Goal: Task Accomplishment & Management: Use online tool/utility

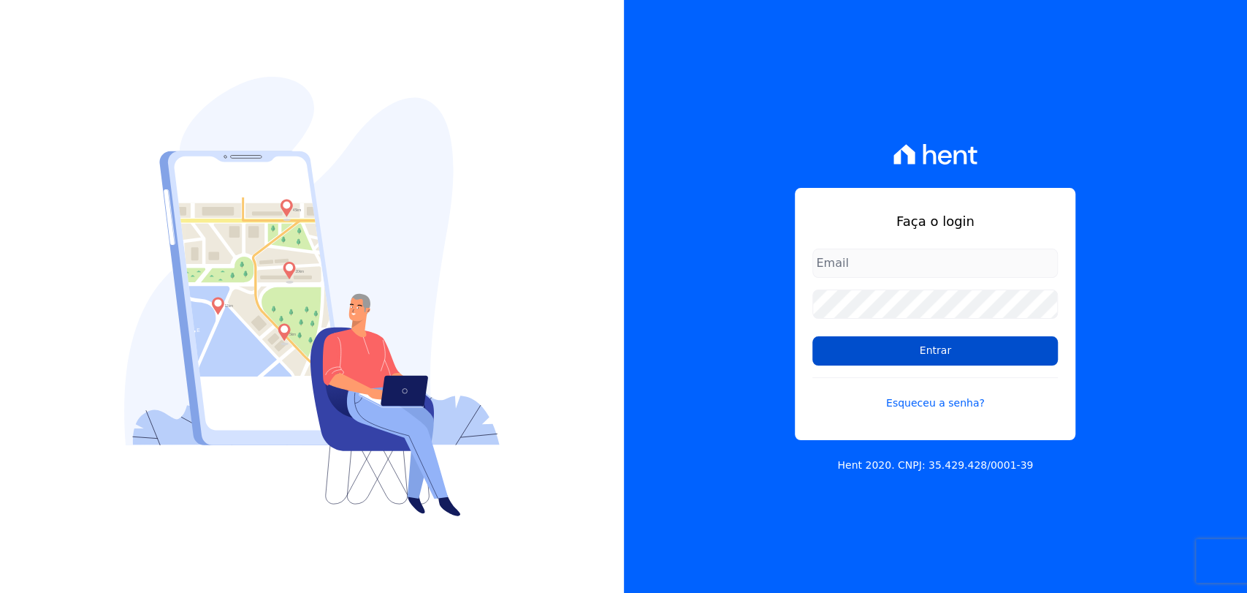
type input "[PERSON_NAME][EMAIL_ADDRESS][DOMAIN_NAME]"
click at [937, 344] on input "Entrar" at bounding box center [936, 350] width 246 height 29
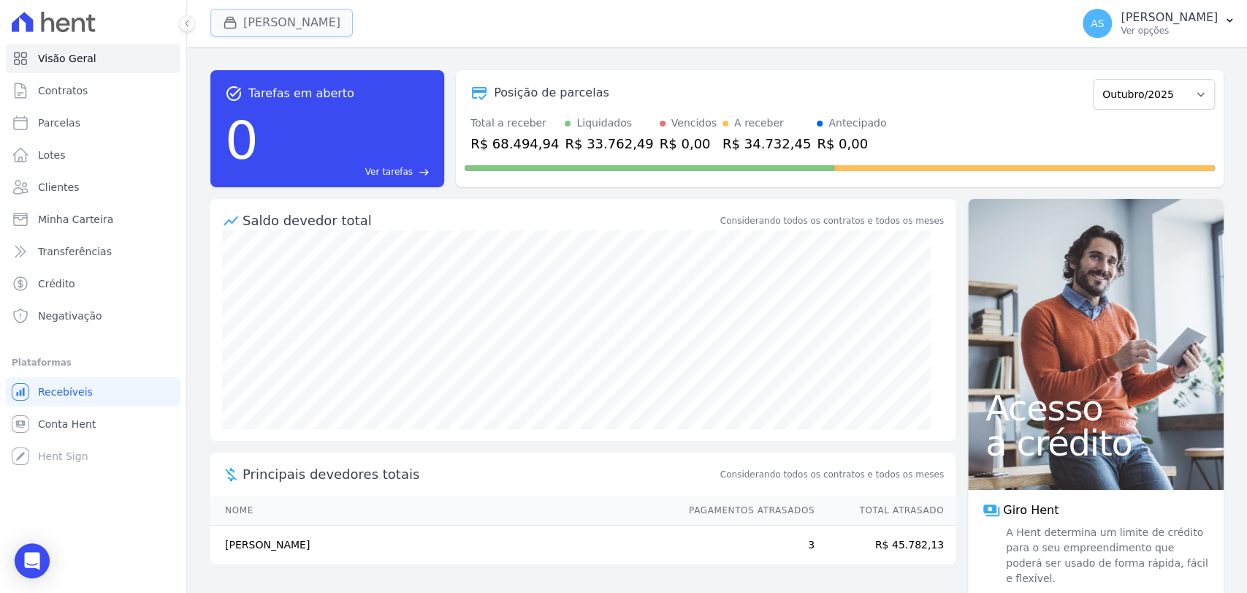
click at [260, 24] on button "[PERSON_NAME]" at bounding box center [281, 23] width 142 height 28
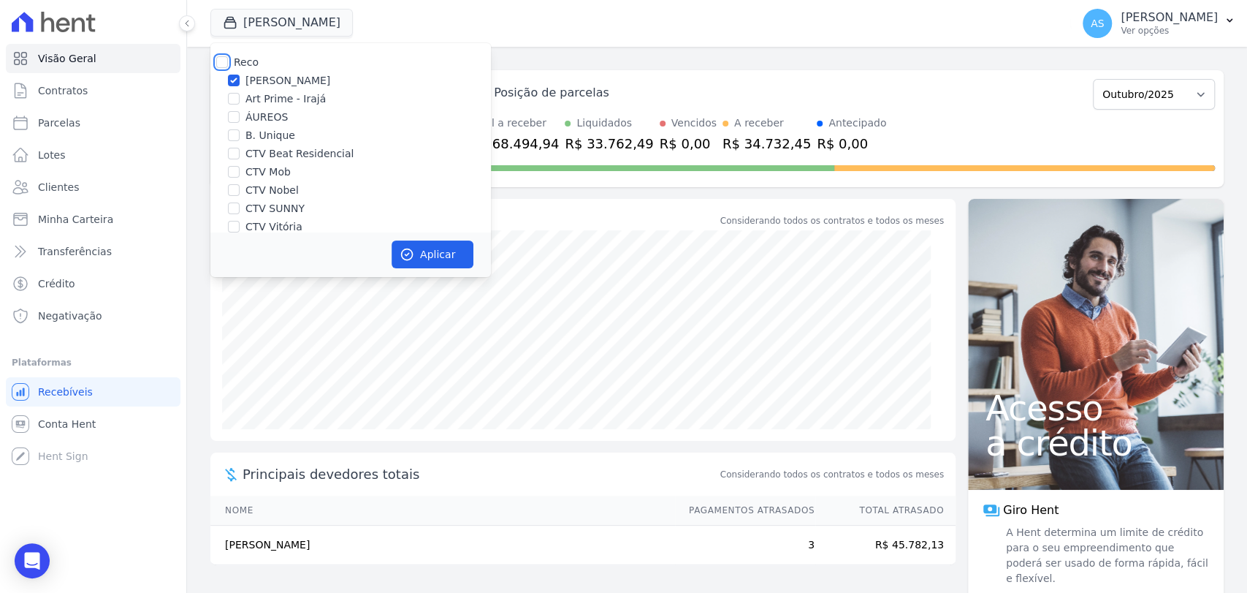
click at [218, 60] on input "Reco" at bounding box center [222, 62] width 12 height 12
checkbox input "true"
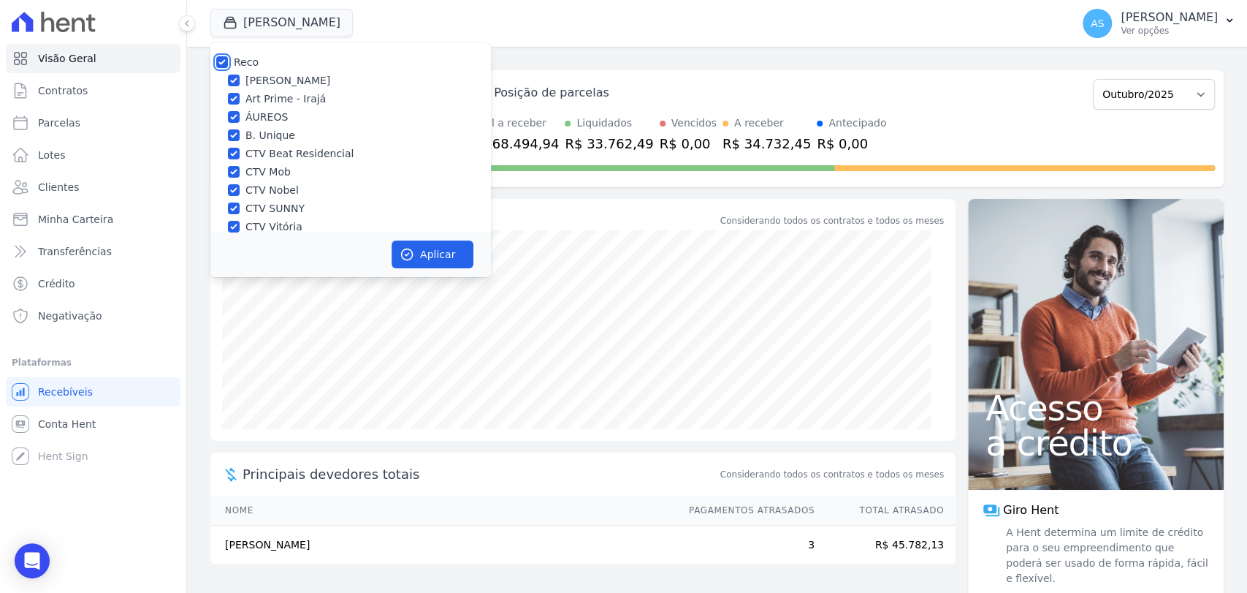
checkbox input "true"
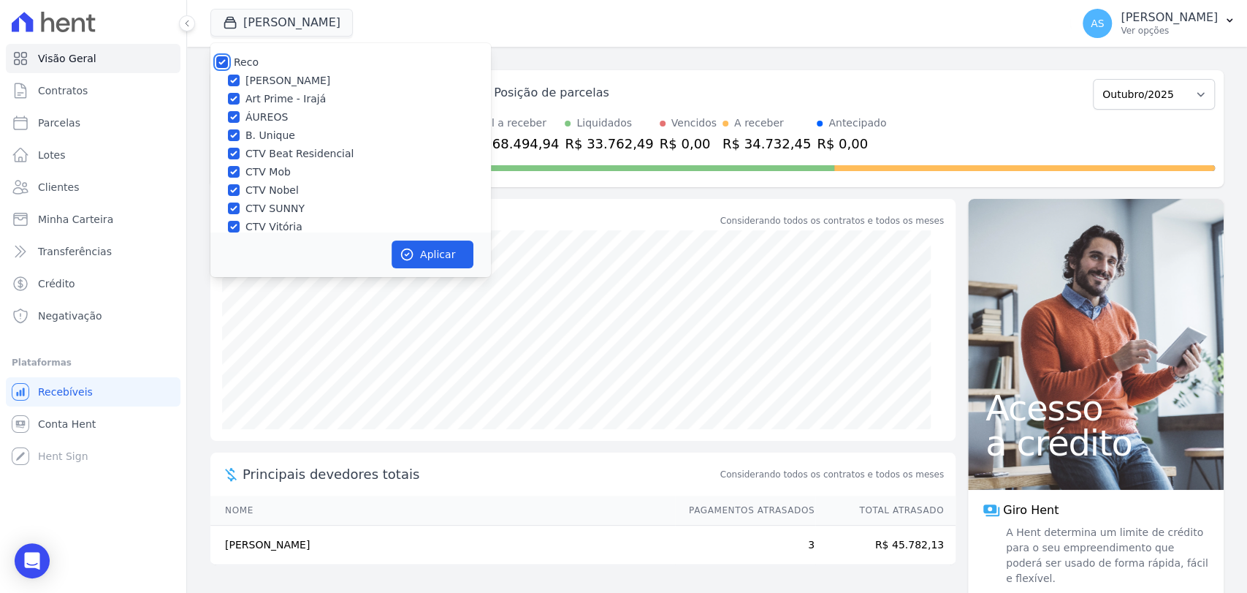
checkbox input "true"
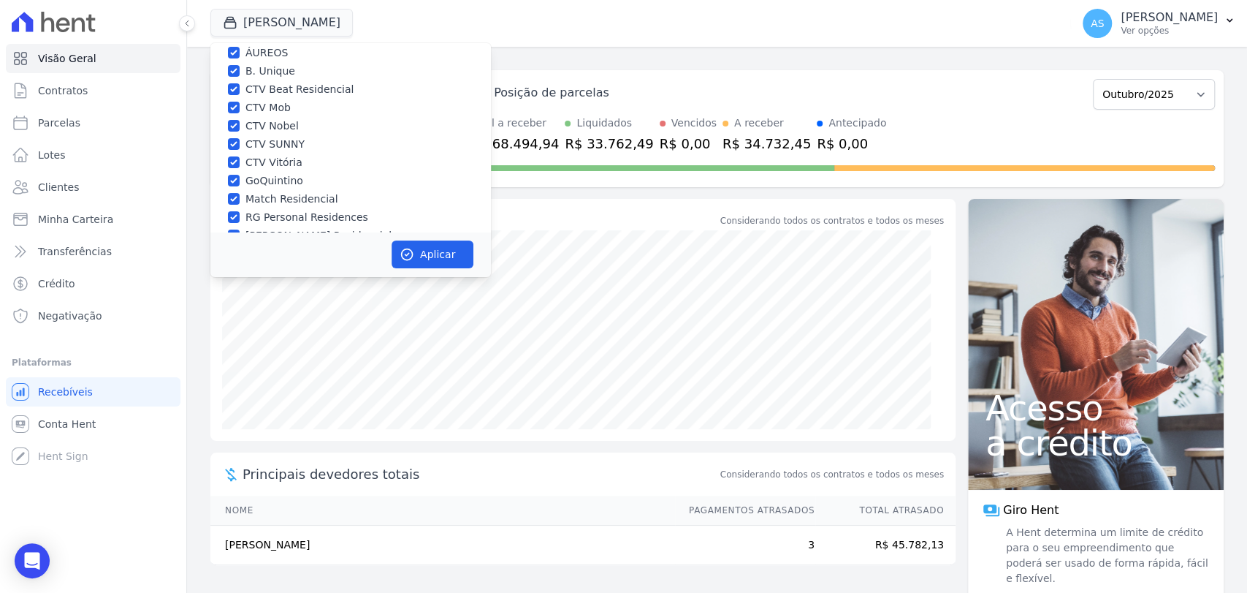
scroll to position [139, 0]
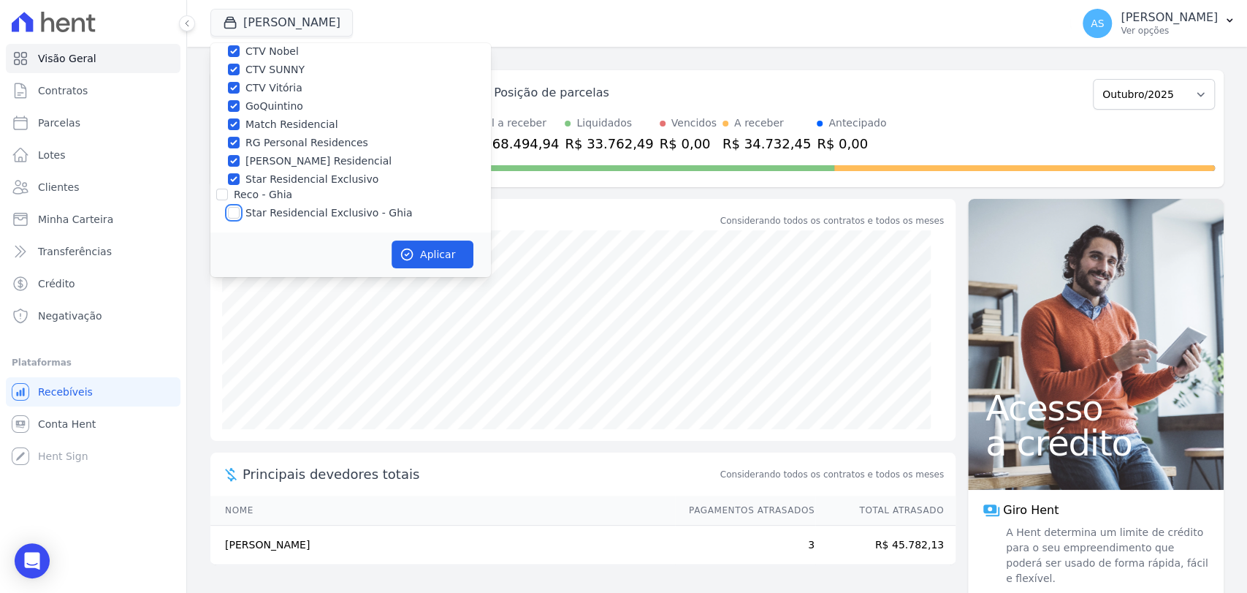
click at [229, 210] on input "Star Residencial Exclusivo - Ghia" at bounding box center [234, 213] width 12 height 12
checkbox input "true"
click at [431, 255] on button "Aplicar" at bounding box center [433, 254] width 82 height 28
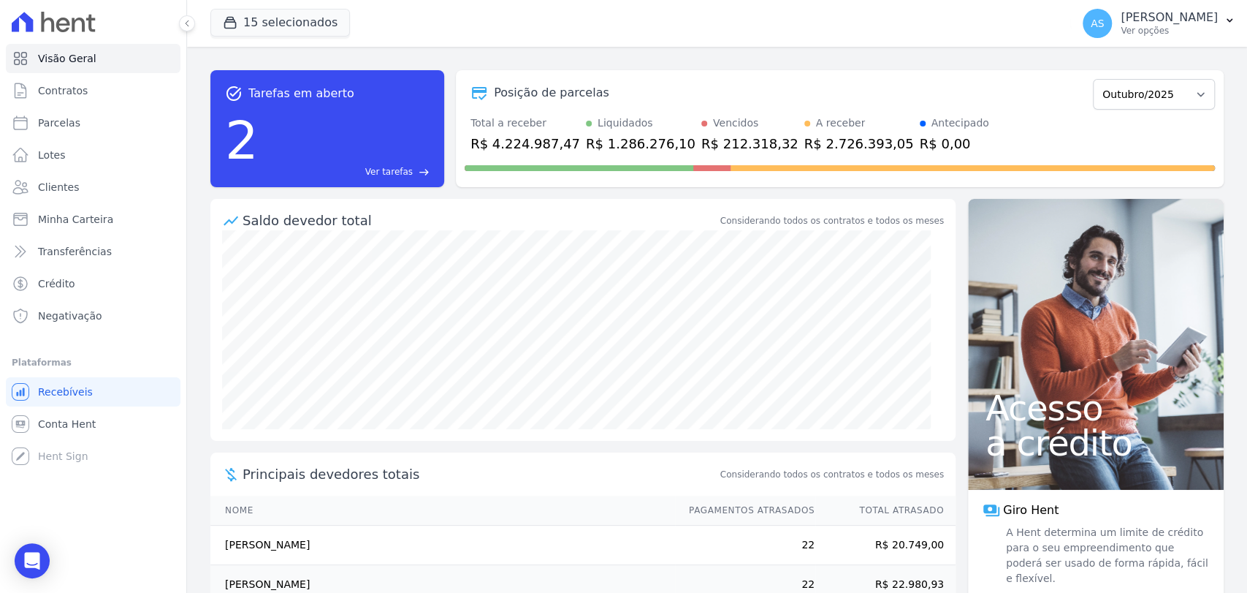
click at [384, 169] on span "Ver tarefas" at bounding box center [388, 171] width 47 height 13
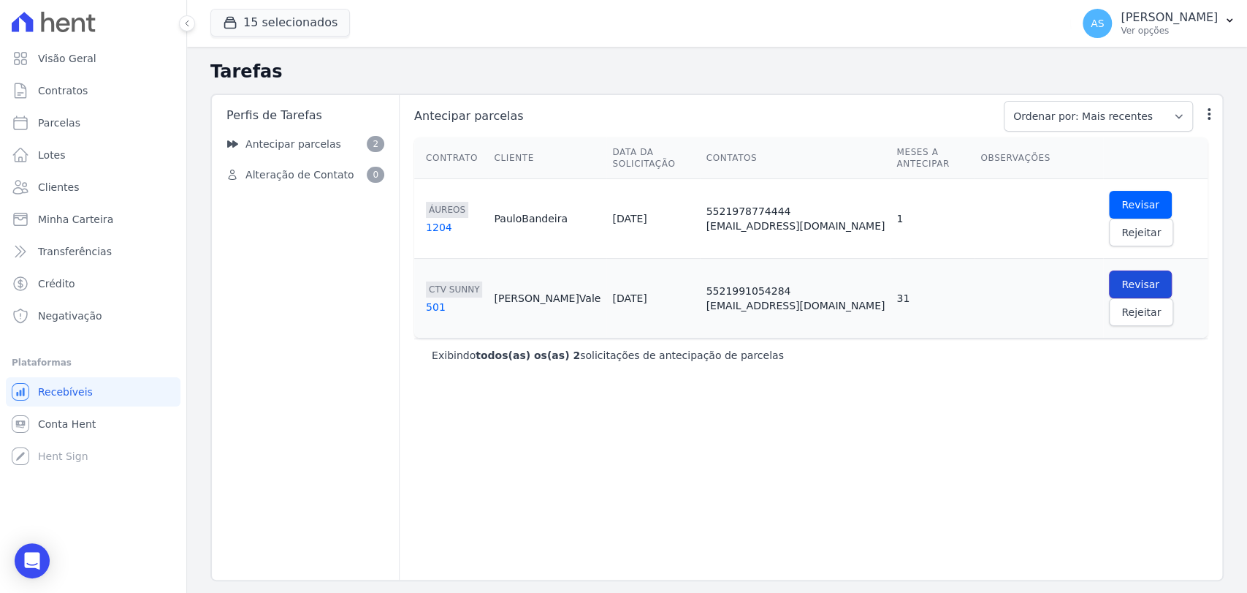
click at [1122, 277] on span "Revisar" at bounding box center [1141, 284] width 38 height 15
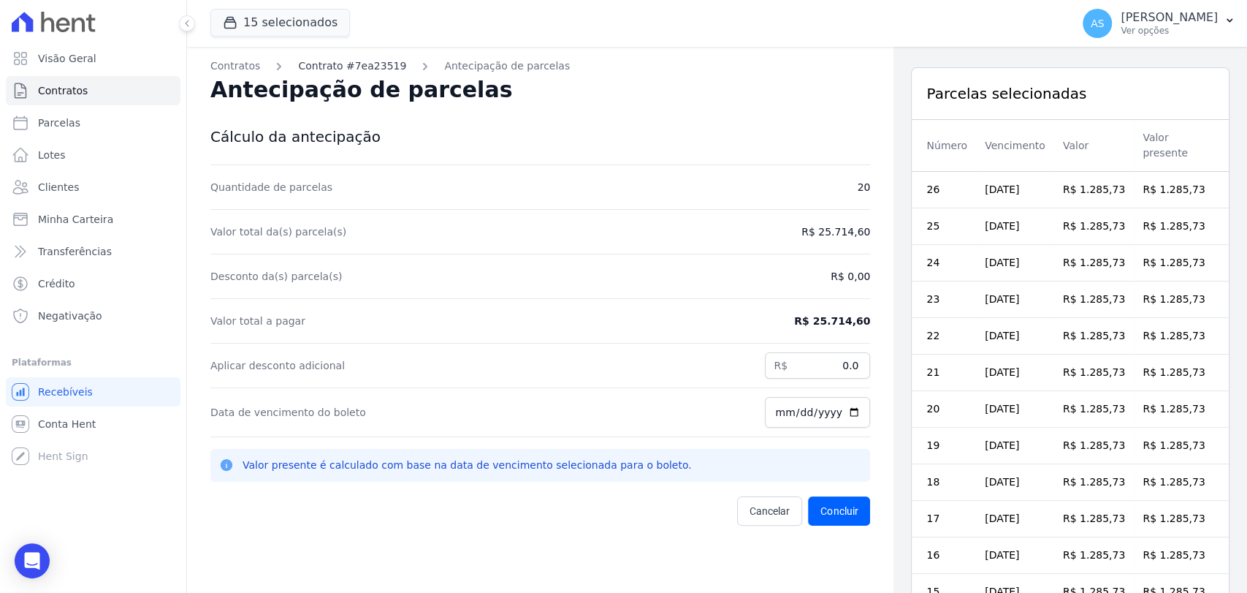
click at [362, 68] on link "Contrato #7ea23519" at bounding box center [352, 65] width 108 height 15
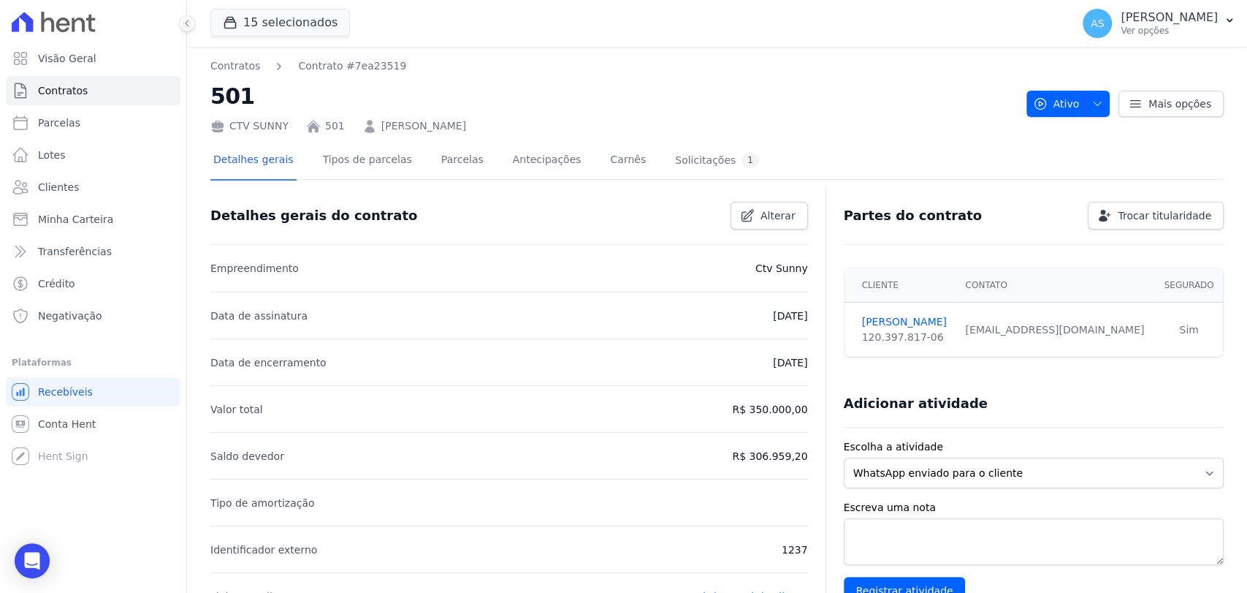
drag, startPoint x: 474, startPoint y: 128, endPoint x: 374, endPoint y: 118, distance: 100.6
click at [374, 118] on div "CTV SUNNY 501 Gustavo Rangel Vale" at bounding box center [612, 123] width 805 height 21
copy link "Gustavo Rangel Vale"
click at [521, 159] on link "Antecipações" at bounding box center [547, 161] width 75 height 39
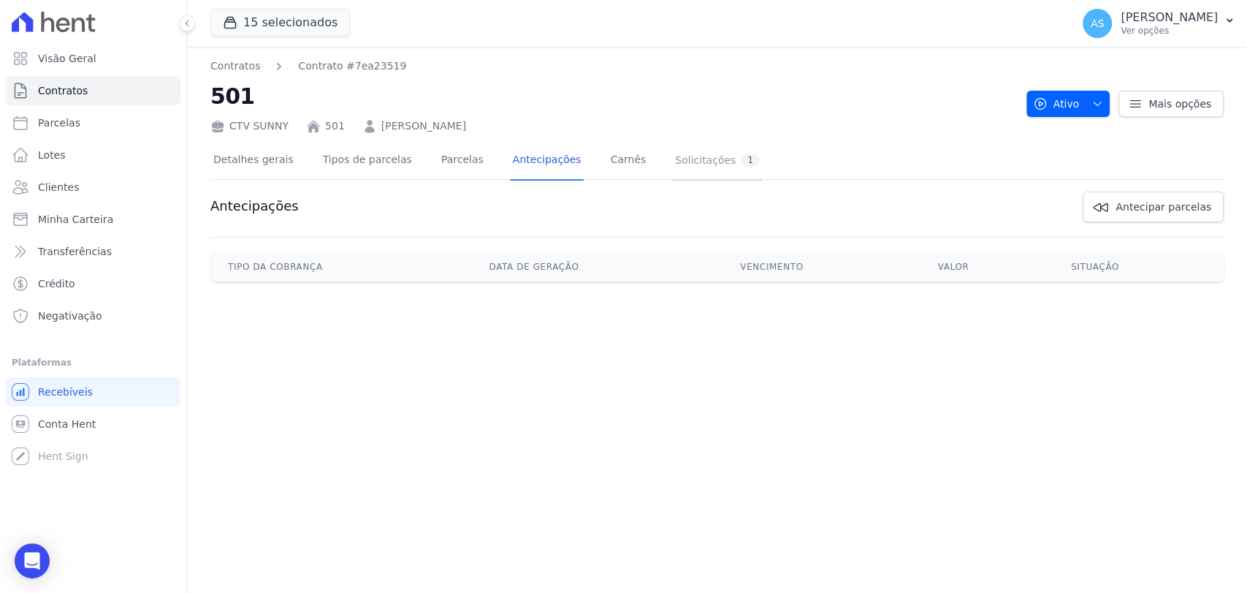
click at [679, 154] on div "Solicitações 1" at bounding box center [717, 160] width 84 height 14
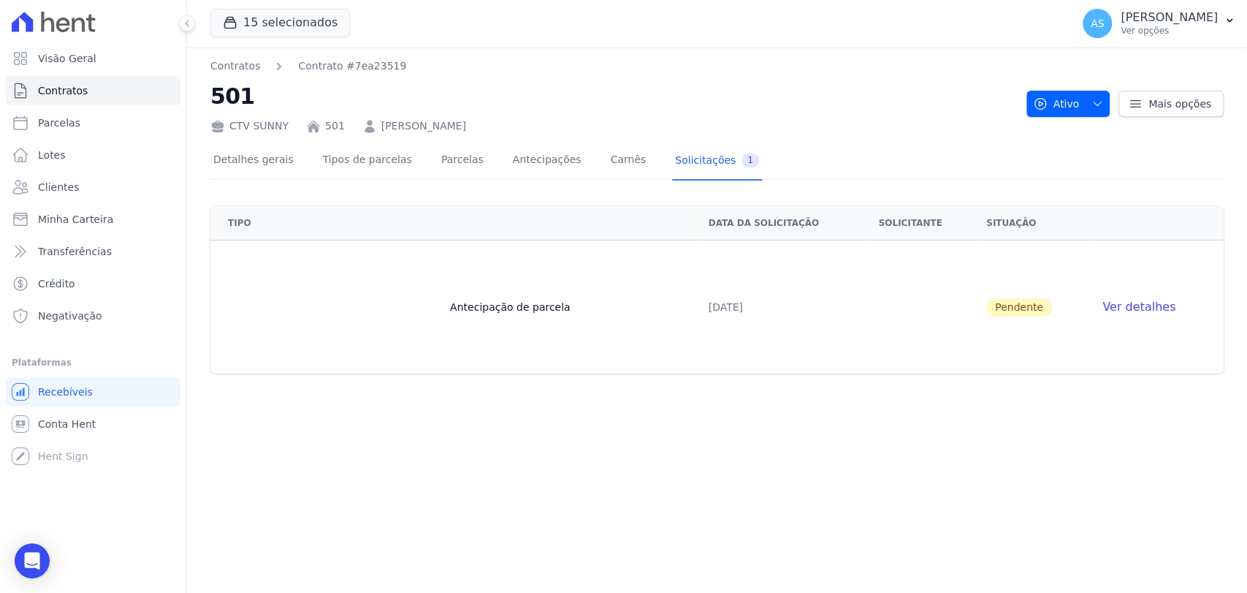
click at [1130, 309] on span "Ver detalhes" at bounding box center [1139, 307] width 73 height 14
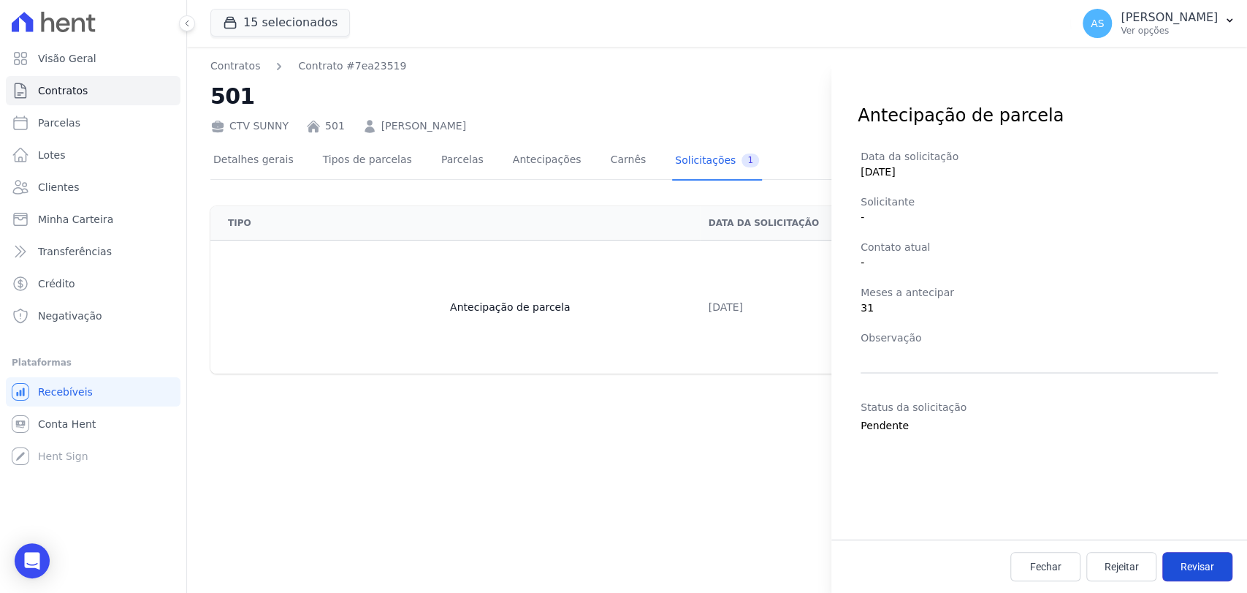
click at [1191, 563] on span "Revisar" at bounding box center [1198, 566] width 34 height 15
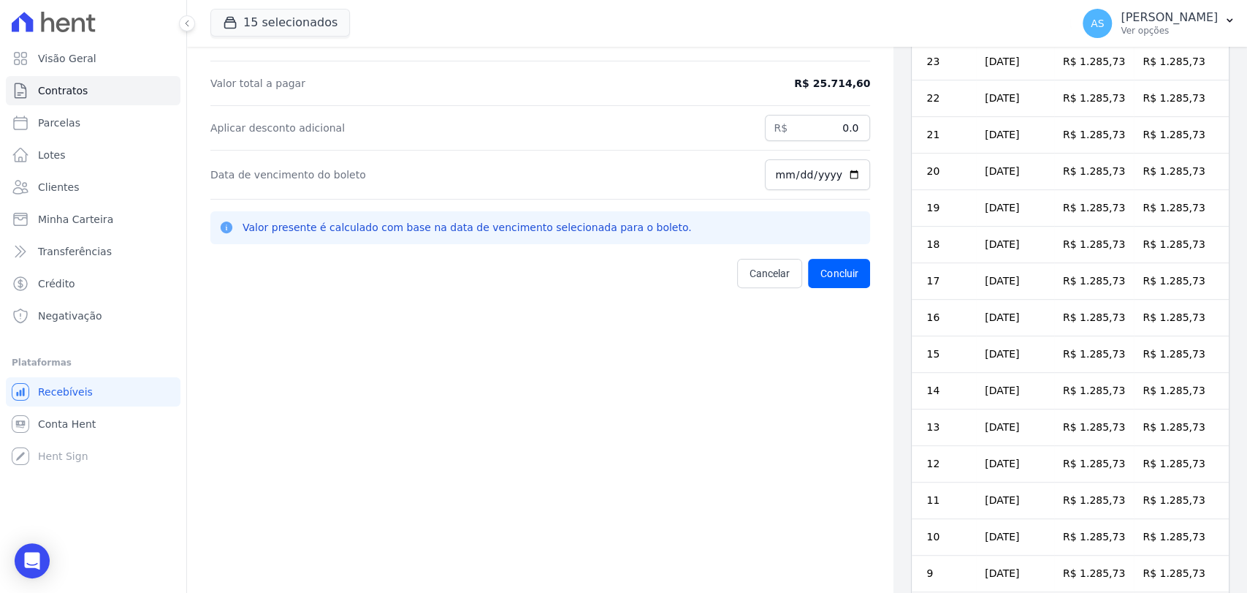
scroll to position [266, 0]
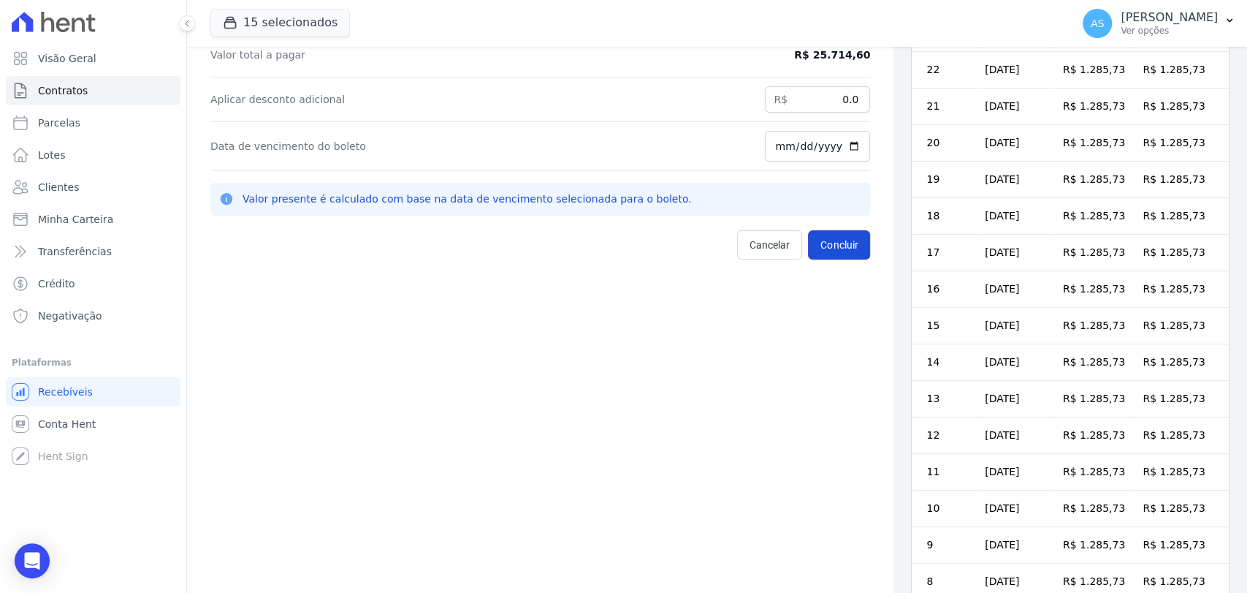
click at [821, 239] on button "Concluir" at bounding box center [839, 244] width 62 height 29
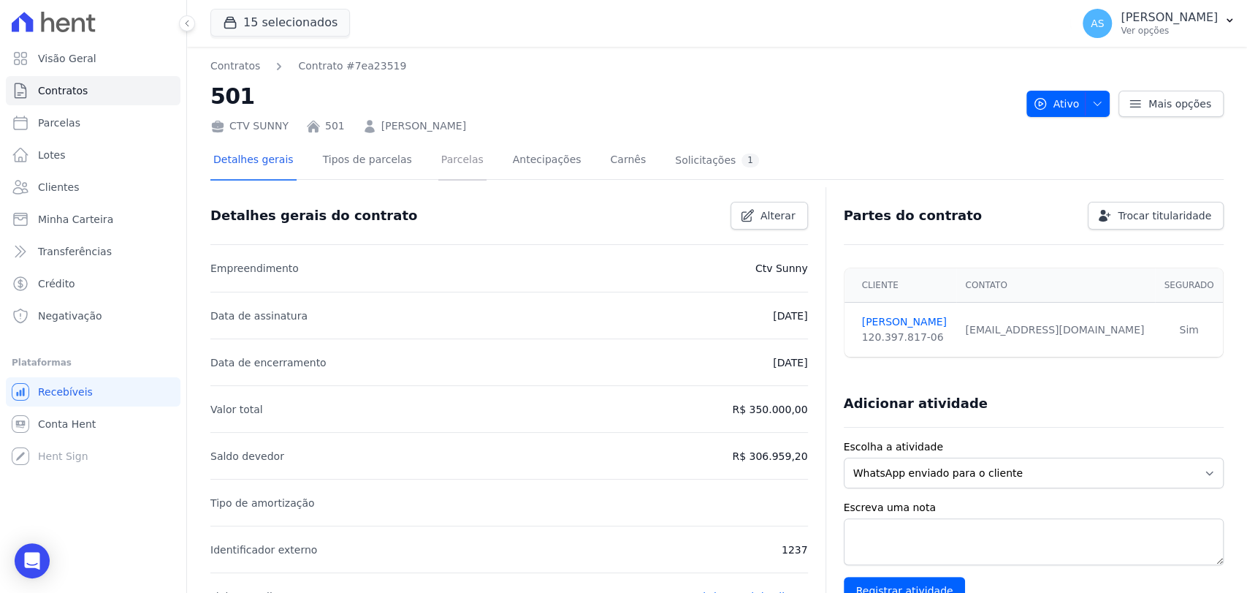
click at [440, 158] on link "Parcelas" at bounding box center [462, 161] width 48 height 39
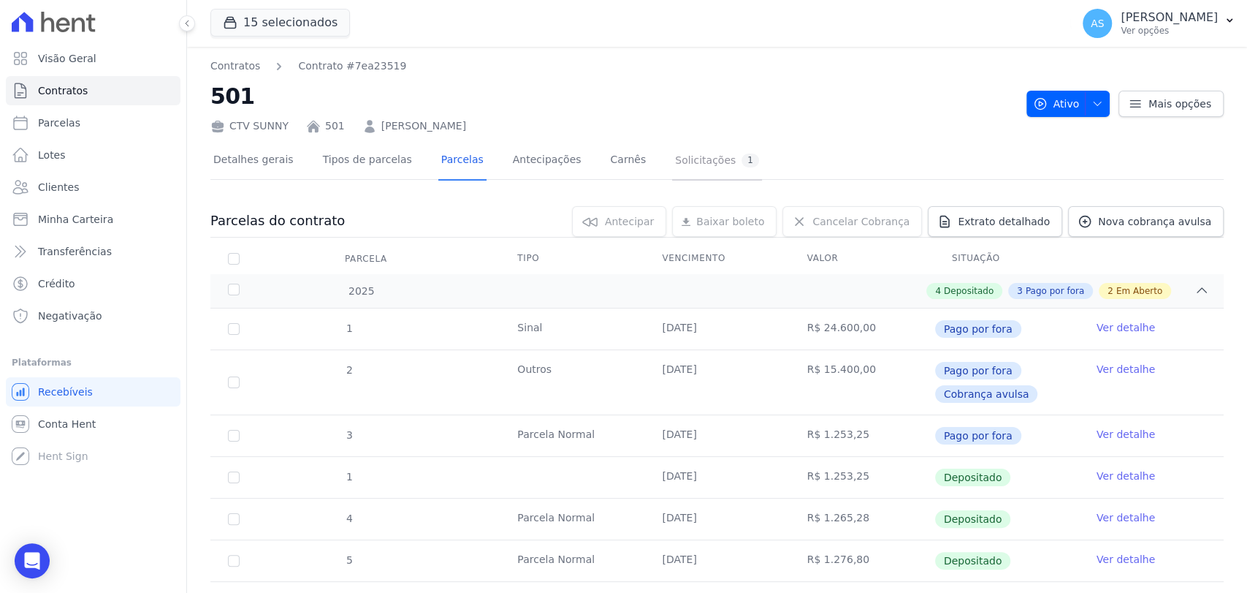
click at [675, 159] on div "Solicitações 1" at bounding box center [717, 160] width 84 height 14
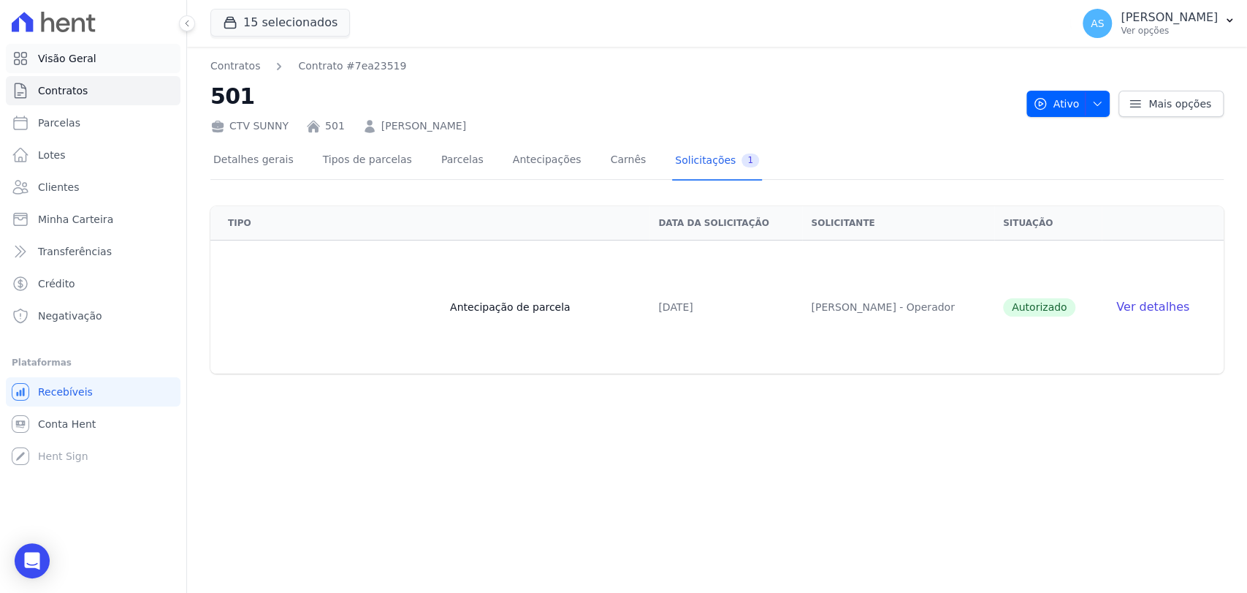
click at [55, 60] on span "Visão Geral" at bounding box center [67, 58] width 58 height 15
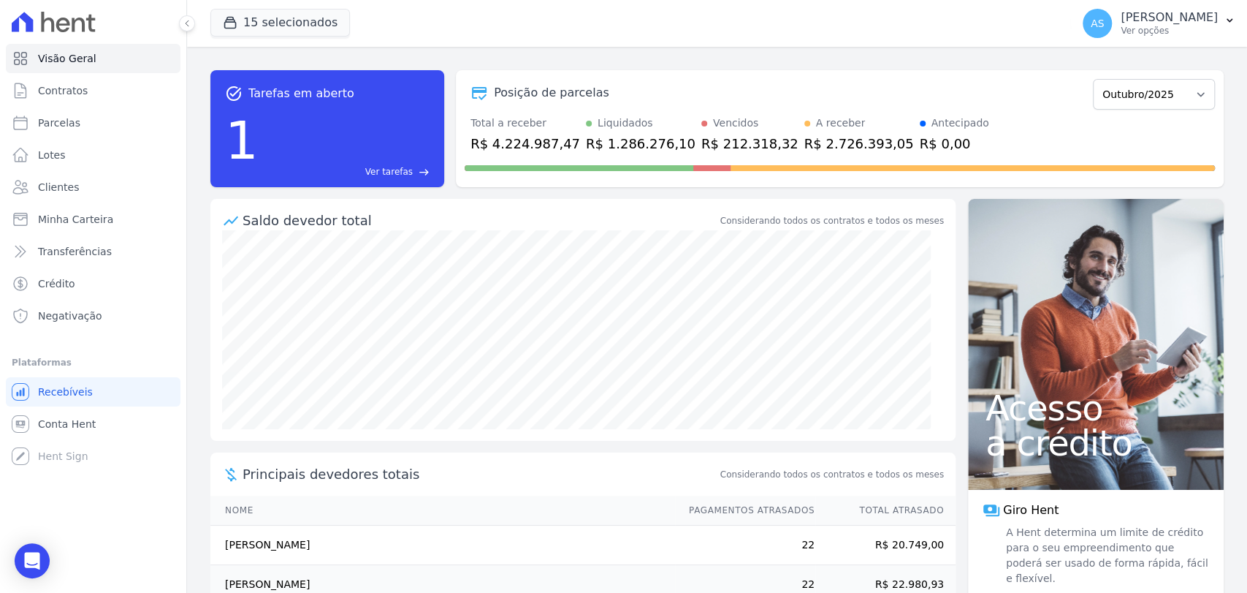
click at [395, 172] on span "Ver tarefas" at bounding box center [388, 171] width 47 height 13
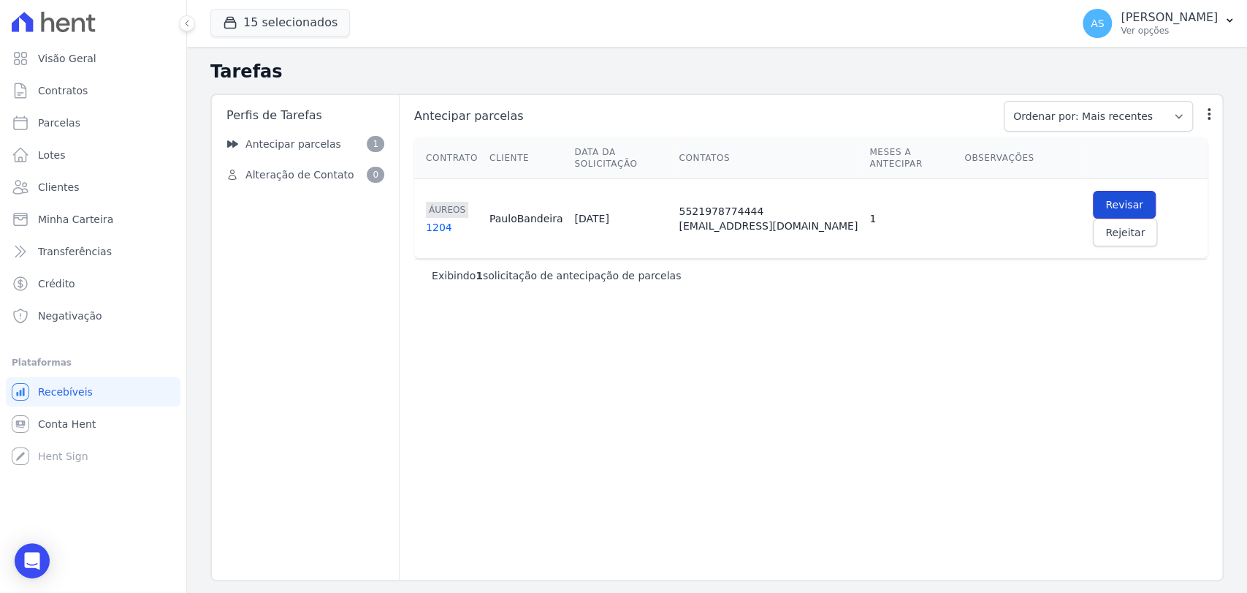
click at [1113, 197] on span "Revisar" at bounding box center [1125, 204] width 38 height 15
click at [75, 215] on span "Minha Carteira" at bounding box center [75, 219] width 75 height 15
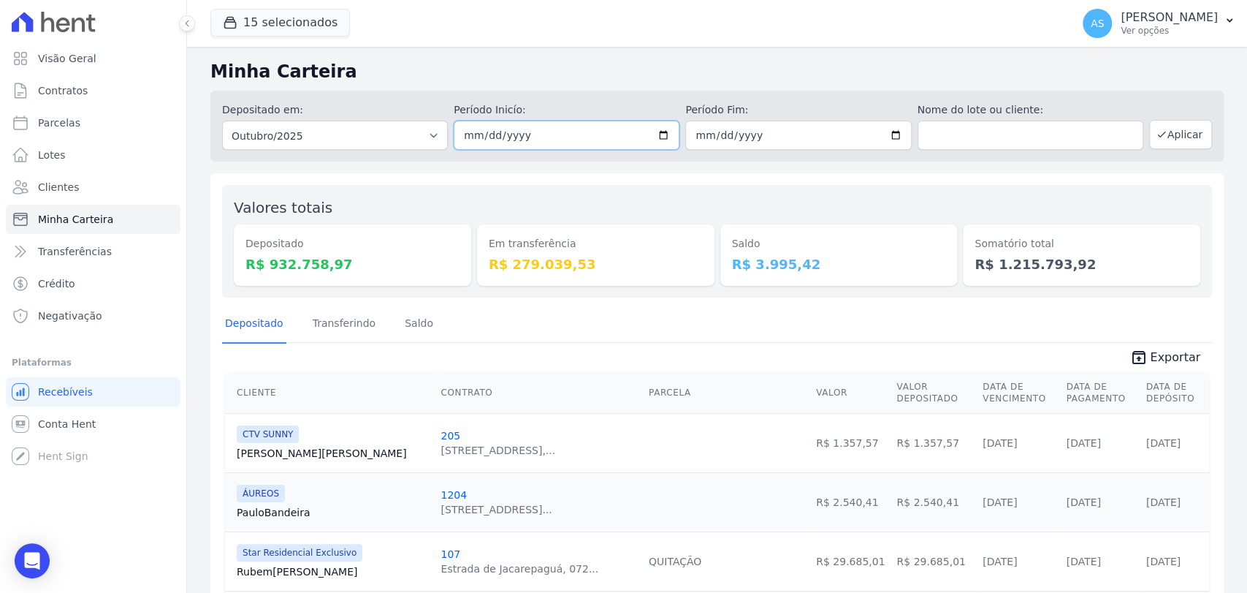
click at [661, 134] on input "[DATE]" at bounding box center [567, 135] width 226 height 29
type input "[DATE]"
click at [886, 124] on input "[DATE]" at bounding box center [798, 135] width 226 height 29
click at [888, 140] on input "[DATE]" at bounding box center [798, 135] width 226 height 29
type input "[DATE]"
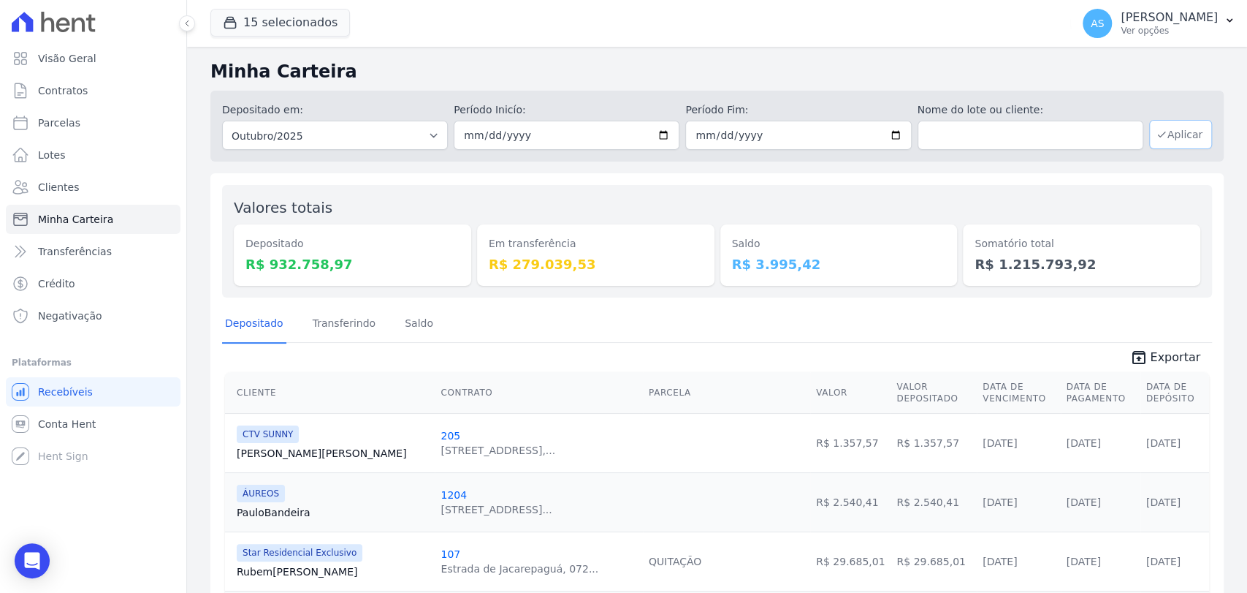
click at [1168, 127] on button "Aplicar" at bounding box center [1180, 134] width 63 height 29
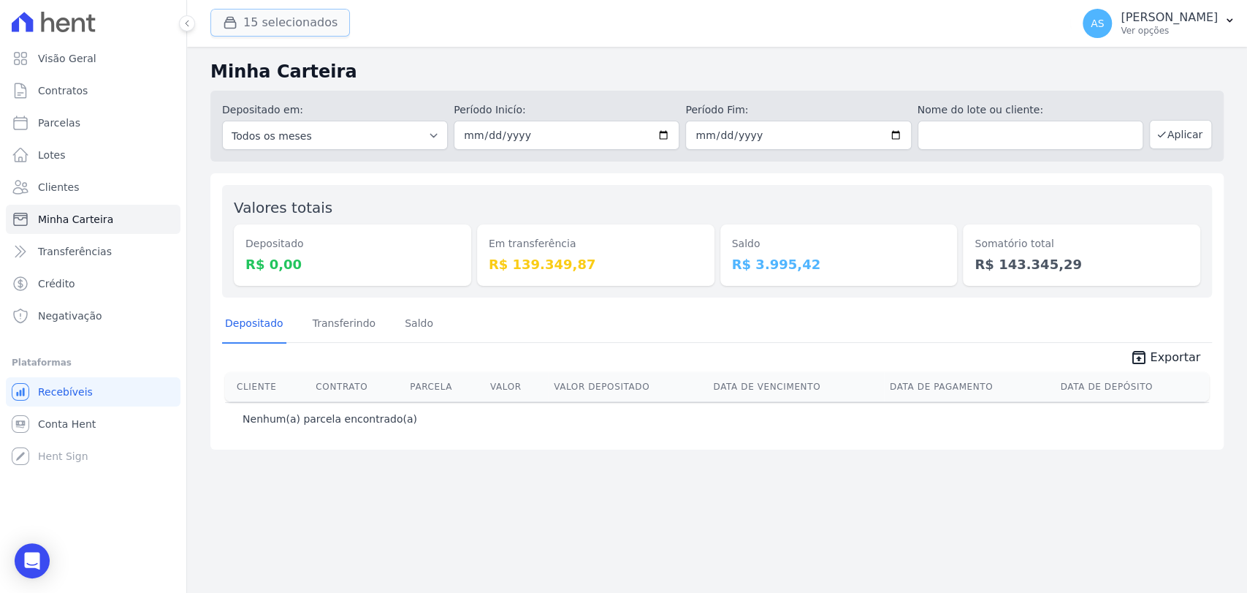
click at [286, 17] on button "15 selecionados" at bounding box center [280, 23] width 140 height 28
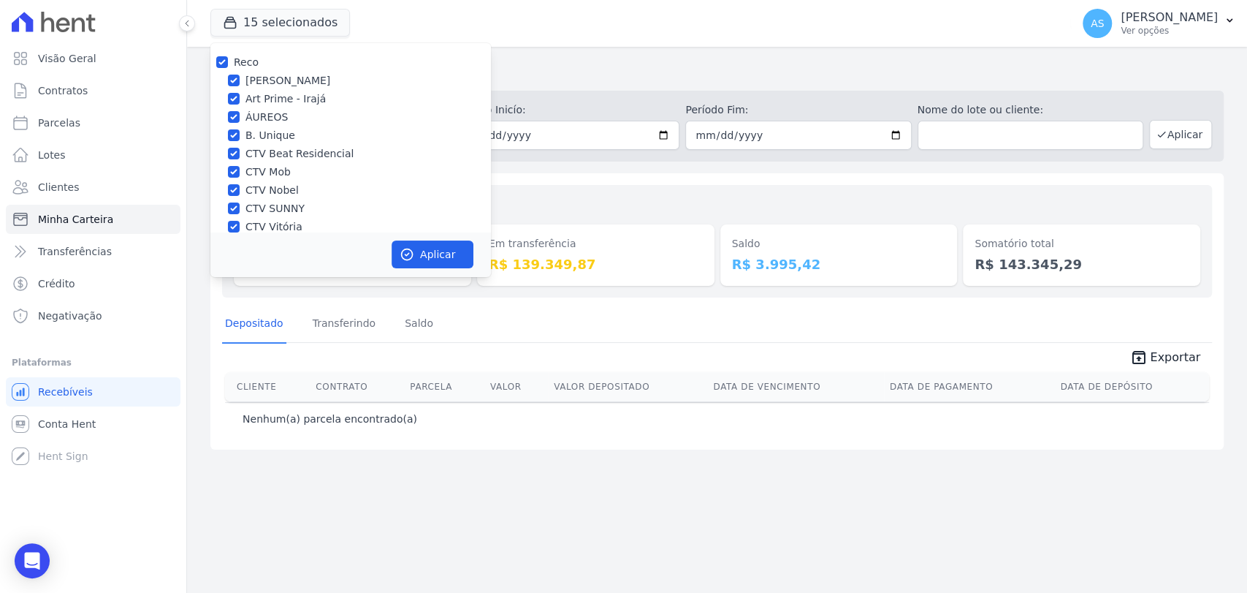
click at [577, 199] on div "Em transferência R$ 139.349,87" at bounding box center [595, 241] width 237 height 89
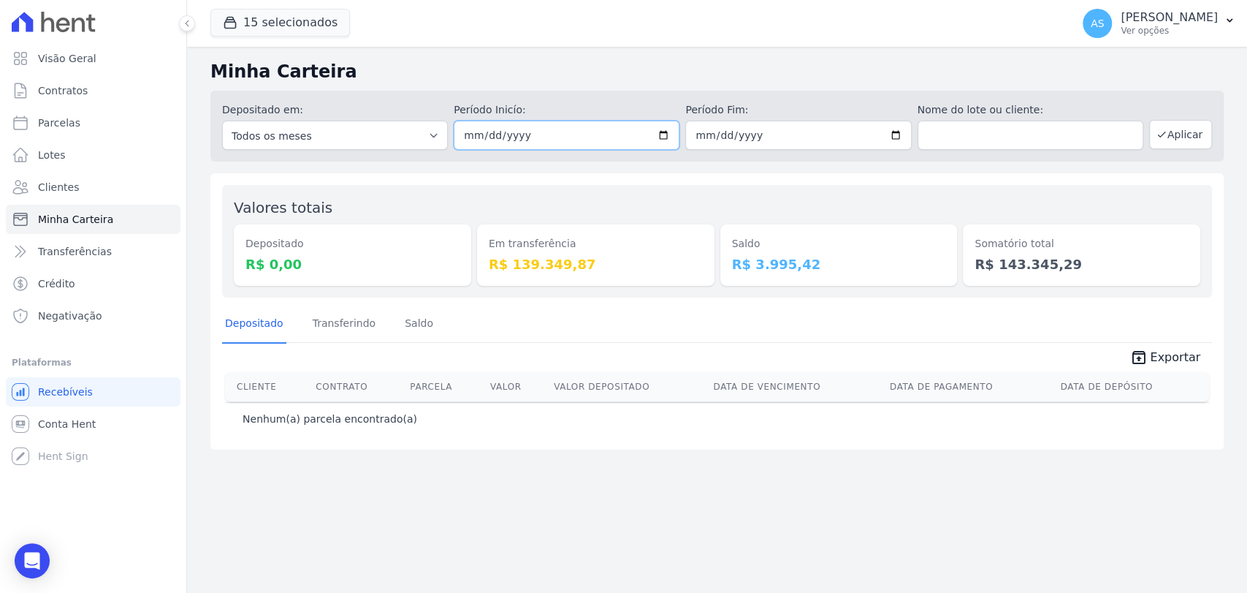
click at [660, 135] on input "[DATE]" at bounding box center [567, 135] width 226 height 29
type input "2025-10-10"
click at [1180, 129] on button "Aplicar" at bounding box center [1180, 134] width 63 height 29
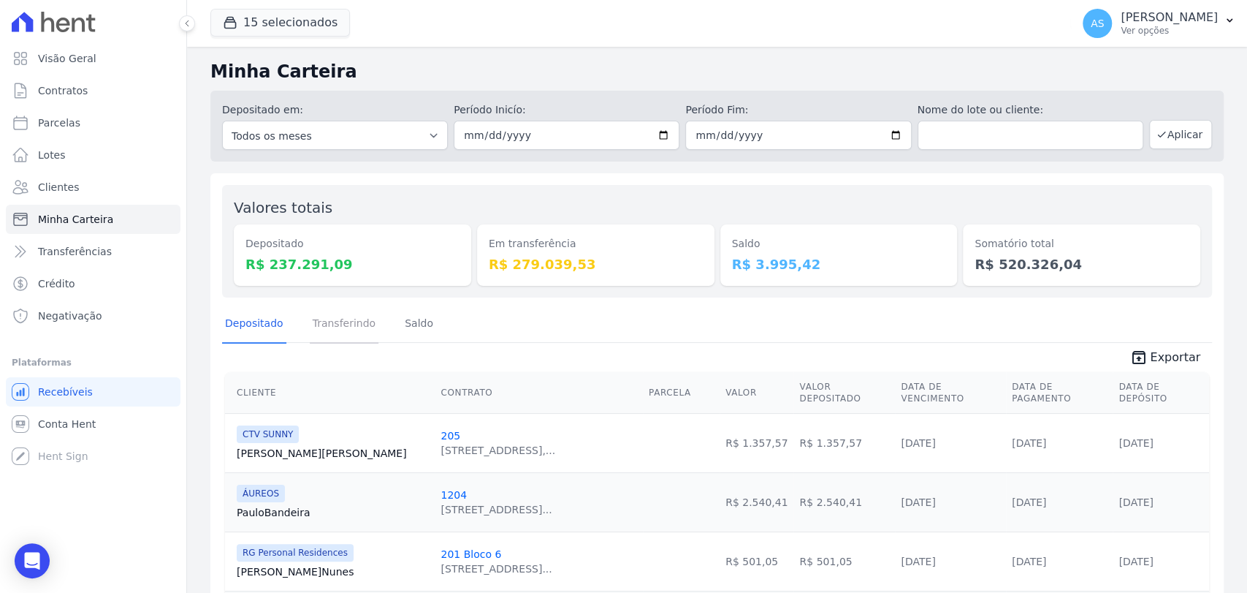
click at [311, 327] on link "Transferindo" at bounding box center [344, 324] width 69 height 38
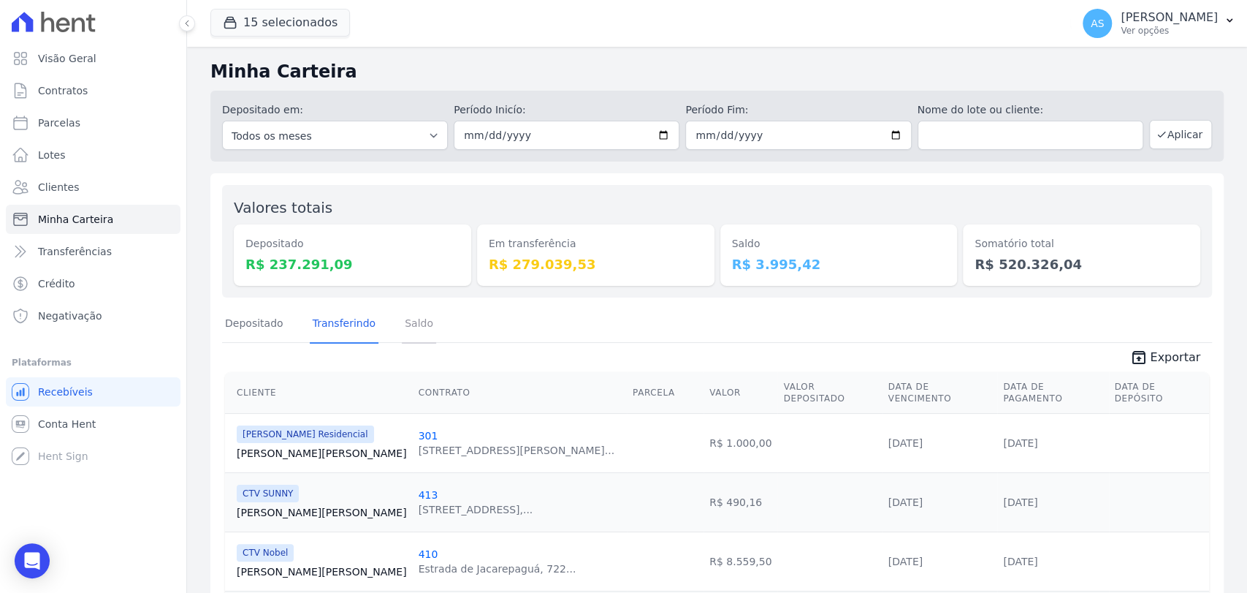
click at [403, 322] on link "Saldo" at bounding box center [419, 324] width 34 height 38
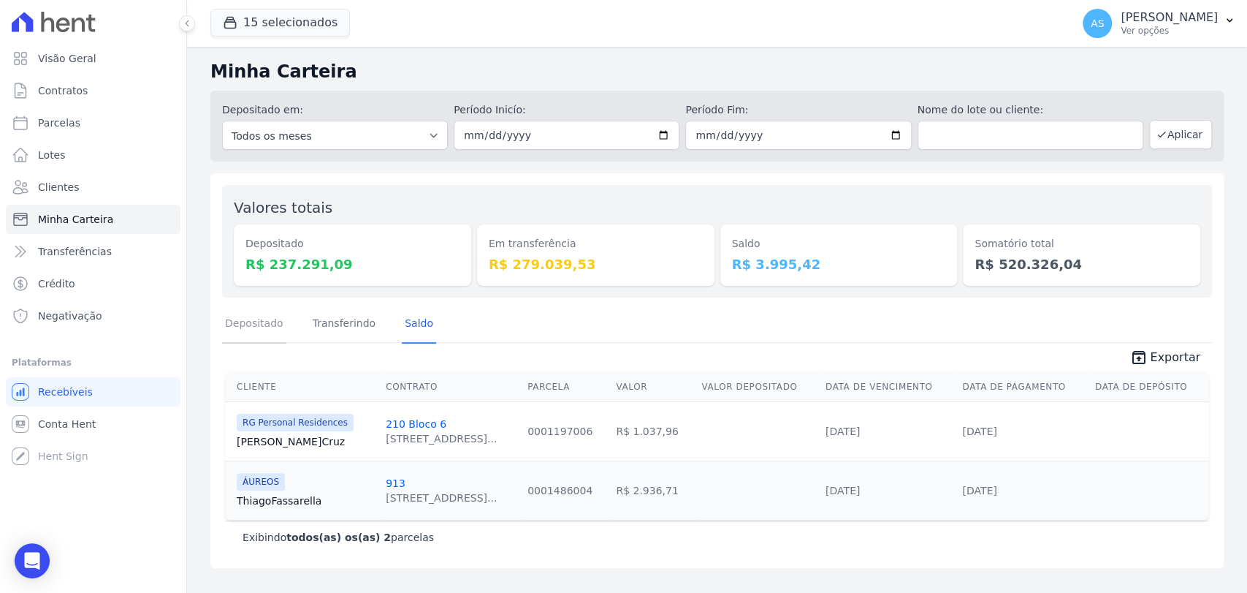
click at [244, 317] on link "Depositado" at bounding box center [254, 324] width 64 height 38
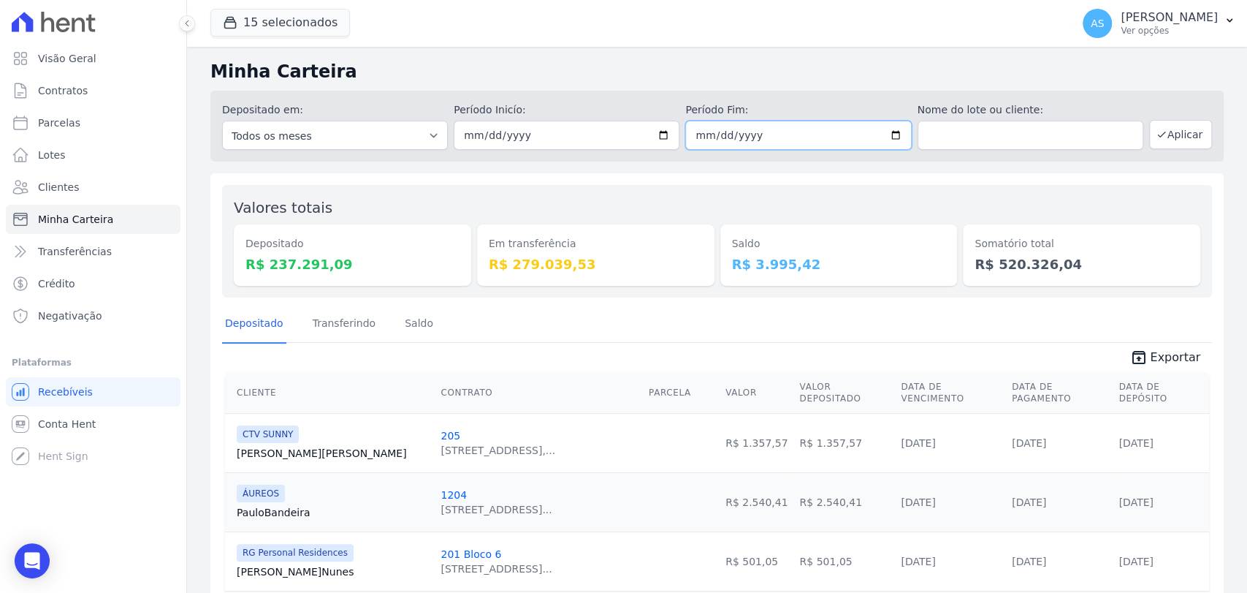
click at [889, 135] on input "[DATE]" at bounding box center [798, 135] width 226 height 29
type input "2025-10-10"
click at [1162, 132] on button "Aplicar" at bounding box center [1180, 134] width 63 height 29
drag, startPoint x: 248, startPoint y: 479, endPoint x: 318, endPoint y: 486, distance: 69.8
click at [318, 486] on div "ÁUREOS" at bounding box center [333, 493] width 192 height 18
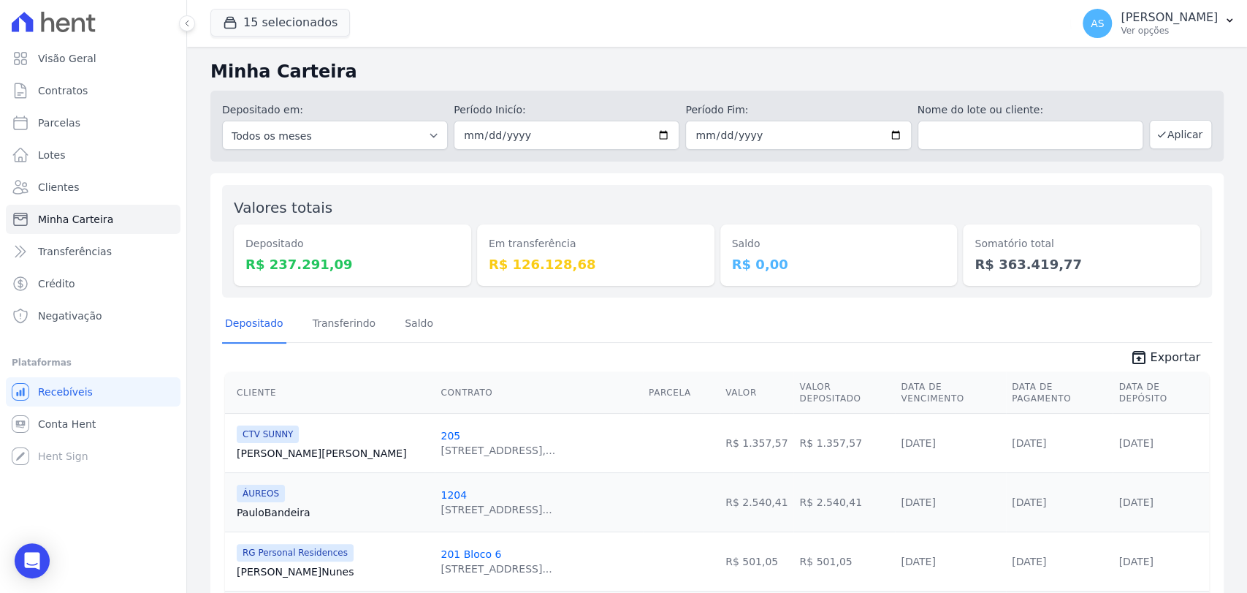
drag, startPoint x: 643, startPoint y: 488, endPoint x: 802, endPoint y: 489, distance: 158.6
click at [802, 489] on tr "ÁUREOS Paulo Bandeira 1204 Rua Sete de Setembro, 92, S... R$ 2.540,41 R$ 2.540,…" at bounding box center [717, 501] width 984 height 59
drag, startPoint x: 334, startPoint y: 262, endPoint x: 260, endPoint y: 272, distance: 74.4
click at [260, 272] on dd "R$ 237.291,09" at bounding box center [353, 264] width 214 height 20
click at [658, 137] on input "2025-10-10" at bounding box center [567, 135] width 226 height 29
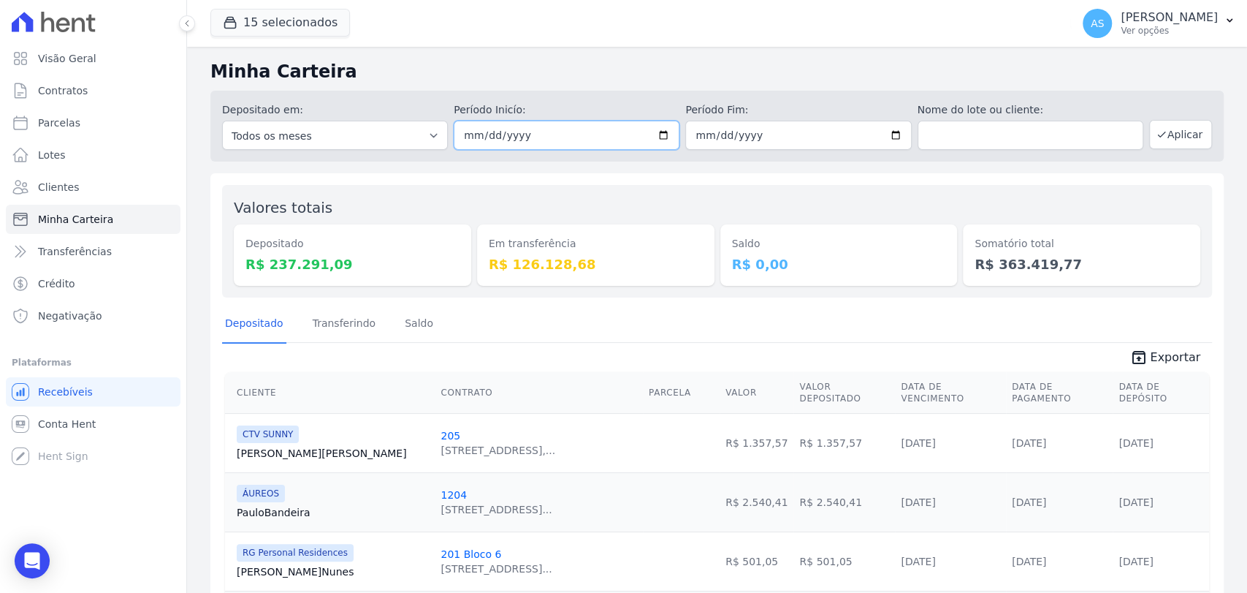
type input "[DATE]"
click at [884, 132] on input "2025-10-10" at bounding box center [798, 135] width 226 height 29
type input "[DATE]"
click at [1157, 132] on button "Aplicar" at bounding box center [1180, 134] width 63 height 29
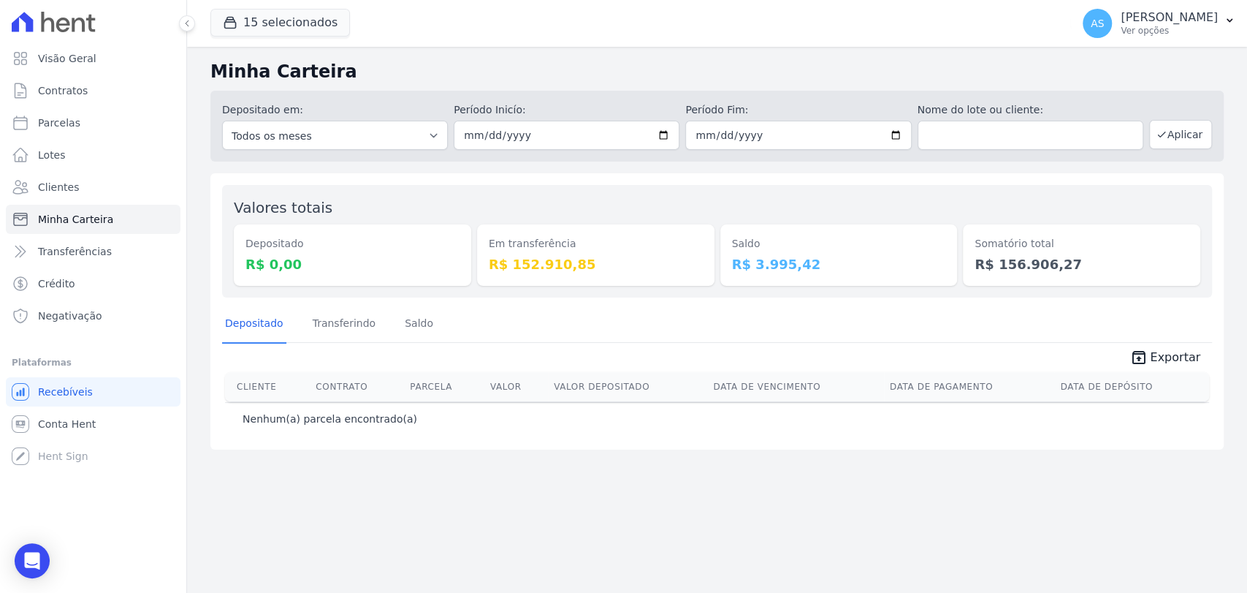
click at [1157, 116] on div "Depositado em: Todos os meses Fevereiro/2022 Março/2022 Abril/2022 Maio/2022 Ju…" at bounding box center [717, 126] width 1014 height 71
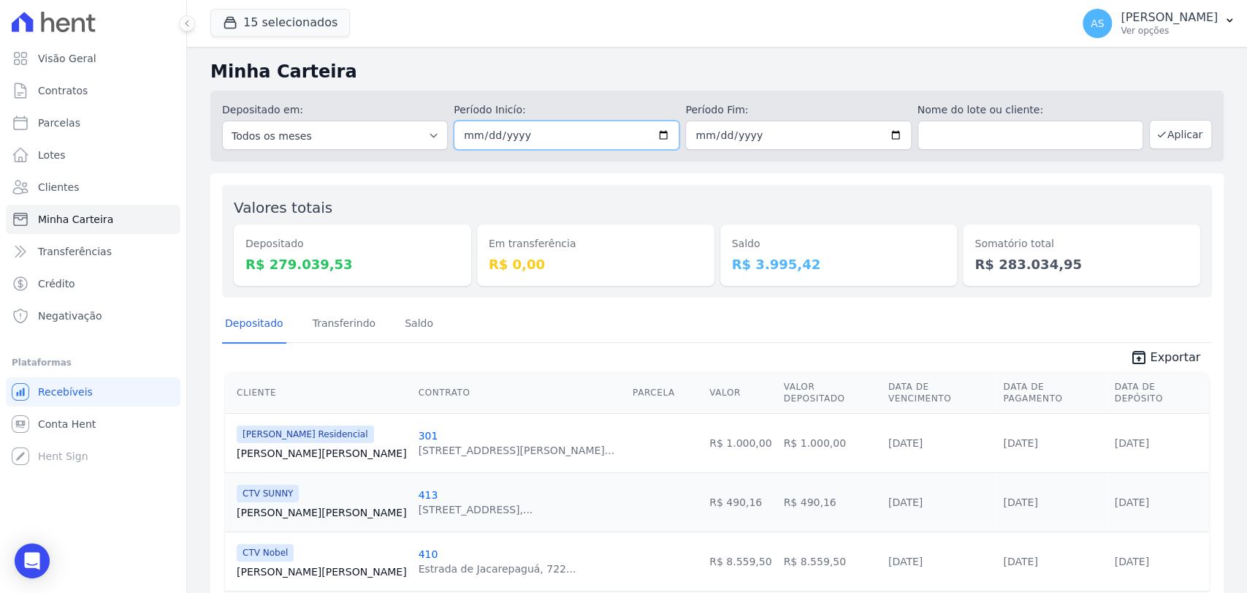
click at [664, 132] on input "[DATE]" at bounding box center [567, 135] width 226 height 29
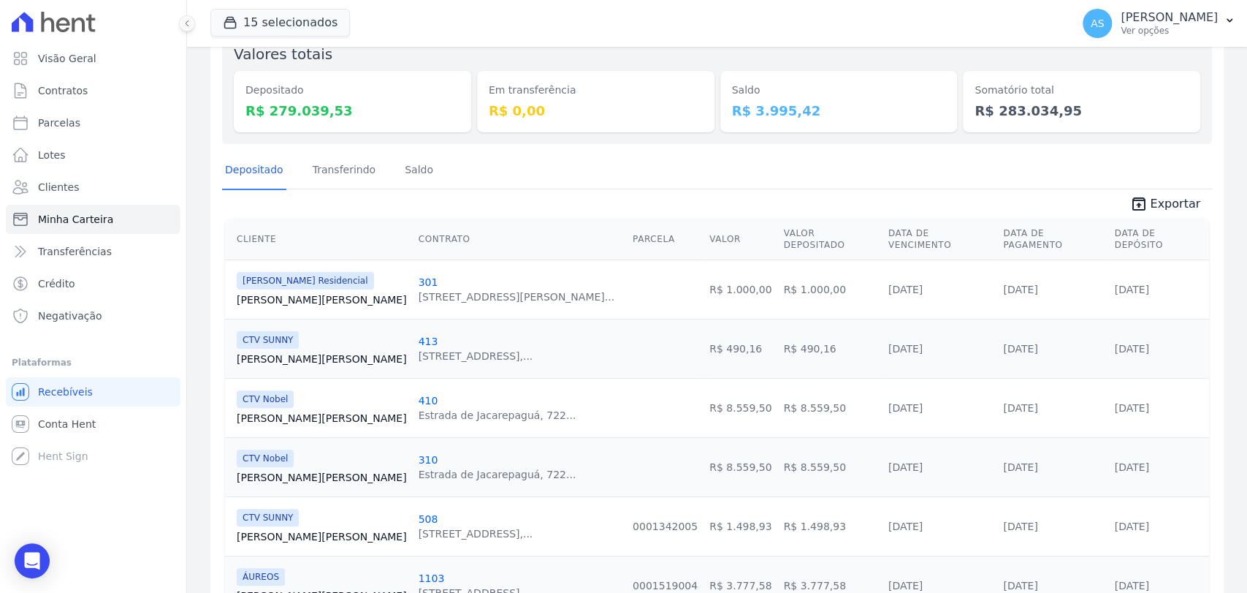
scroll to position [65, 0]
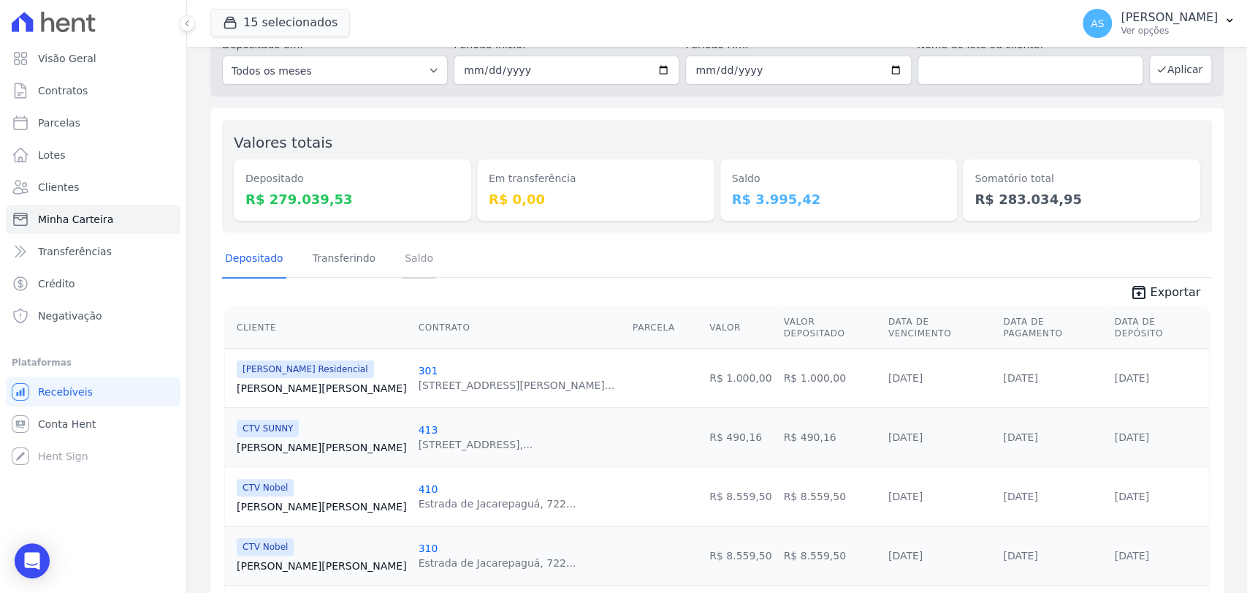
click at [408, 258] on link "Saldo" at bounding box center [419, 259] width 34 height 38
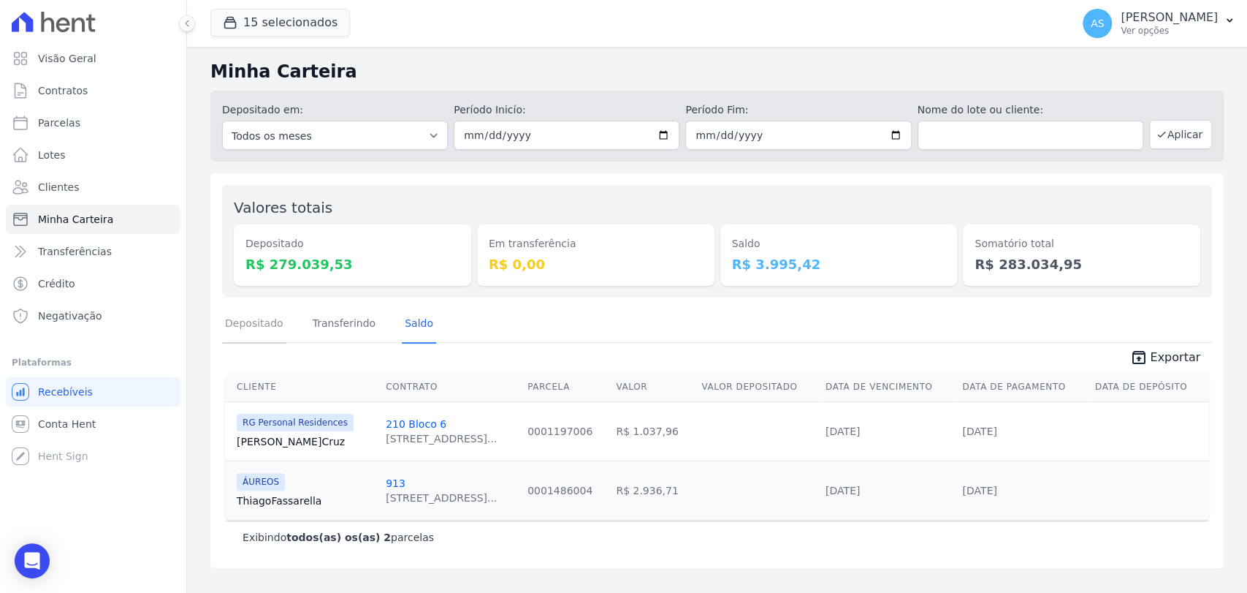
click at [251, 327] on link "Depositado" at bounding box center [254, 324] width 64 height 38
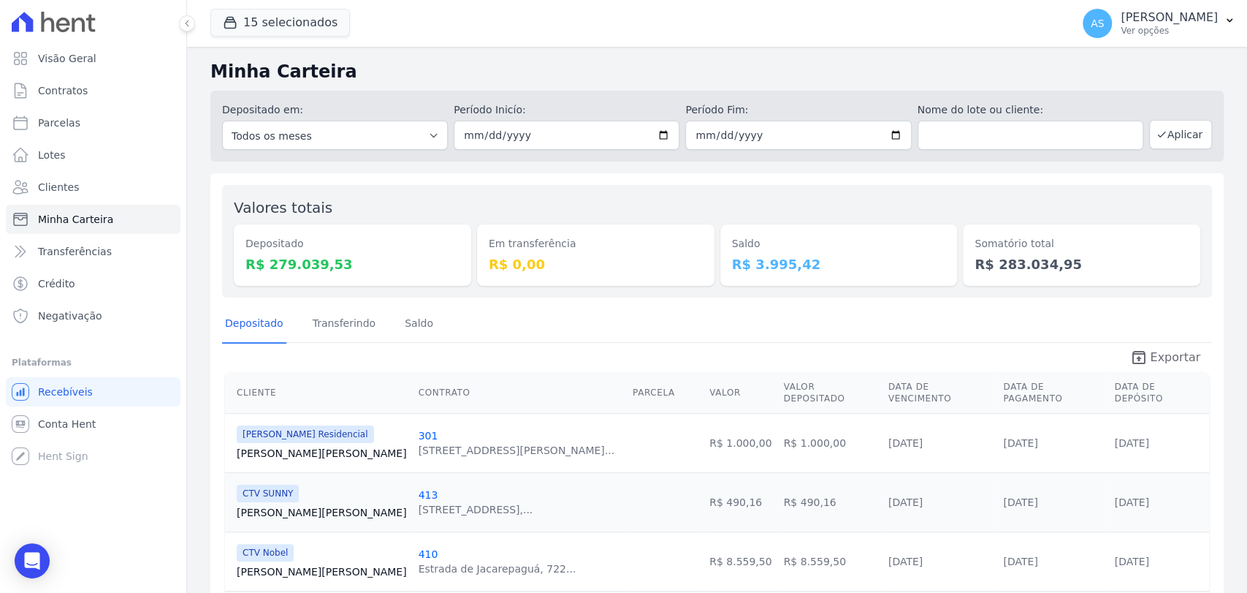
click at [1176, 358] on span "Exportar" at bounding box center [1175, 358] width 50 height 18
click at [1225, 11] on button "AS Andreza Sousa Ver opções" at bounding box center [1159, 23] width 176 height 41
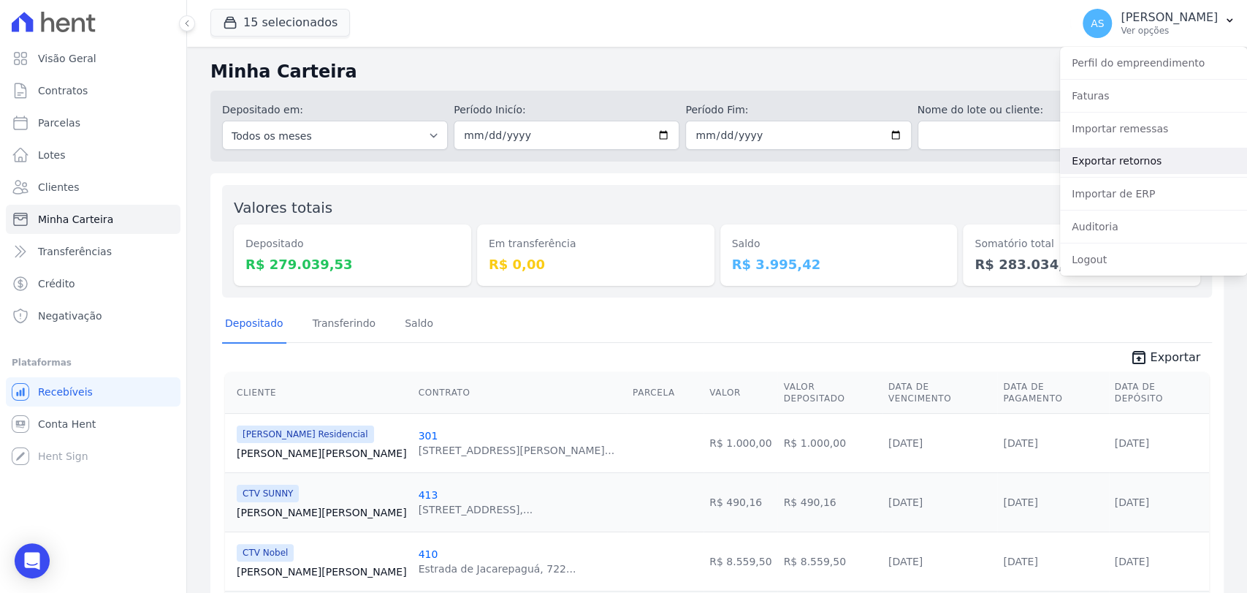
click at [1114, 160] on link "Exportar retornos" at bounding box center [1153, 161] width 187 height 26
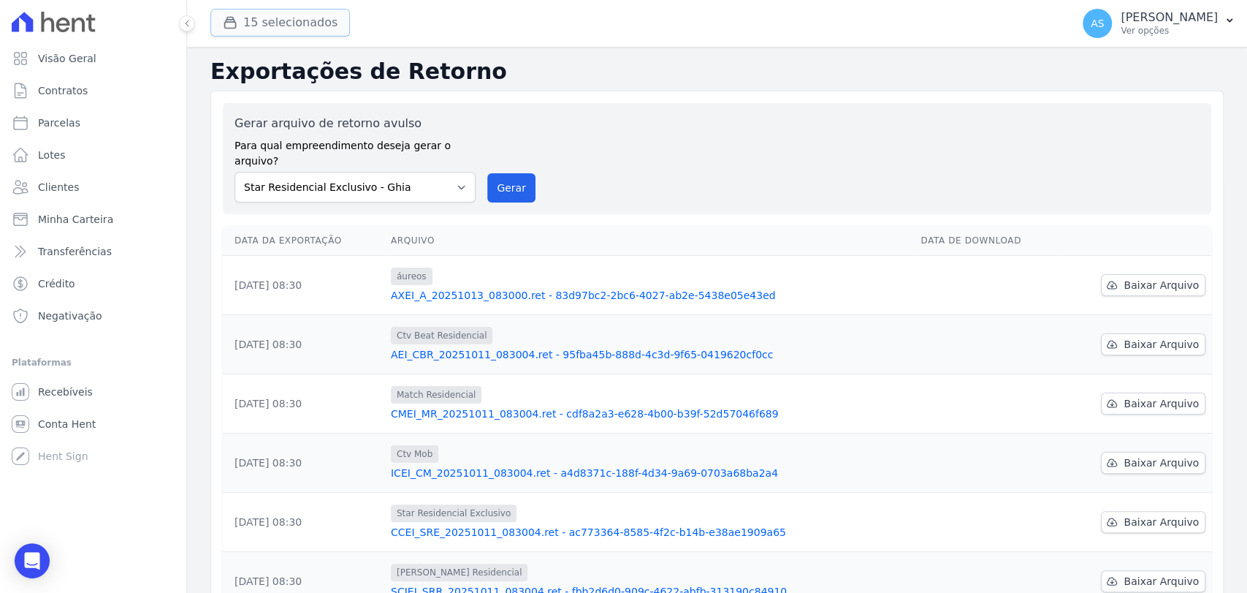
click at [245, 25] on button "15 selecionados" at bounding box center [280, 23] width 140 height 28
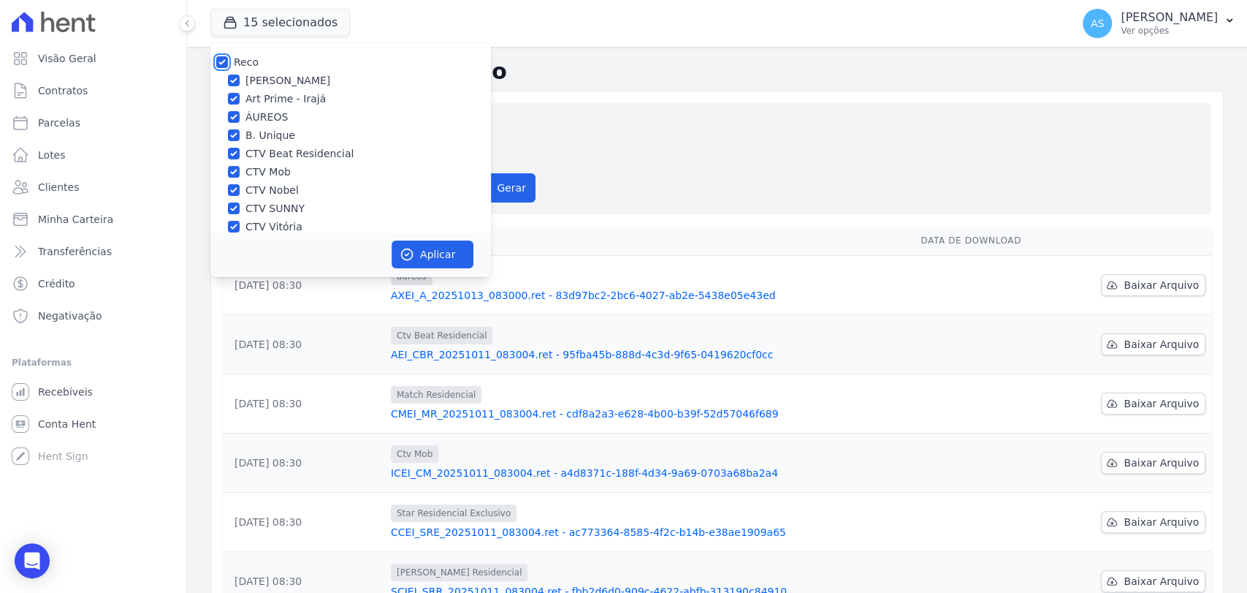
click at [222, 56] on input "Reco" at bounding box center [222, 62] width 12 height 12
checkbox input "false"
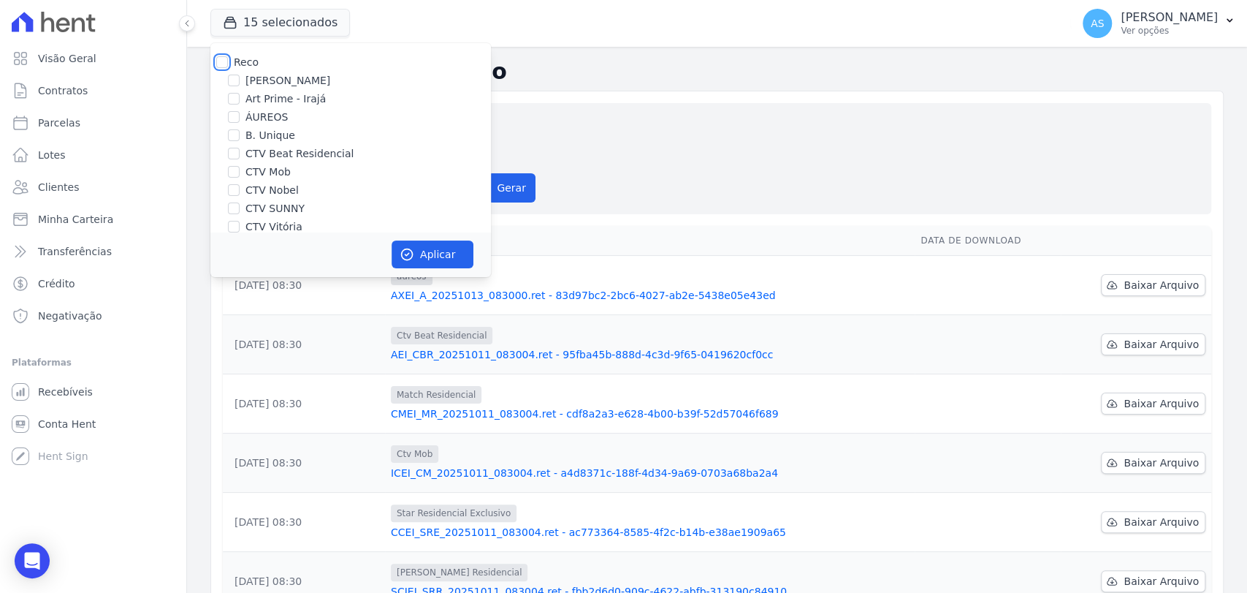
checkbox input "false"
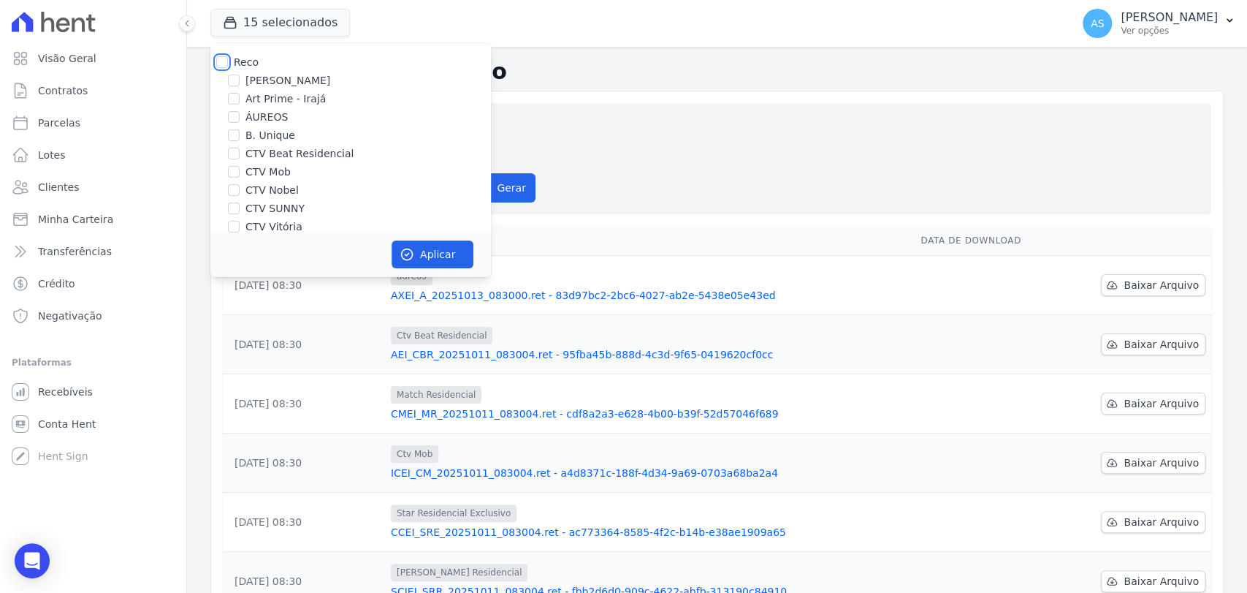
checkbox input "false"
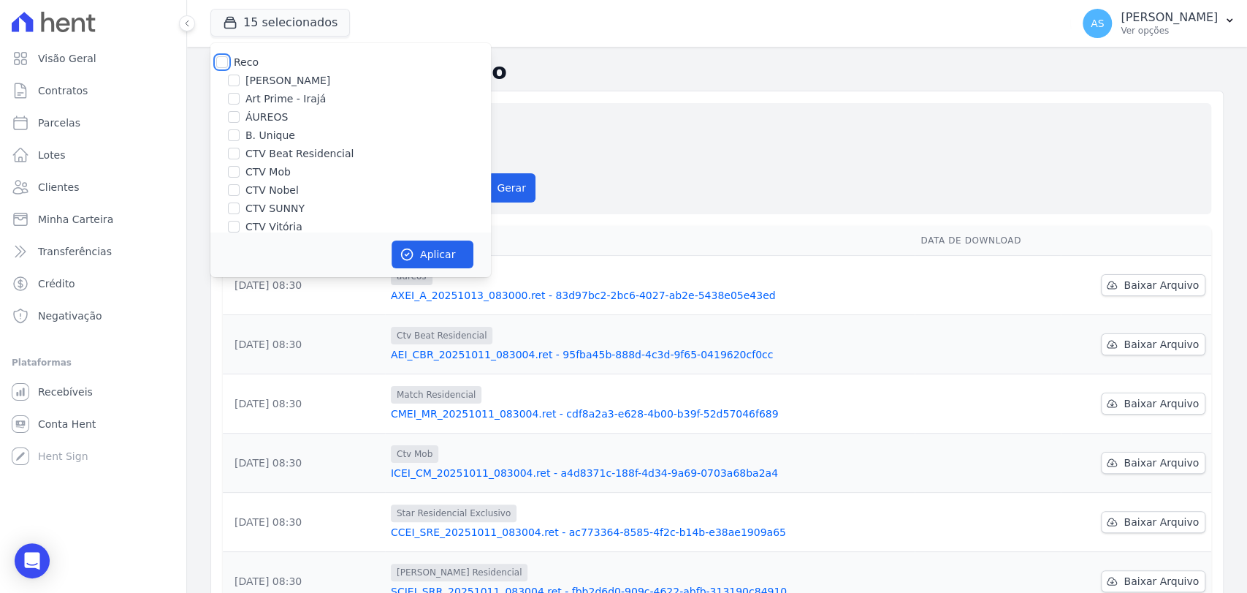
checkbox input "false"
click at [237, 118] on input "ÁUREOS" at bounding box center [234, 117] width 12 height 12
checkbox input "true"
click at [422, 259] on button "Aplicar" at bounding box center [433, 254] width 82 height 28
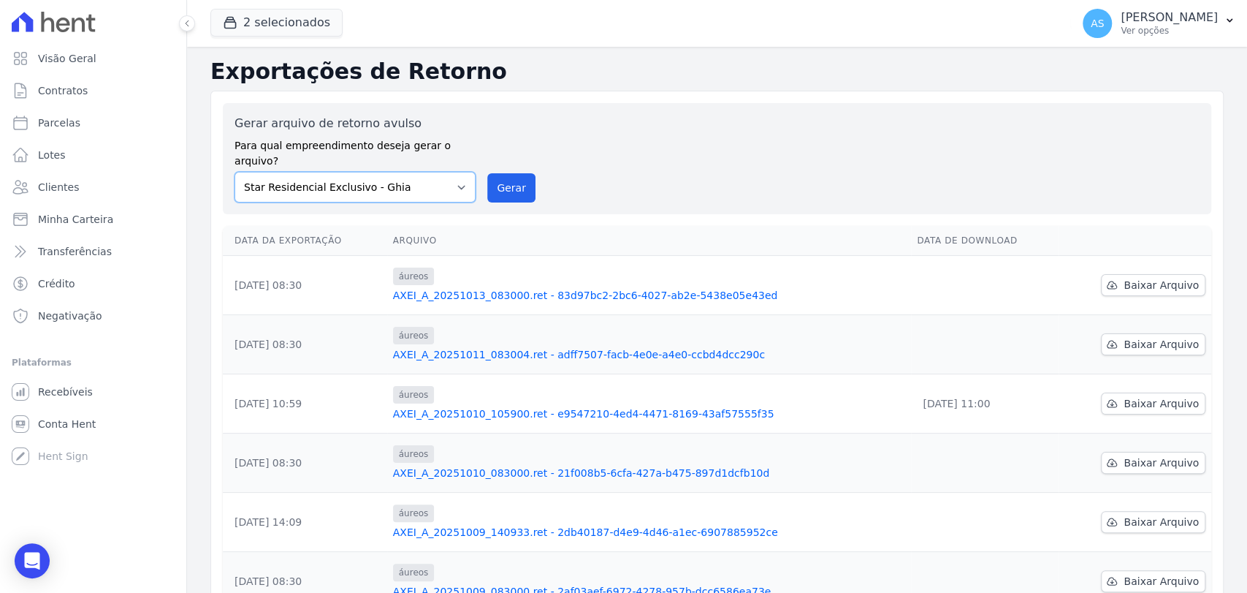
click at [458, 172] on select "Amaré Arpoador Art Prime - Irajá ÁUREOS B. Unique CTV Beat Residencial CTV Mob …" at bounding box center [355, 187] width 241 height 31
select select "9db4d767-ec98-4519-aed7-f9568aa0b04c"
click at [235, 172] on select "Amaré Arpoador Art Prime - Irajá ÁUREOS B. Unique CTV Beat Residencial CTV Mob …" at bounding box center [355, 187] width 241 height 31
click at [509, 173] on button "Gerar" at bounding box center [511, 187] width 48 height 29
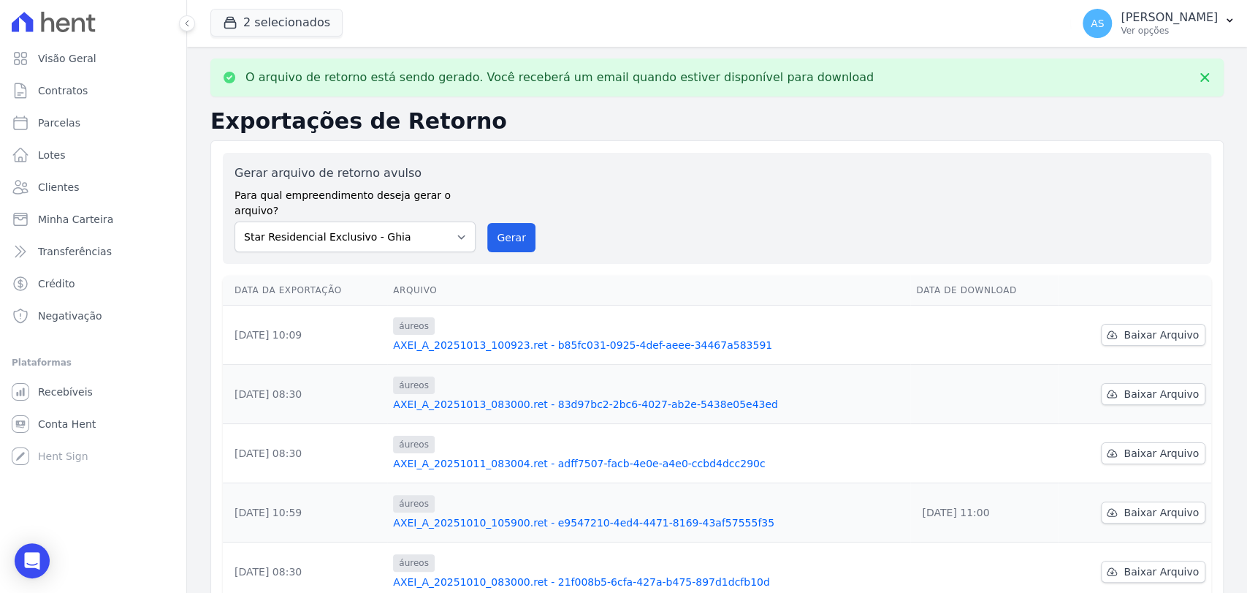
click at [580, 338] on link "AXEI_A_20251013_100923.ret - b85fc031-0925-4def-aeee-34467a583591" at bounding box center [649, 345] width 512 height 15
drag, startPoint x: 498, startPoint y: 222, endPoint x: 683, endPoint y: 148, distance: 199.1
click at [498, 223] on button "Gerar" at bounding box center [511, 237] width 48 height 29
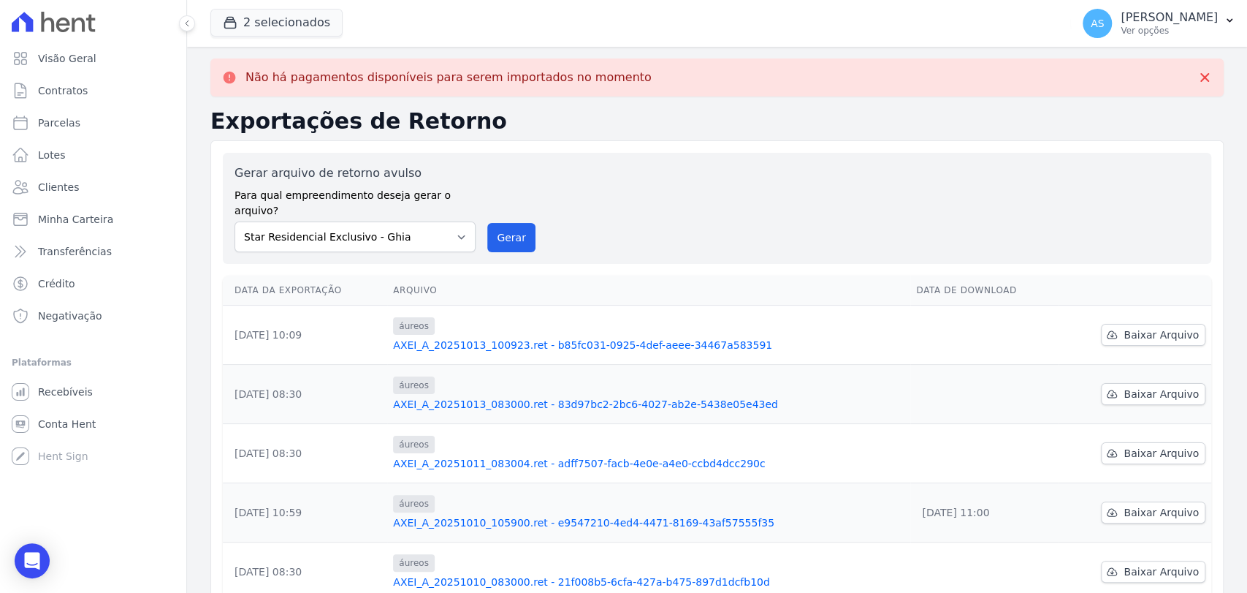
click at [485, 338] on link "AXEI_A_20251013_100923.ret - b85fc031-0925-4def-aeee-34467a583591" at bounding box center [649, 345] width 512 height 15
click at [460, 224] on select "Amaré Arpoador Art Prime - Irajá ÁUREOS B. Unique CTV Beat Residencial CTV Mob …" at bounding box center [355, 236] width 241 height 31
select select "9db4d767-ec98-4519-aed7-f9568aa0b04c"
click at [235, 221] on select "Amaré Arpoador Art Prime - Irajá ÁUREOS B. Unique CTV Beat Residencial CTV Mob …" at bounding box center [355, 236] width 241 height 31
click at [503, 223] on button "Gerar" at bounding box center [511, 237] width 48 height 29
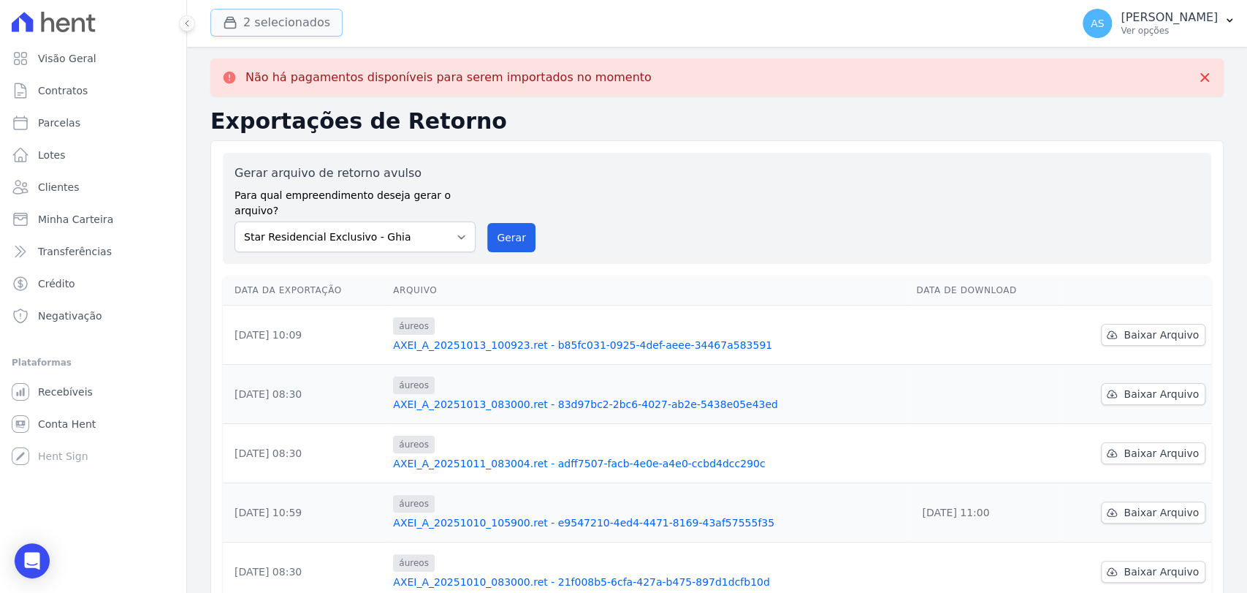
click at [284, 14] on button "2 selecionados" at bounding box center [276, 23] width 132 height 28
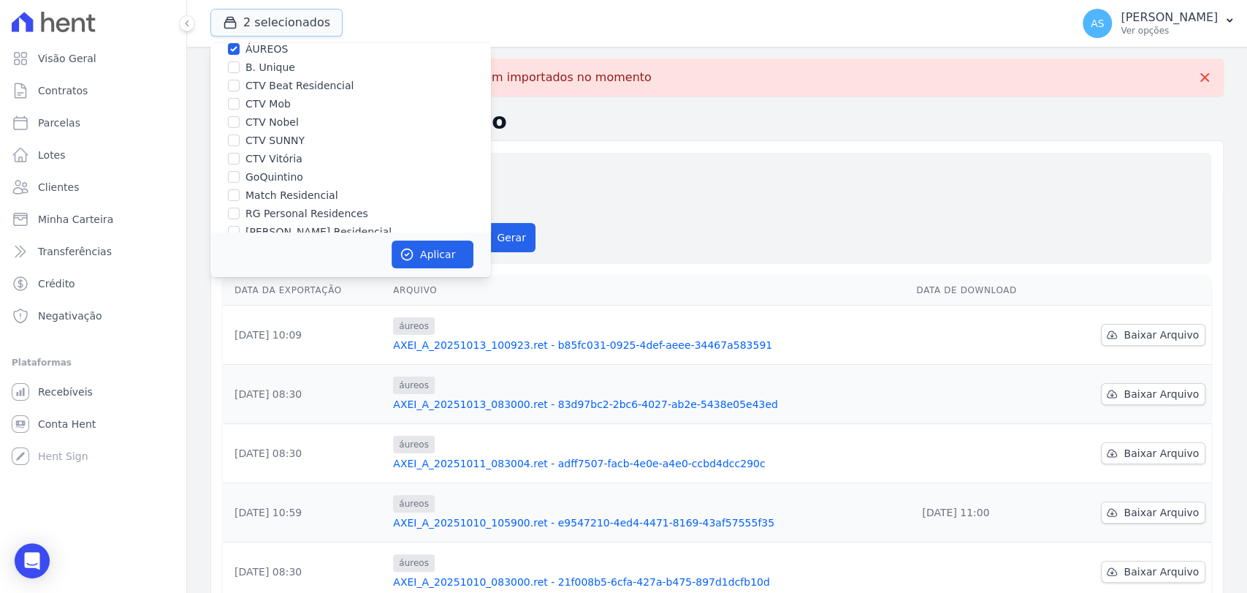
scroll to position [139, 0]
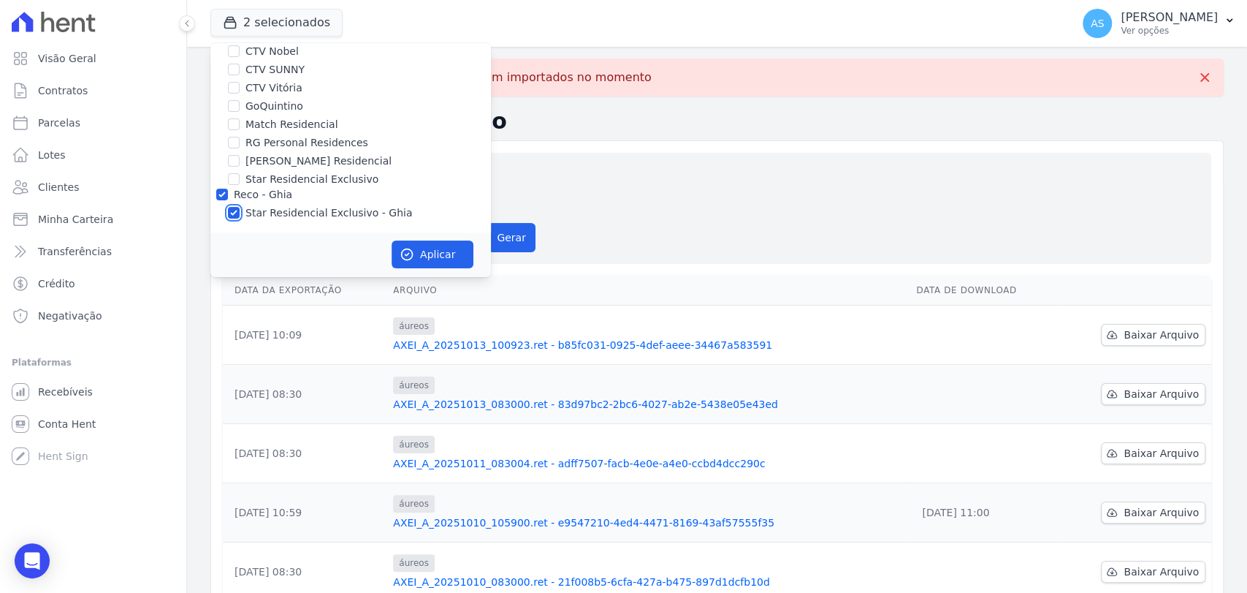
click at [233, 208] on input "Star Residencial Exclusivo - Ghia" at bounding box center [234, 213] width 12 height 12
checkbox input "false"
click at [433, 256] on button "Aplicar" at bounding box center [433, 254] width 82 height 28
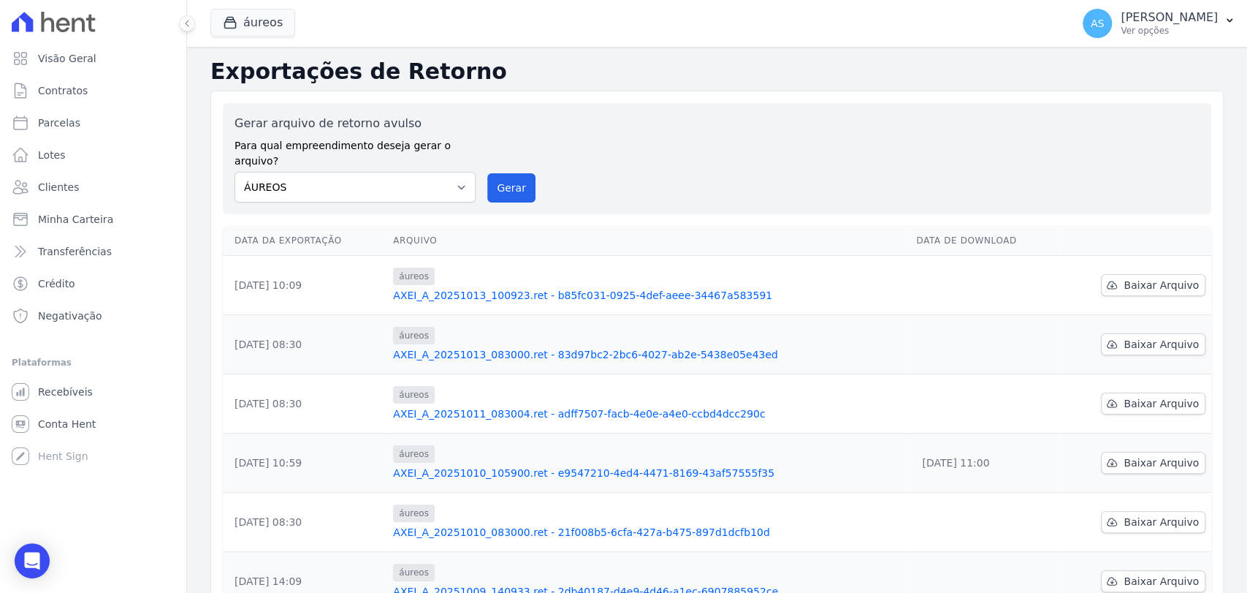
click at [482, 288] on link "AXEI_A_20251013_100923.ret - b85fc031-0925-4def-aeee-34467a583591" at bounding box center [649, 295] width 512 height 15
drag, startPoint x: 491, startPoint y: 170, endPoint x: 694, endPoint y: 156, distance: 203.6
click at [493, 173] on button "Gerar" at bounding box center [511, 187] width 48 height 29
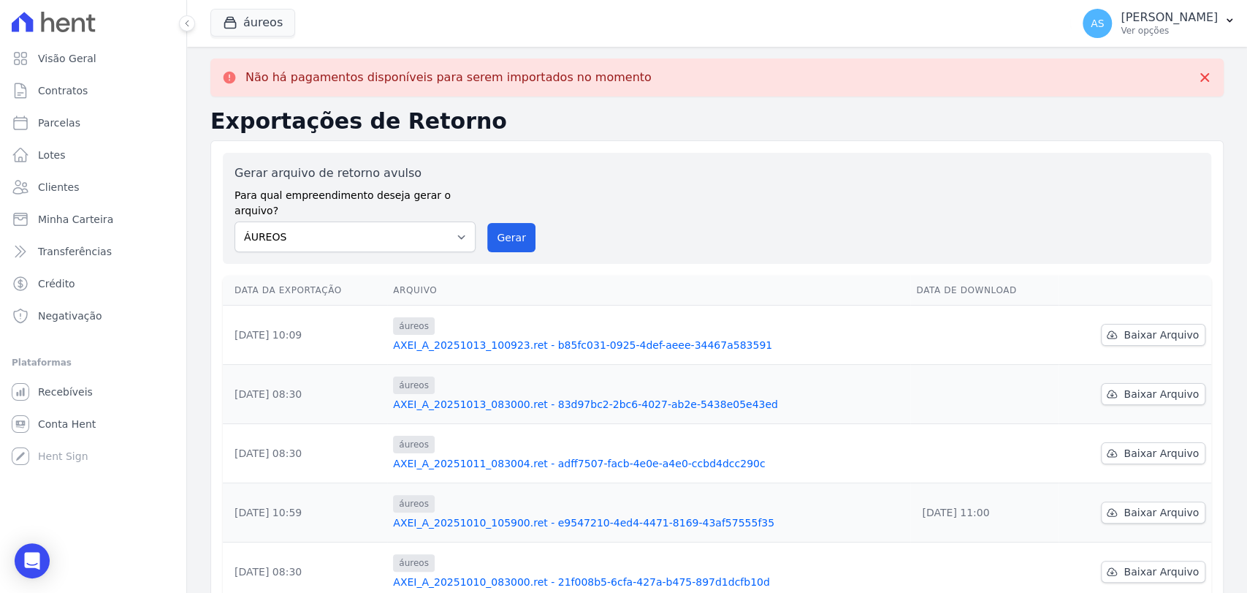
click at [522, 338] on link "AXEI_A_20251013_100923.ret - b85fc031-0925-4def-aeee-34467a583591" at bounding box center [649, 345] width 512 height 15
click at [537, 397] on link "AXEI_A_20251013_083000.ret - 83d97bc2-2bc6-4027-ab2e-5438e05e43ed" at bounding box center [649, 404] width 512 height 15
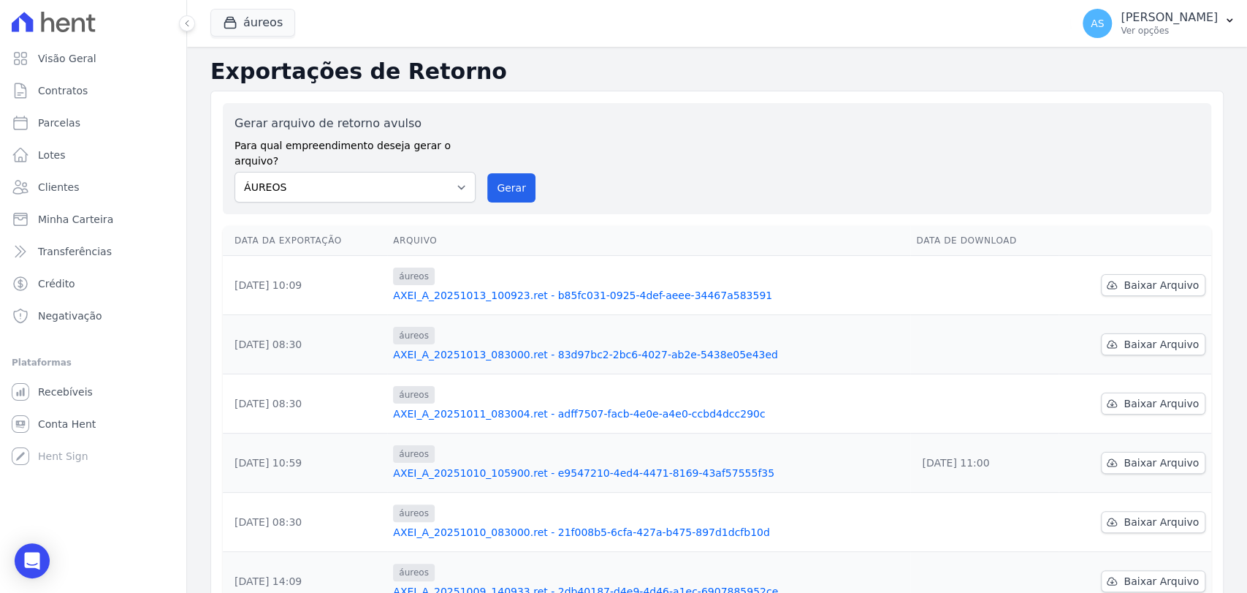
click at [482, 288] on link "AXEI_A_20251013_100923.ret - b85fc031-0925-4def-aeee-34467a583591" at bounding box center [649, 295] width 512 height 15
click at [506, 173] on button "Gerar" at bounding box center [511, 187] width 48 height 29
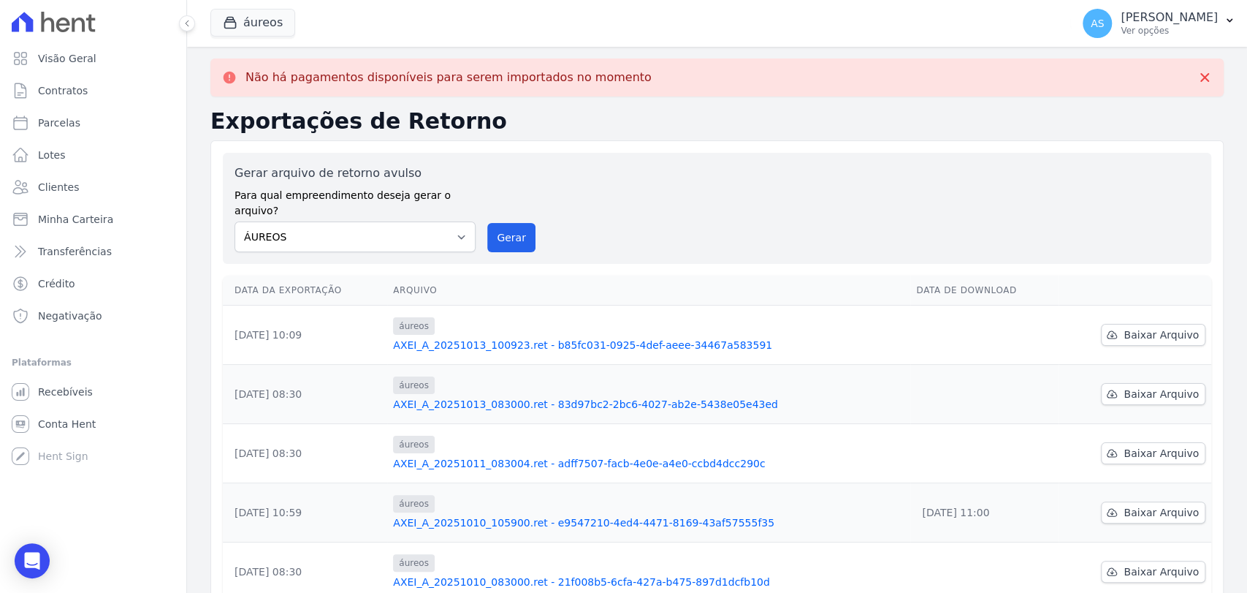
click at [532, 338] on link "AXEI_A_20251013_100923.ret - b85fc031-0925-4def-aeee-34467a583591" at bounding box center [649, 345] width 512 height 15
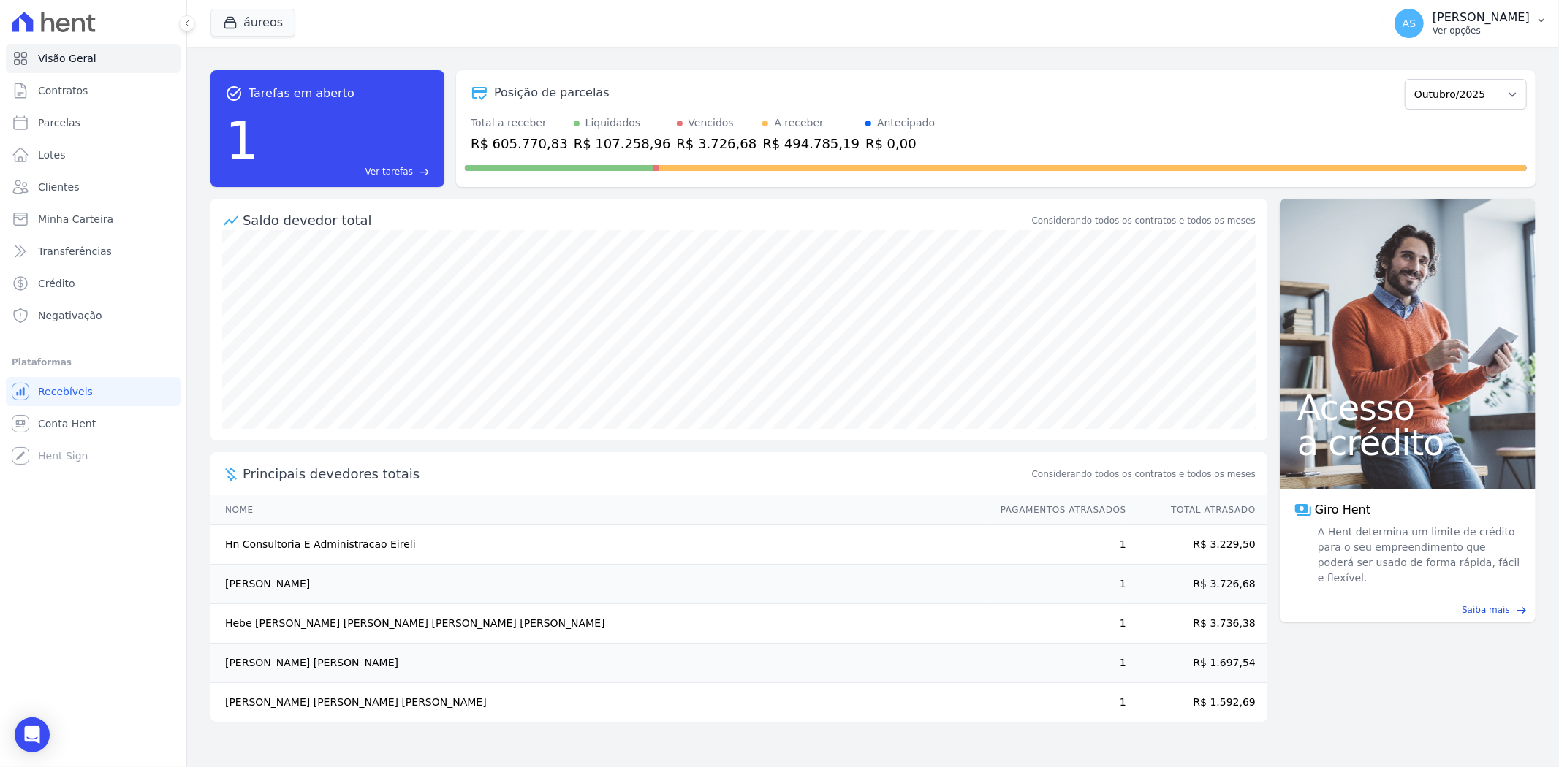
click at [1540, 18] on icon "button" at bounding box center [1541, 21] width 12 height 12
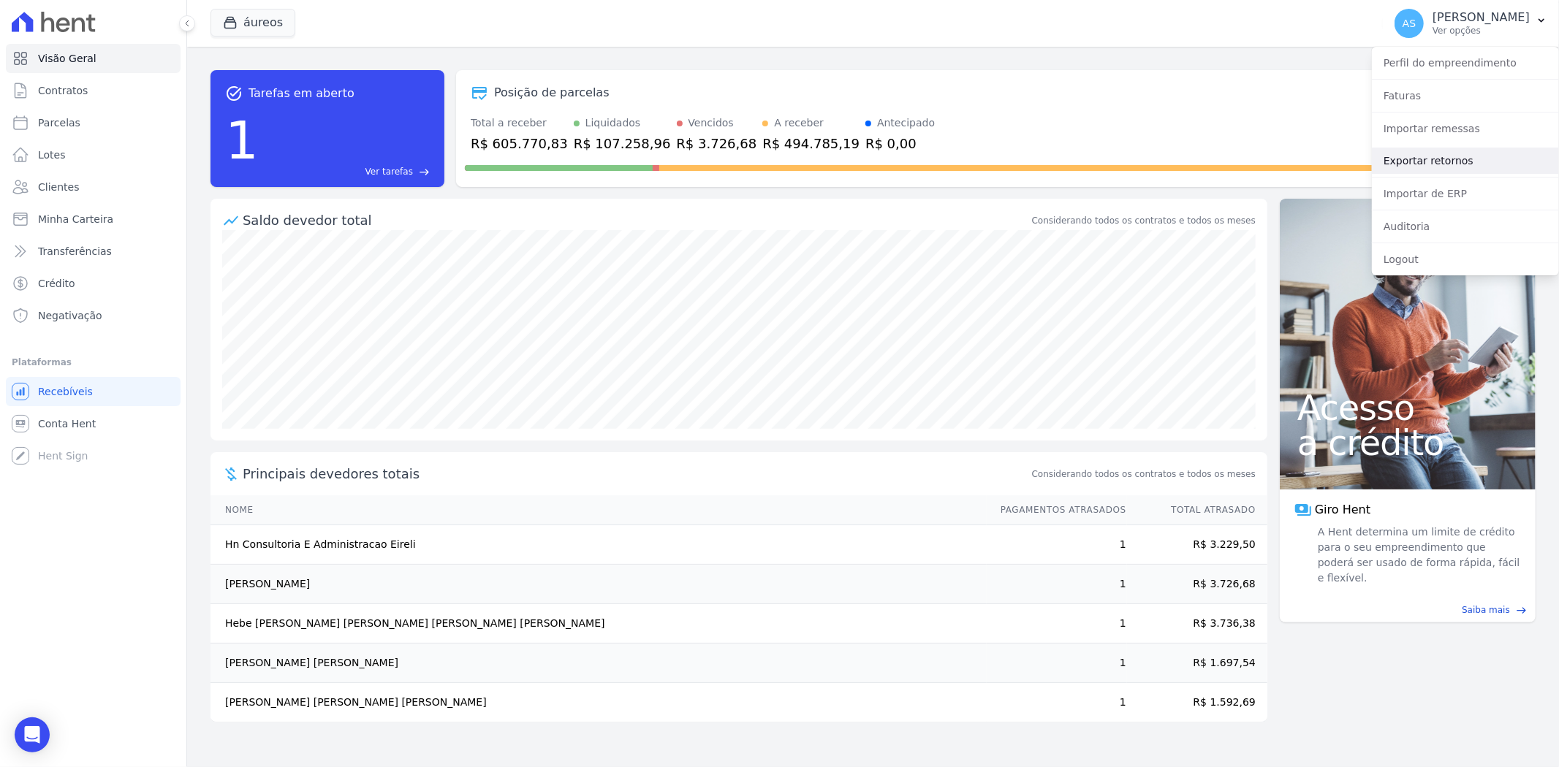
click at [1418, 159] on link "Exportar retornos" at bounding box center [1465, 161] width 187 height 26
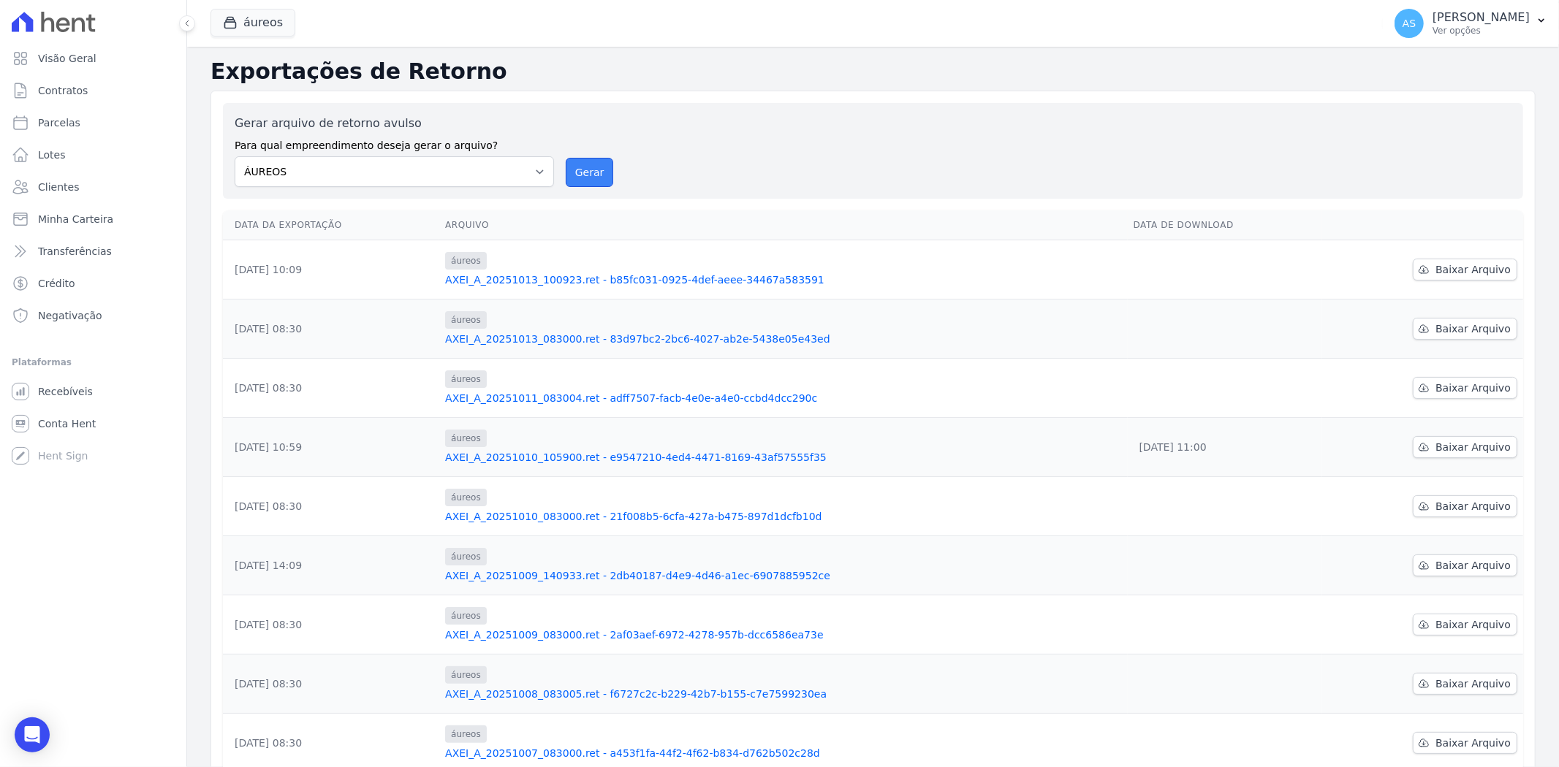
click at [599, 172] on button "Gerar" at bounding box center [590, 172] width 48 height 29
click at [593, 171] on button "Gerar" at bounding box center [590, 172] width 48 height 29
drag, startPoint x: 585, startPoint y: 172, endPoint x: 835, endPoint y: 150, distance: 250.9
click at [585, 171] on button "Gerar" at bounding box center [590, 172] width 48 height 29
click at [573, 171] on button "Gerar" at bounding box center [590, 172] width 48 height 29
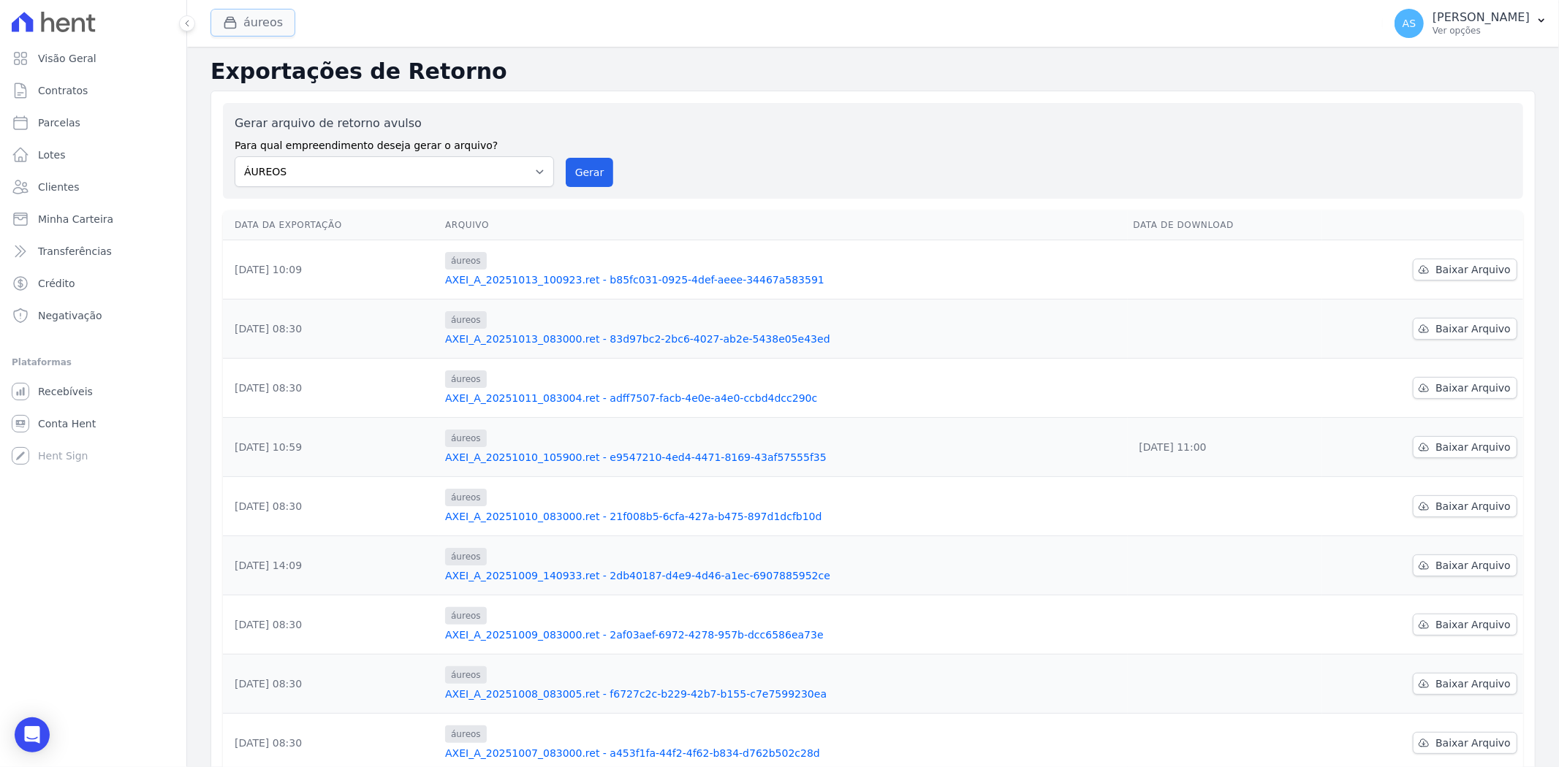
click at [251, 13] on button "áureos" at bounding box center [252, 23] width 85 height 28
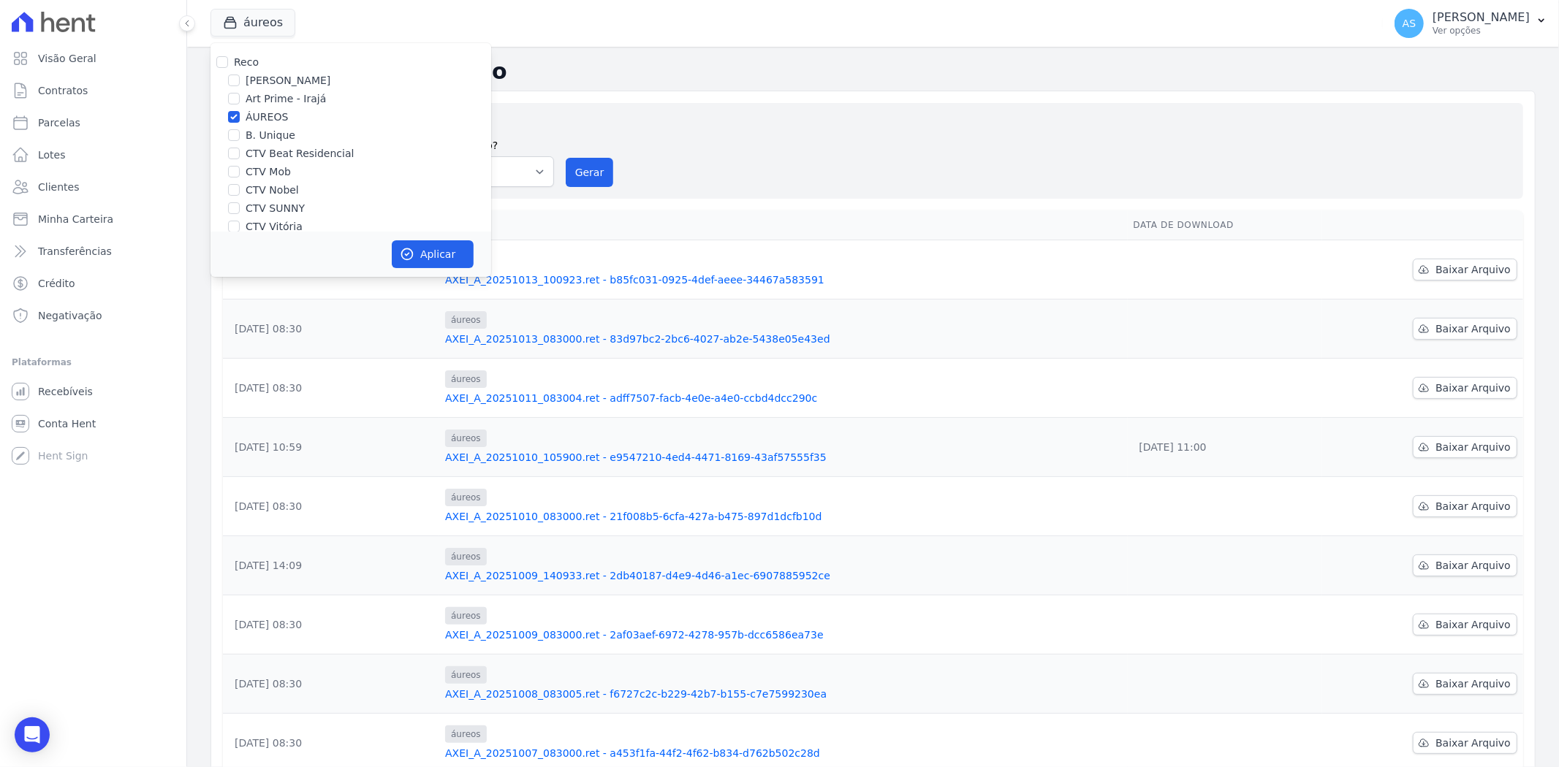
click at [242, 118] on div "ÁUREOS" at bounding box center [350, 117] width 281 height 15
click at [235, 110] on div at bounding box center [234, 117] width 12 height 15
click at [232, 119] on input "ÁUREOS" at bounding box center [234, 117] width 12 height 12
checkbox input "false"
click at [232, 79] on input "[PERSON_NAME]" at bounding box center [234, 81] width 12 height 12
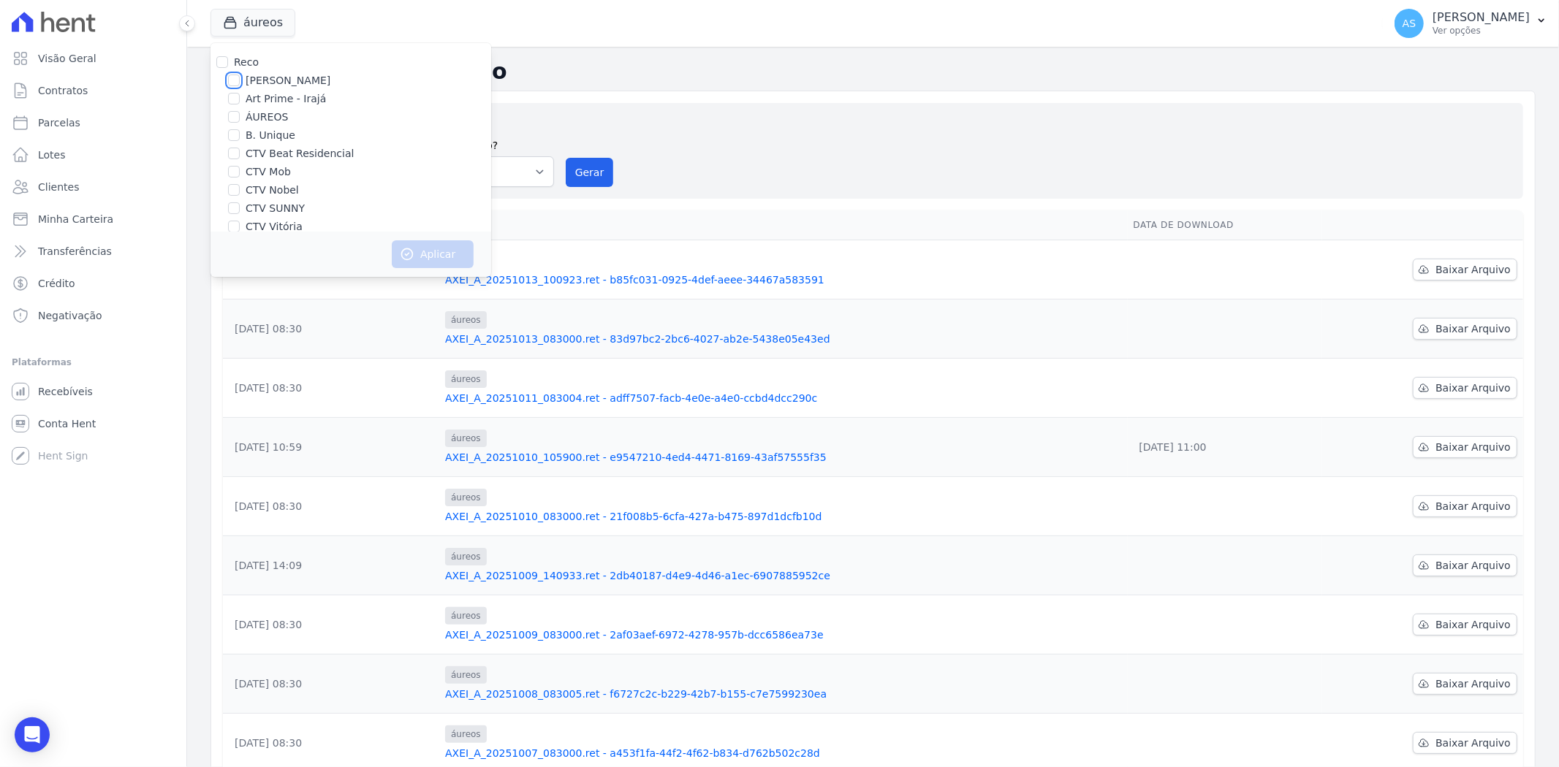
checkbox input "true"
click at [417, 259] on button "Aplicar" at bounding box center [433, 254] width 82 height 28
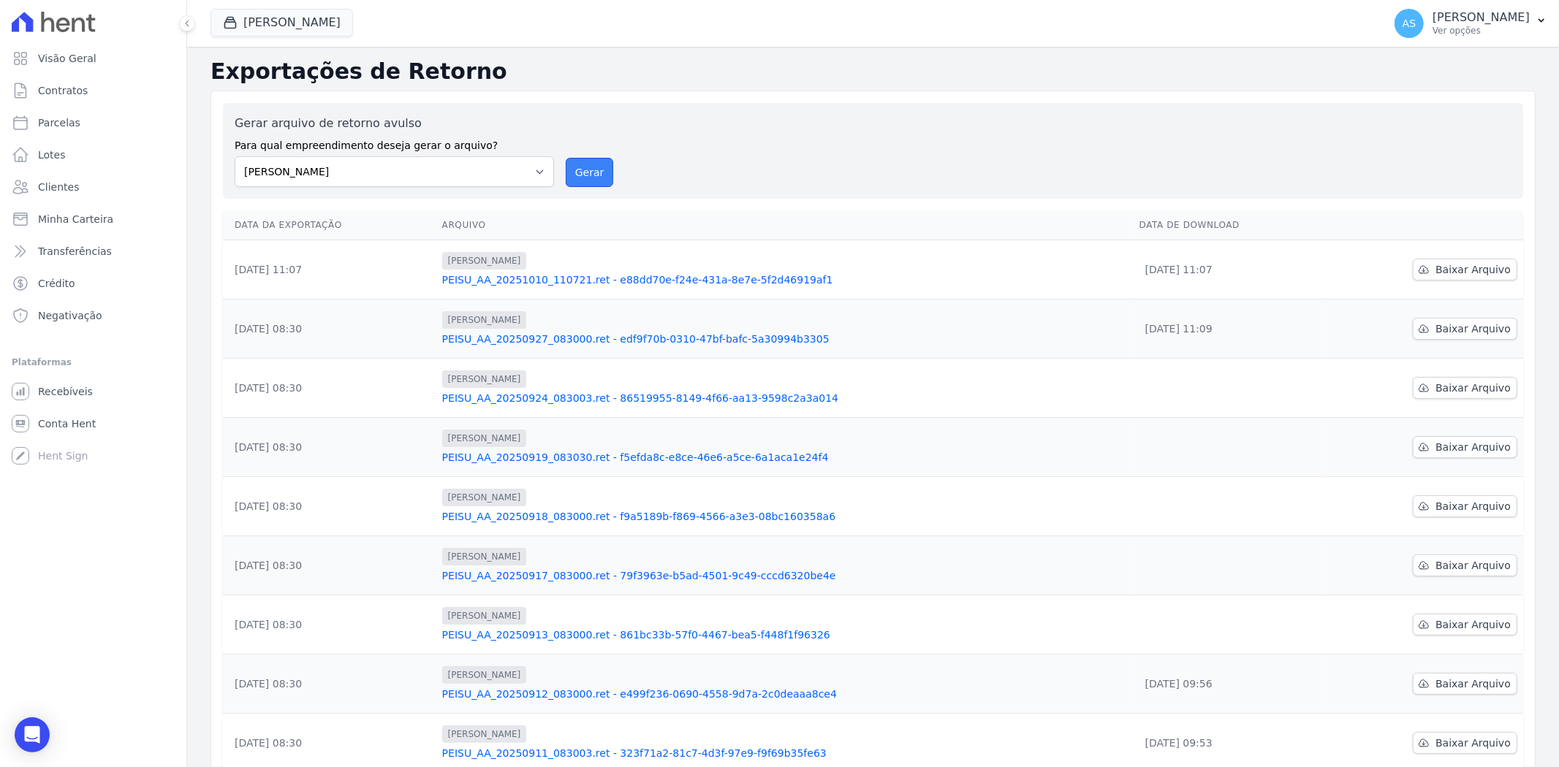
click at [596, 164] on button "Gerar" at bounding box center [590, 172] width 48 height 29
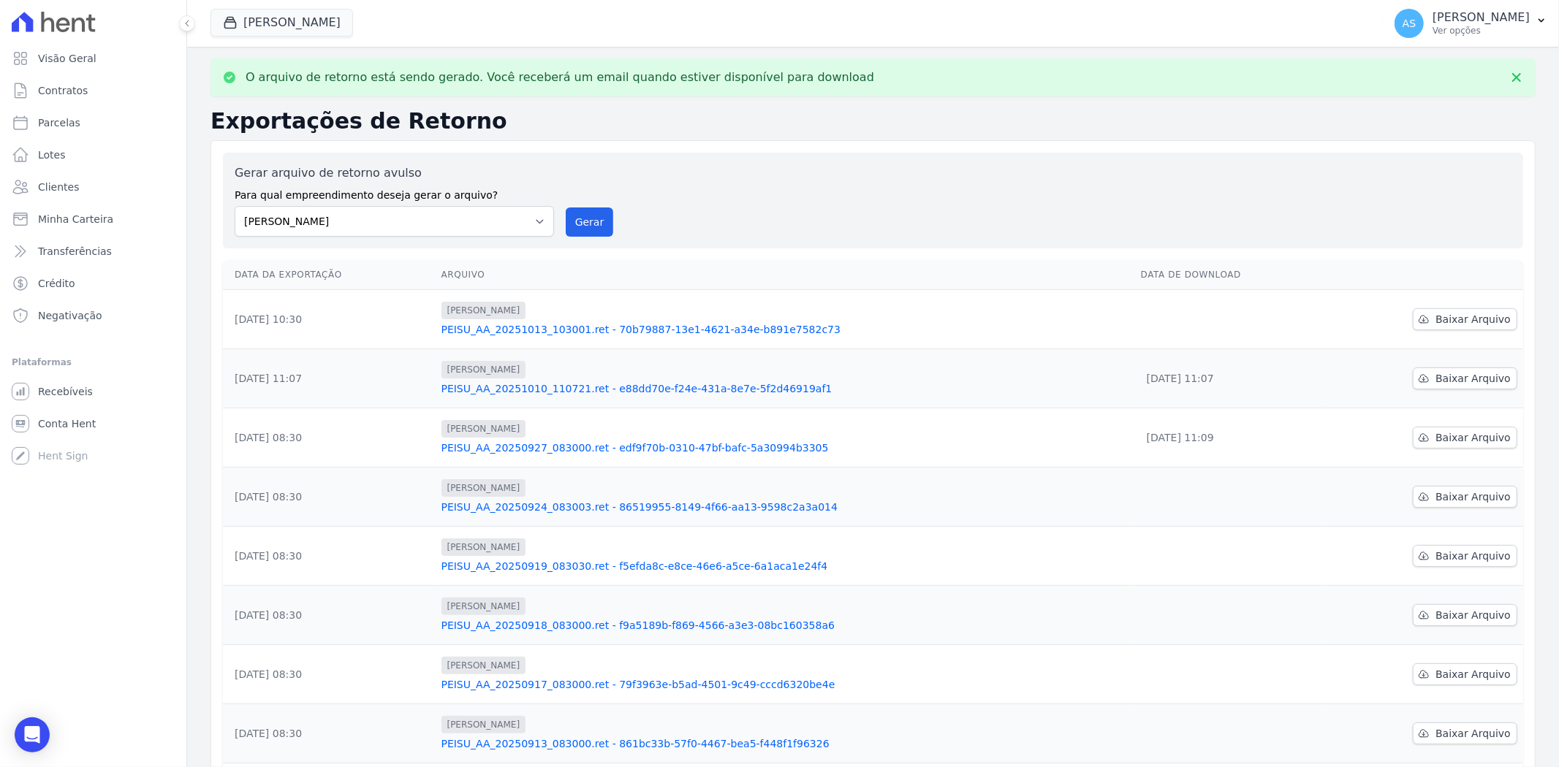
click at [647, 326] on link "PEISU_AA_20251013_103001.ret - 70b79887-13e1-4621-a34e-b891e7582c73" at bounding box center [785, 329] width 688 height 15
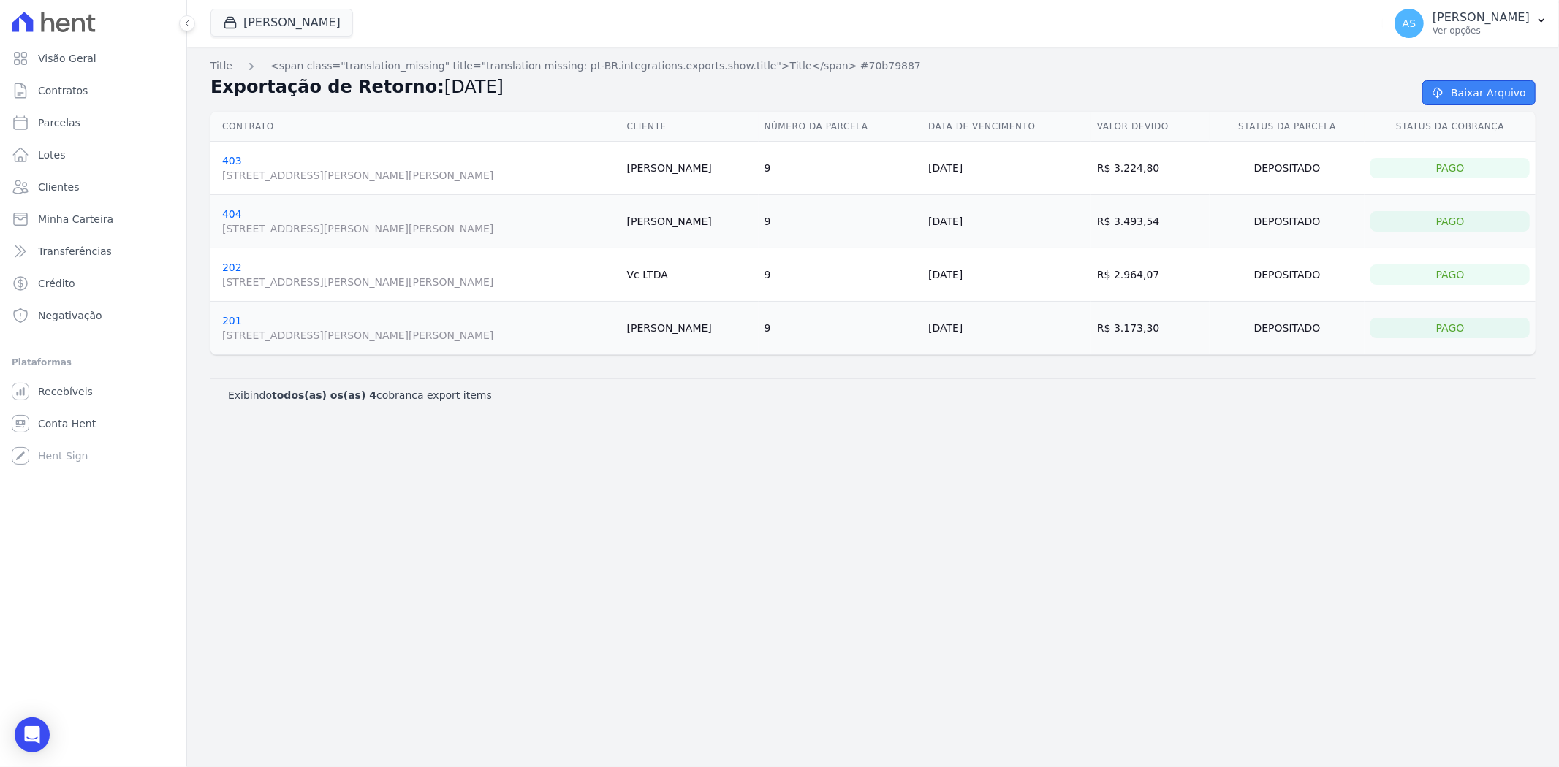
click at [1494, 92] on link "Baixar Arquivo" at bounding box center [1478, 92] width 113 height 25
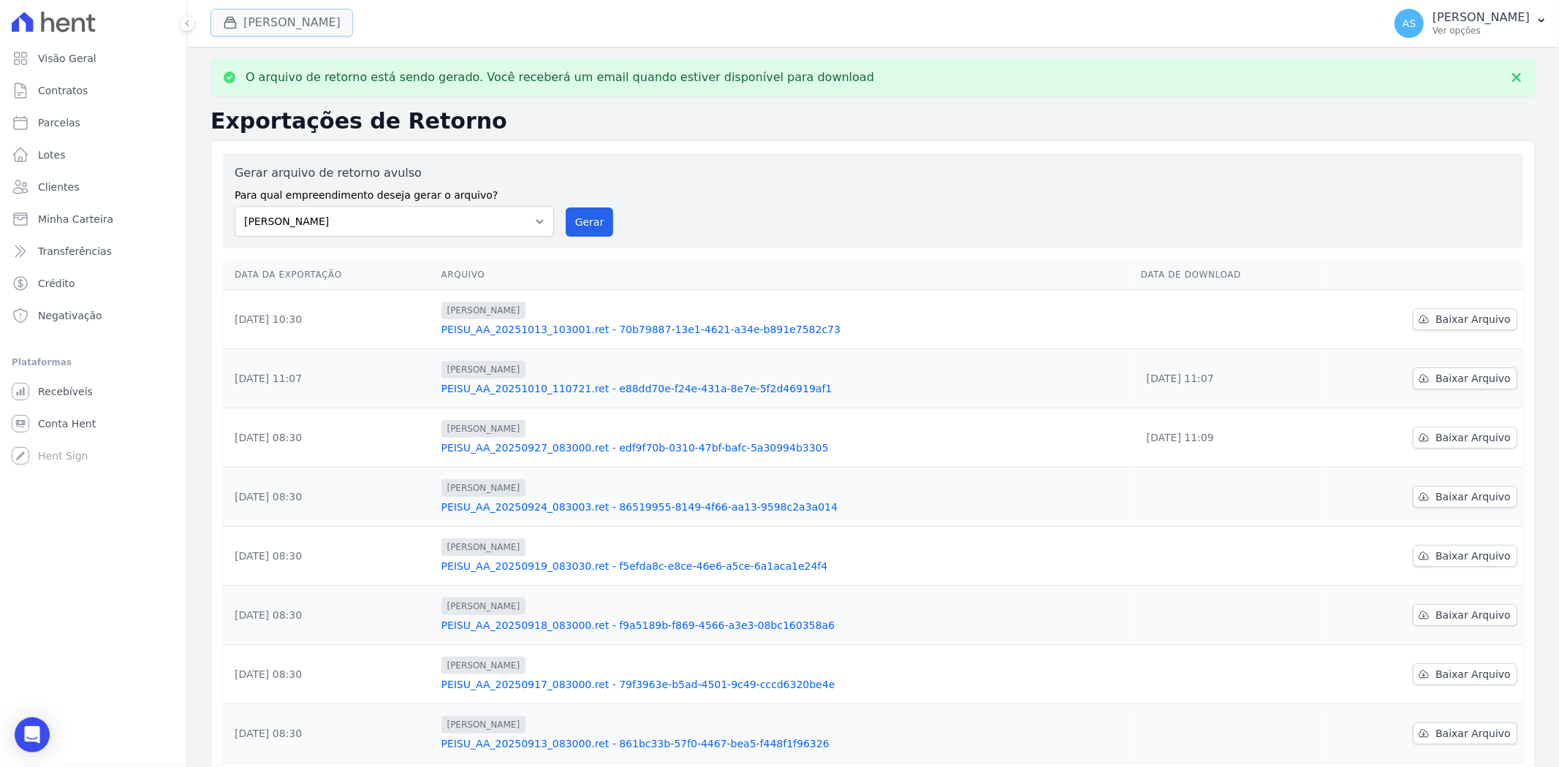
click at [265, 20] on button "[PERSON_NAME]" at bounding box center [281, 23] width 142 height 28
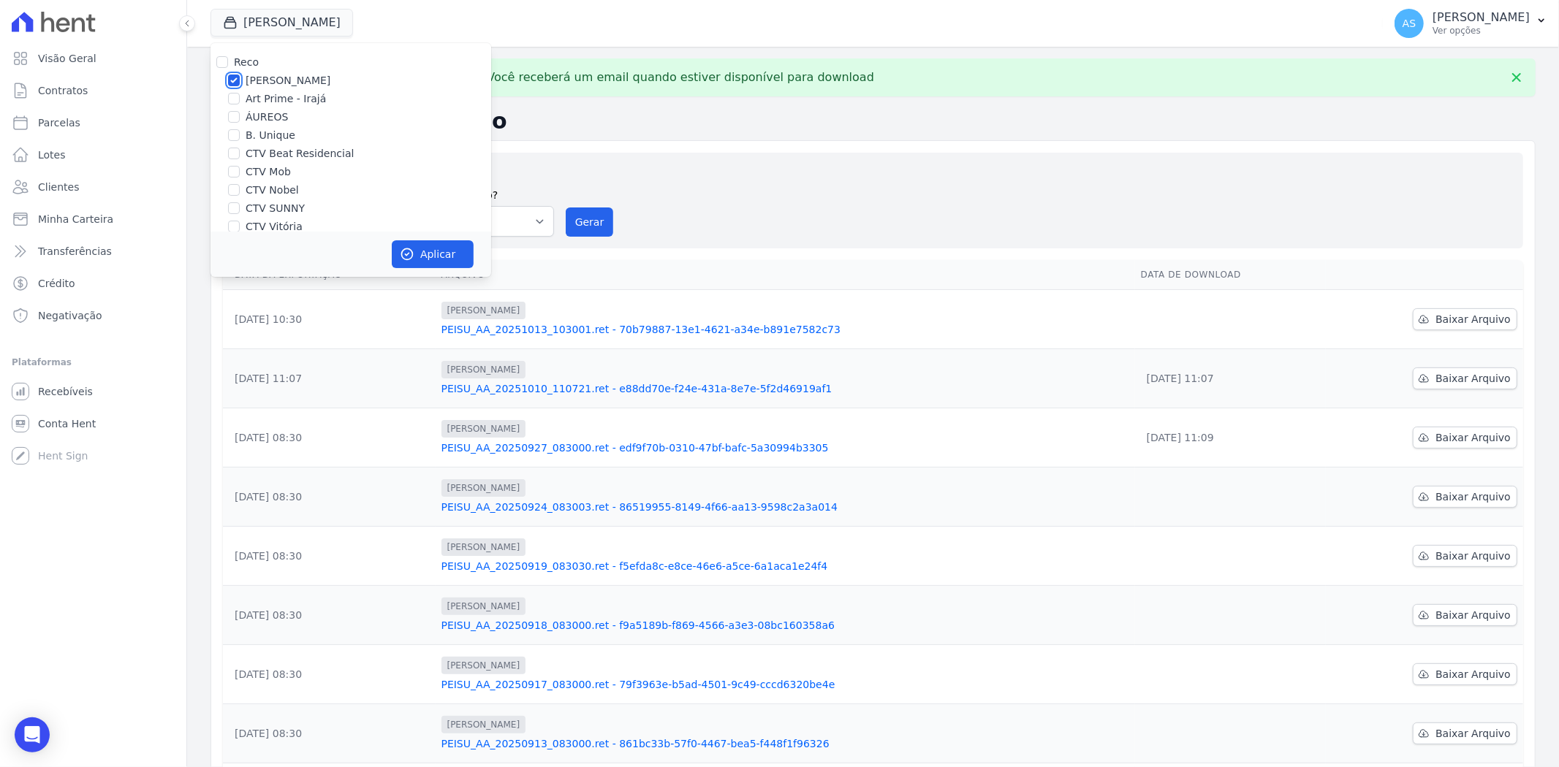
click at [228, 78] on input "[PERSON_NAME]" at bounding box center [234, 81] width 12 height 12
checkbox input "false"
click at [235, 153] on input "CTV Beat Residencial" at bounding box center [234, 154] width 12 height 12
checkbox input "true"
click at [441, 257] on button "Aplicar" at bounding box center [433, 254] width 82 height 28
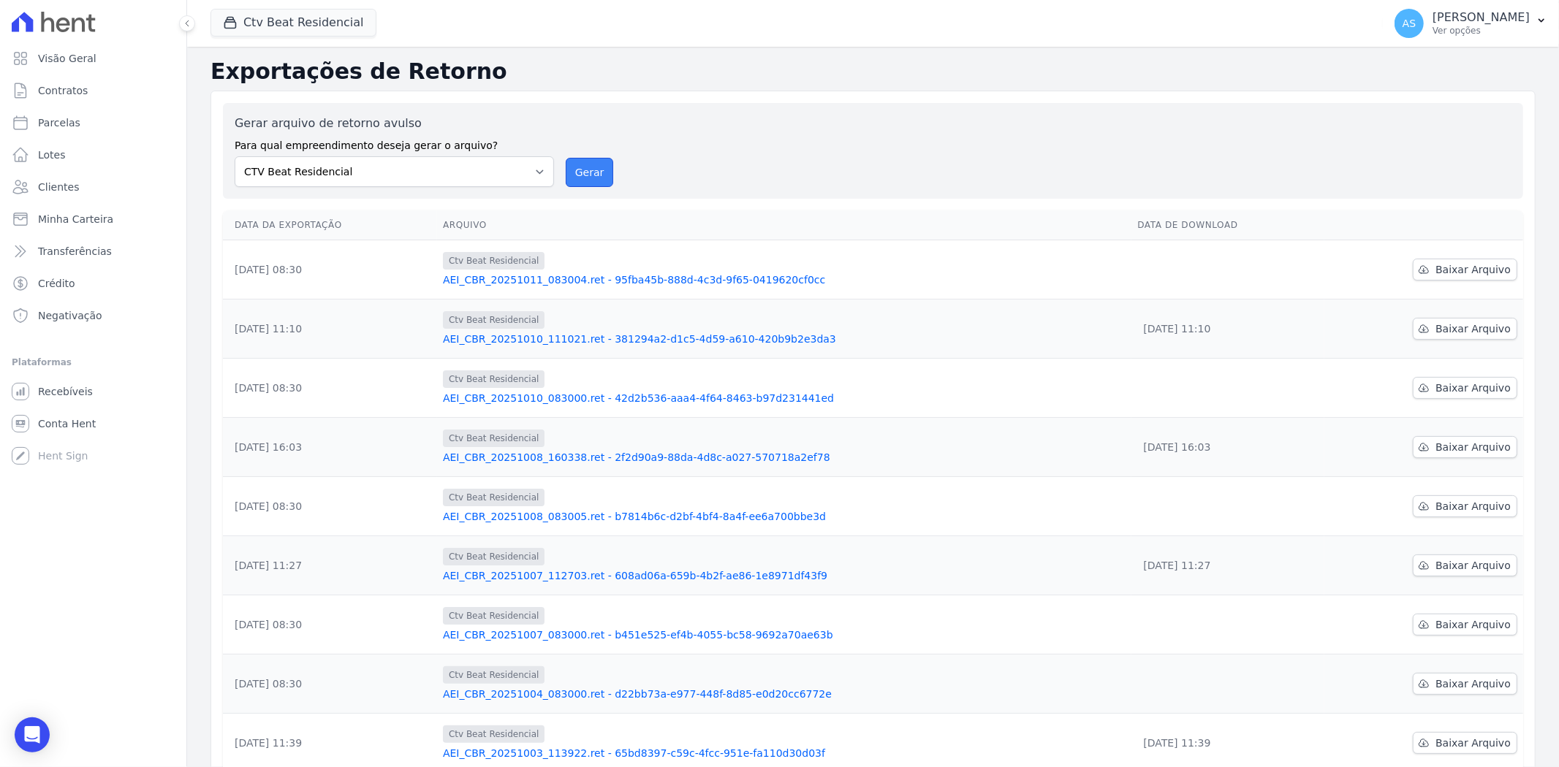
click at [577, 165] on button "Gerar" at bounding box center [590, 172] width 48 height 29
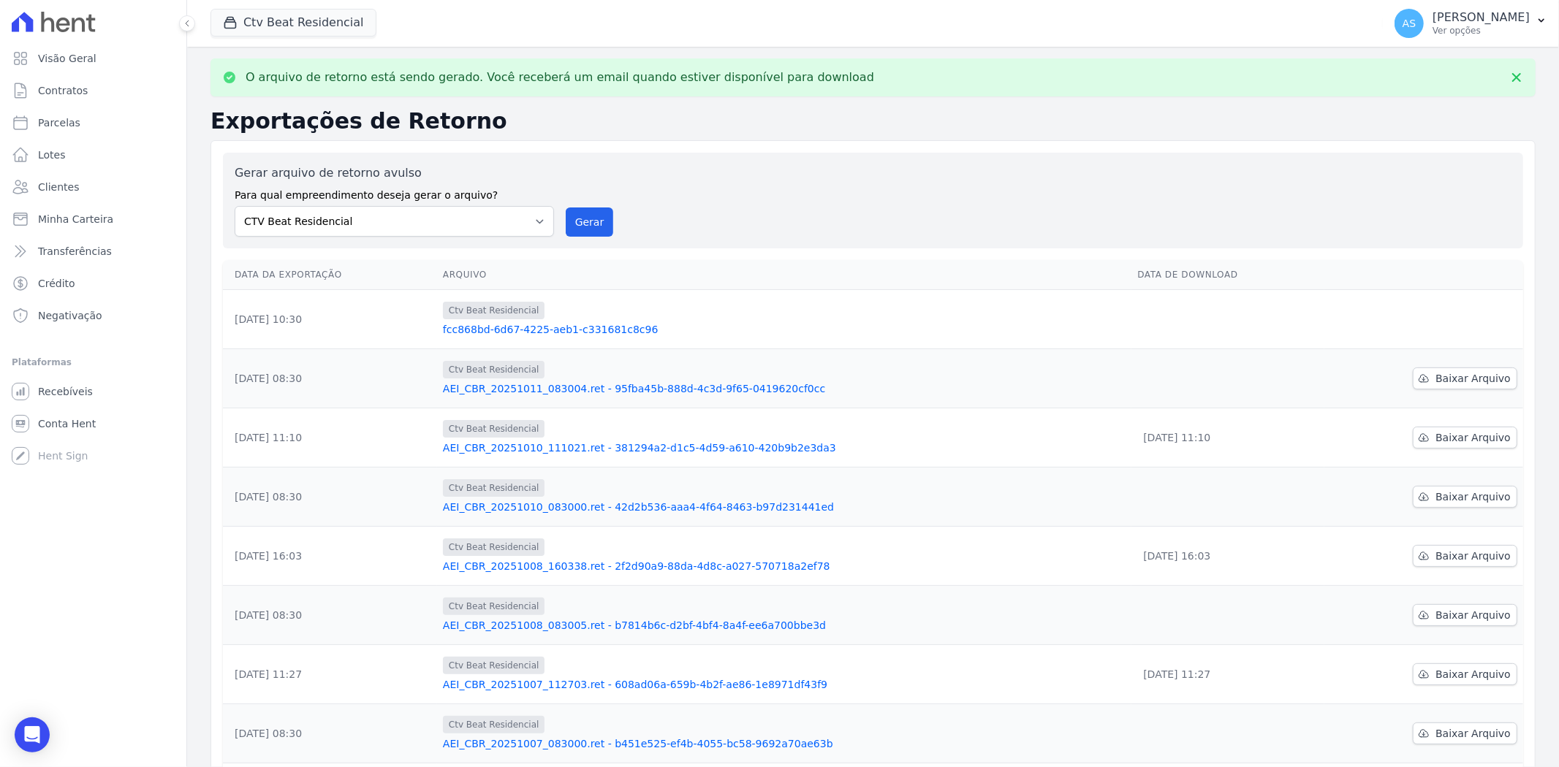
click at [547, 326] on link "fcc868bd-6d67-4225-aeb1-c331681c8c96" at bounding box center [784, 329] width 682 height 15
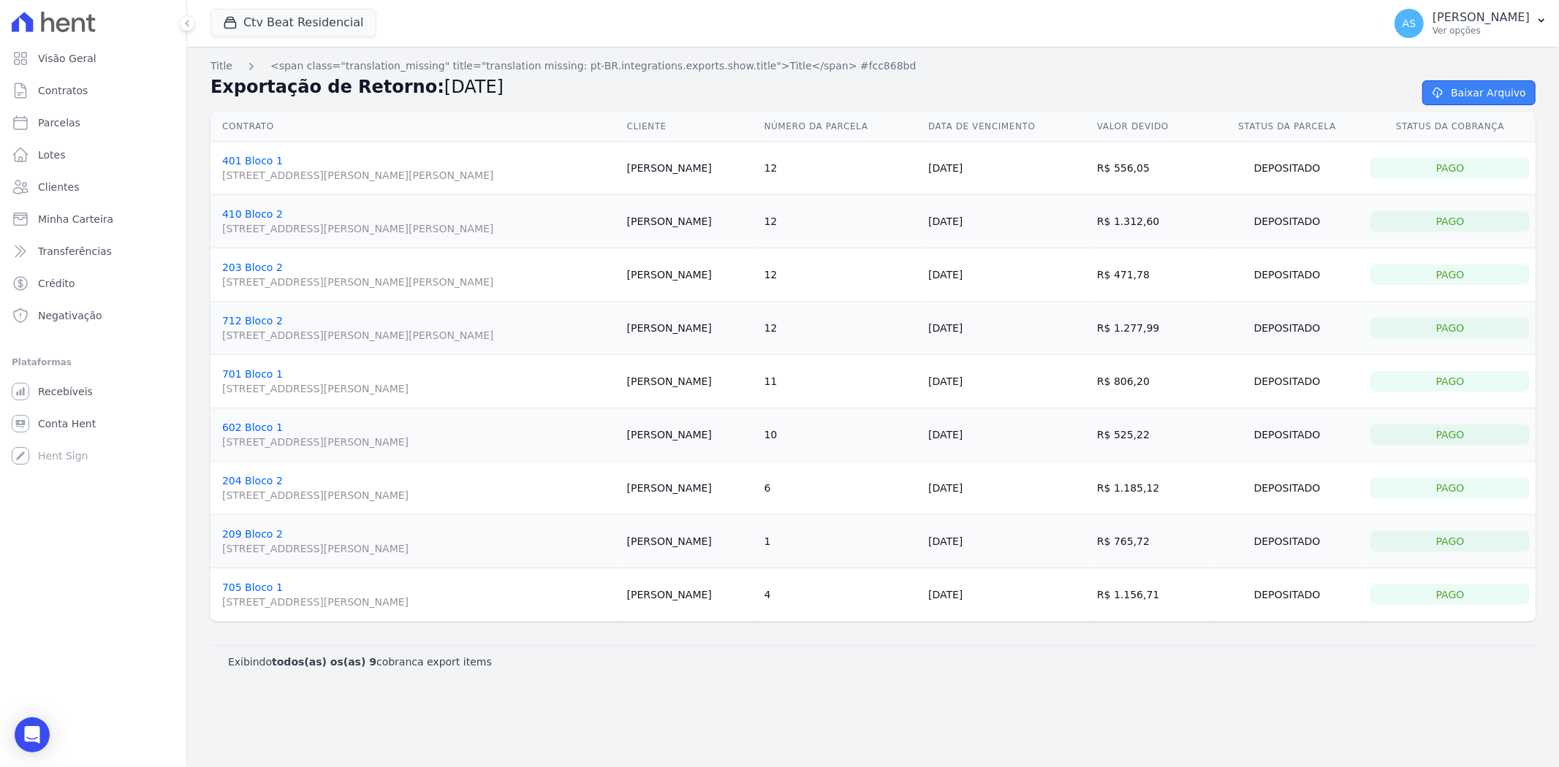
click at [1480, 85] on link "Baixar Arquivo" at bounding box center [1478, 92] width 113 height 25
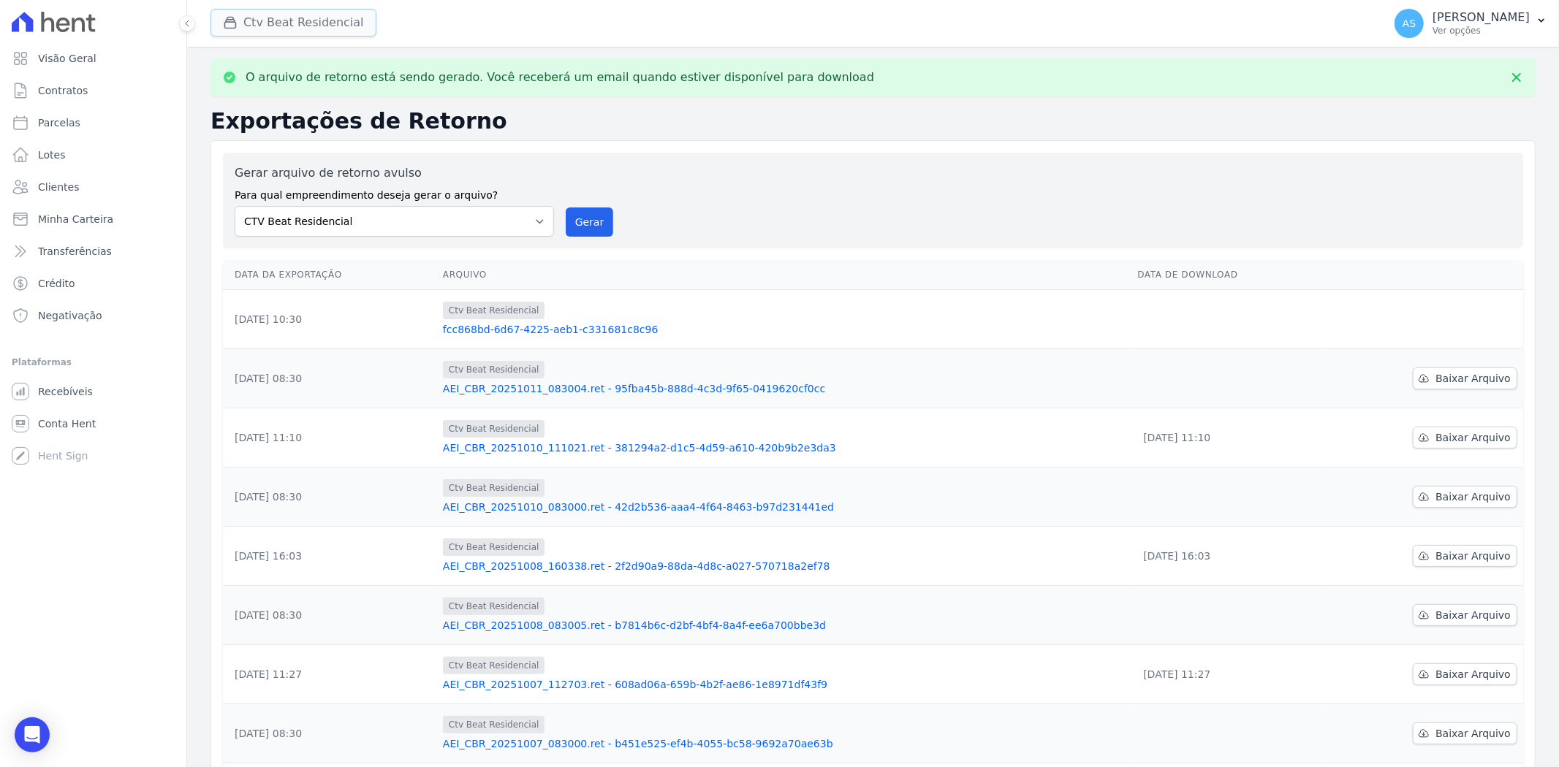
click at [286, 24] on button "Ctv Beat Residencial" at bounding box center [293, 23] width 166 height 28
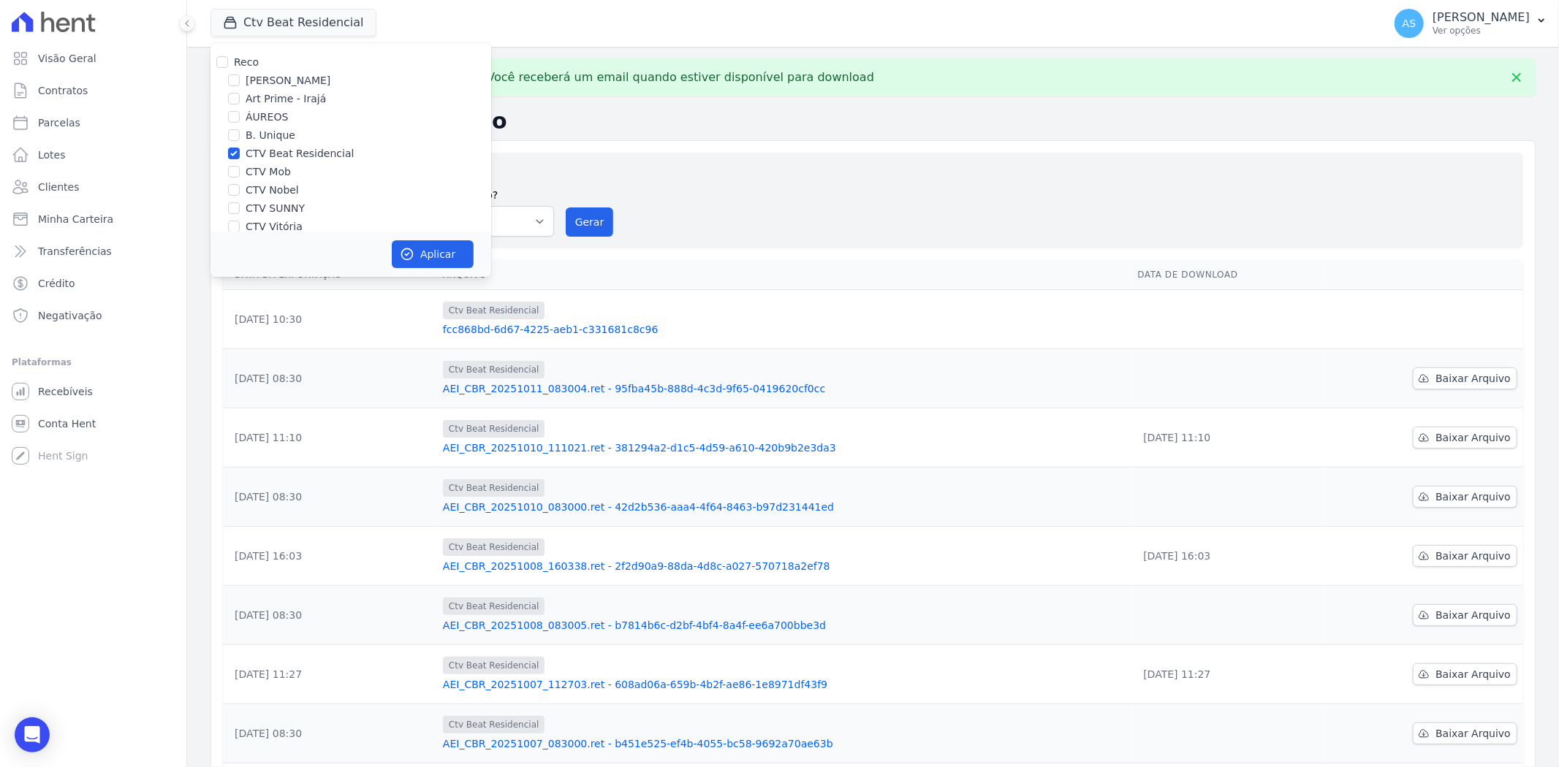
click at [251, 153] on label "CTV Beat Residencial" at bounding box center [300, 153] width 108 height 15
click at [240, 153] on input "CTV Beat Residencial" at bounding box center [234, 154] width 12 height 12
checkbox input "false"
click at [232, 172] on input "CTV Mob" at bounding box center [234, 172] width 12 height 12
checkbox input "true"
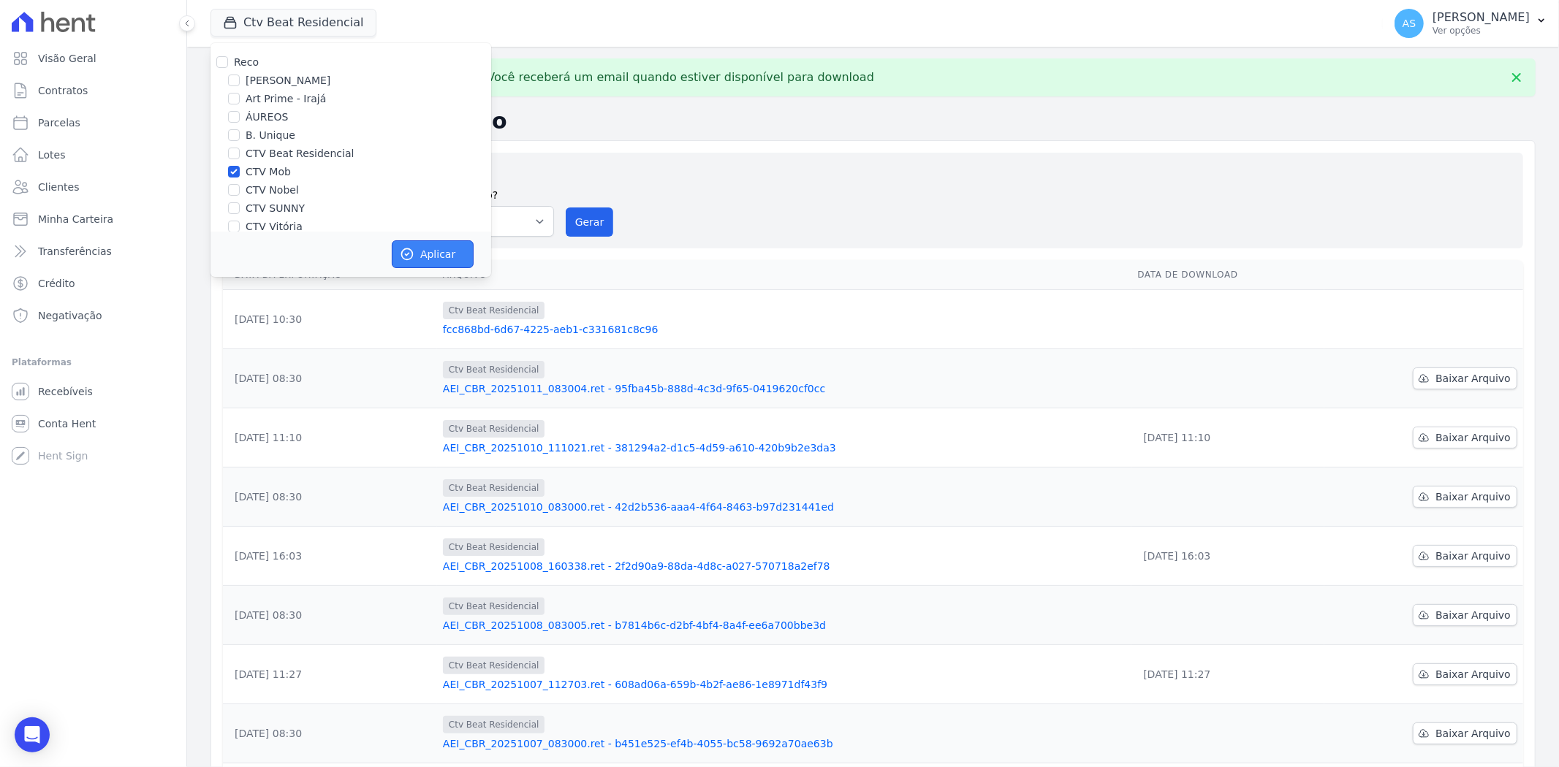
click at [438, 258] on button "Aplicar" at bounding box center [433, 254] width 82 height 28
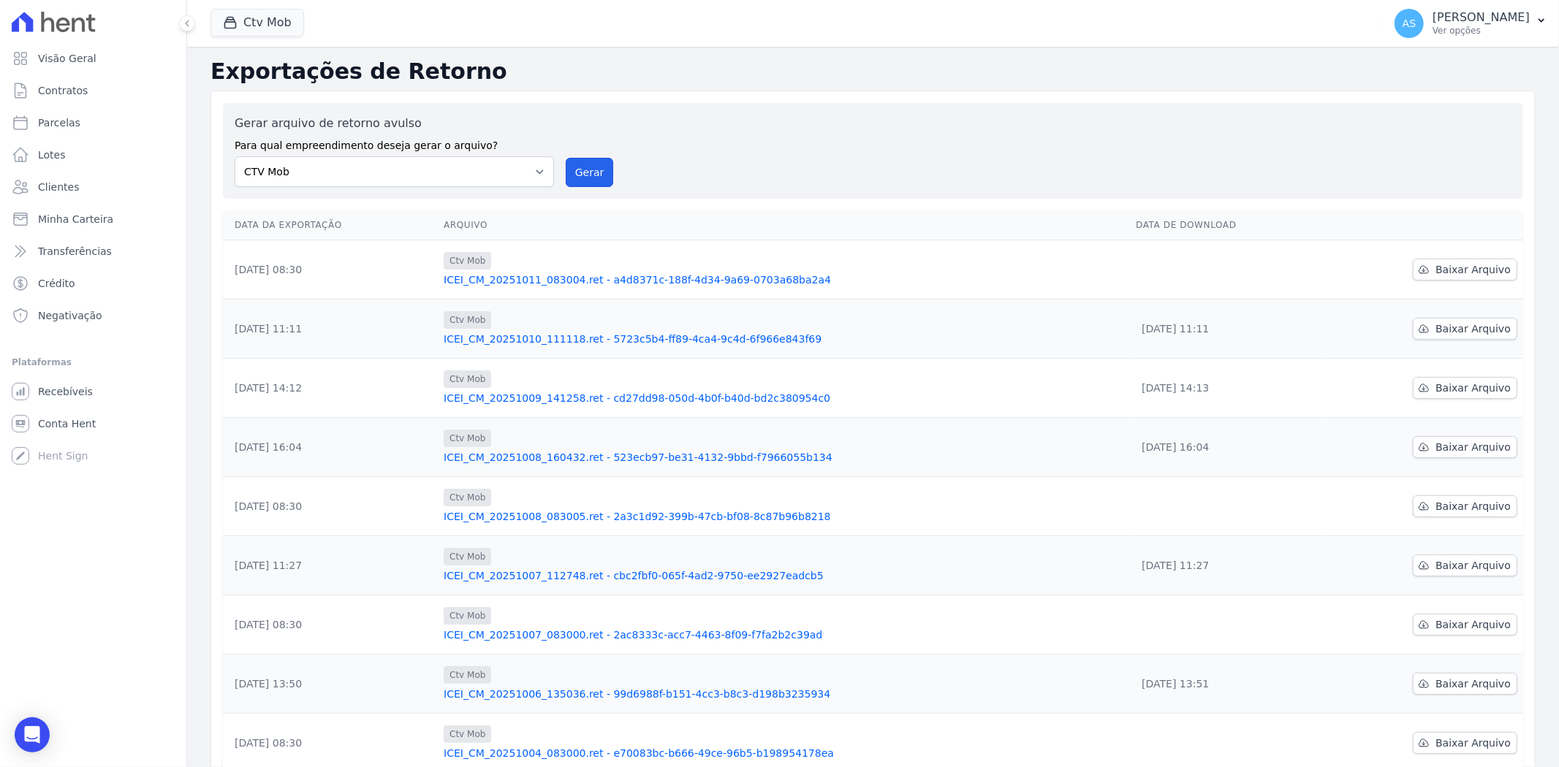
click at [579, 170] on button "Gerar" at bounding box center [590, 172] width 48 height 29
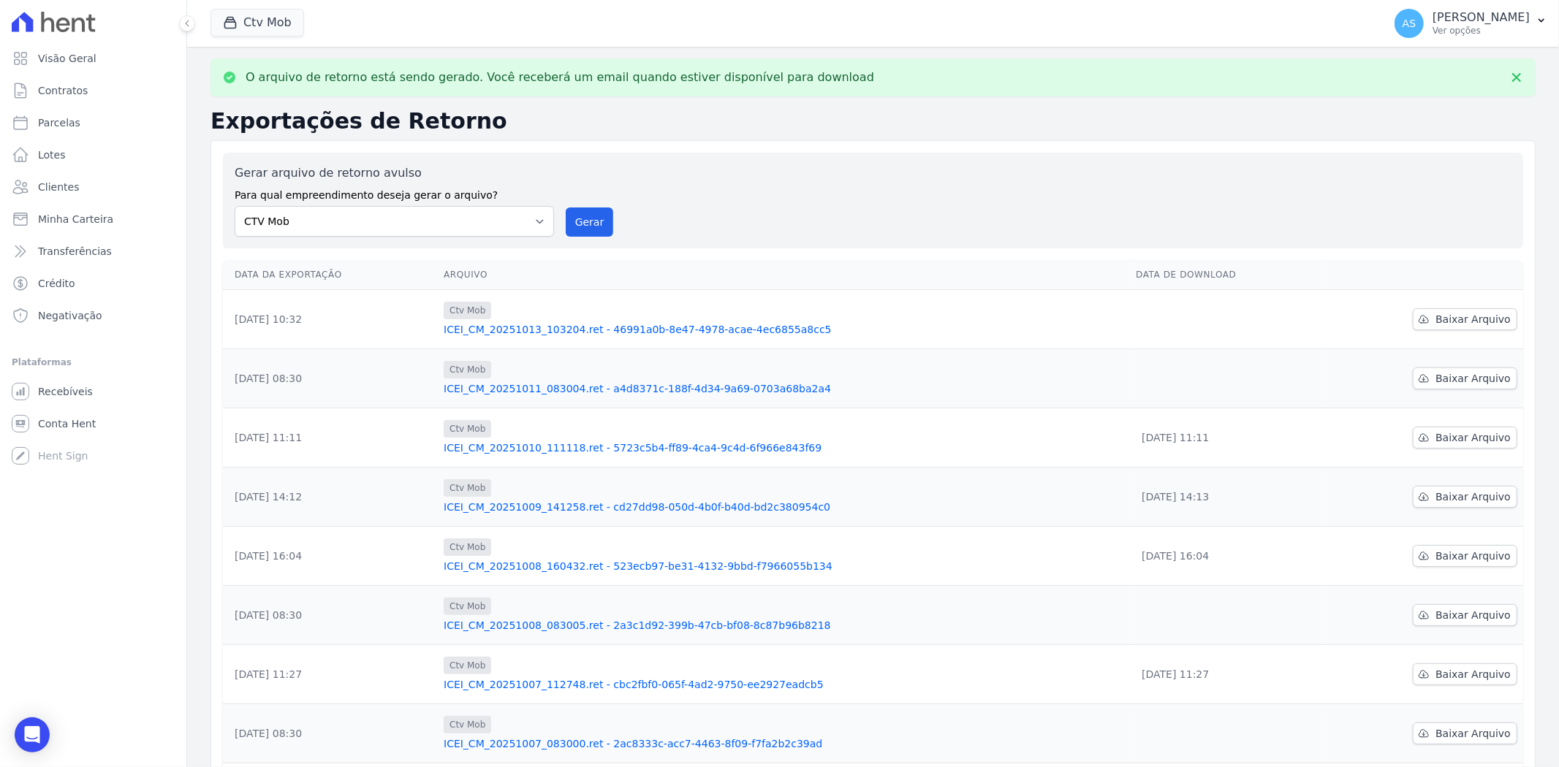
click at [647, 327] on link "ICEI_CM_20251013_103204.ret - 46991a0b-8e47-4978-acae-4ec6855a8cc5" at bounding box center [784, 329] width 680 height 15
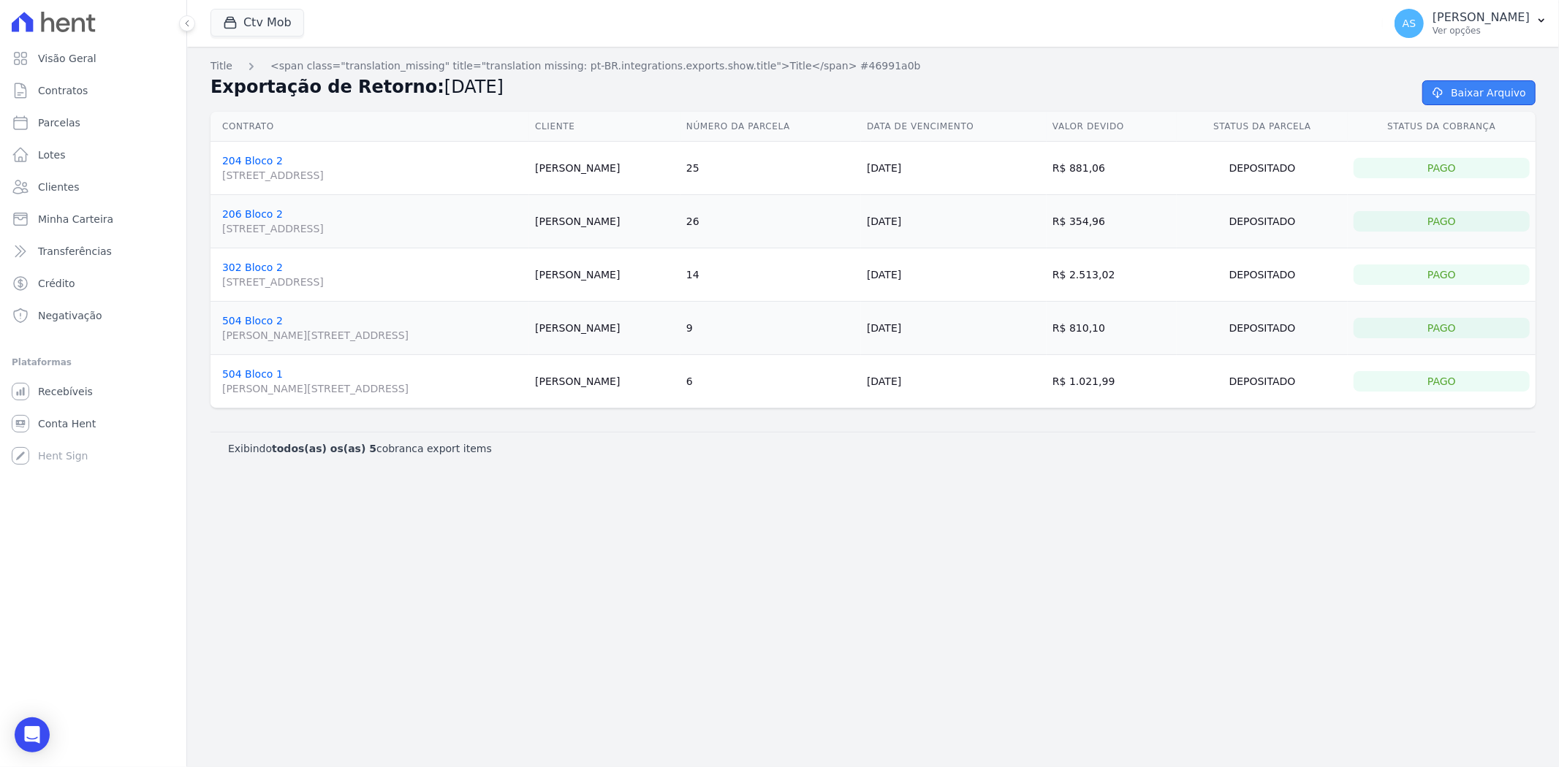
click at [1458, 94] on link "Baixar Arquivo" at bounding box center [1478, 92] width 113 height 25
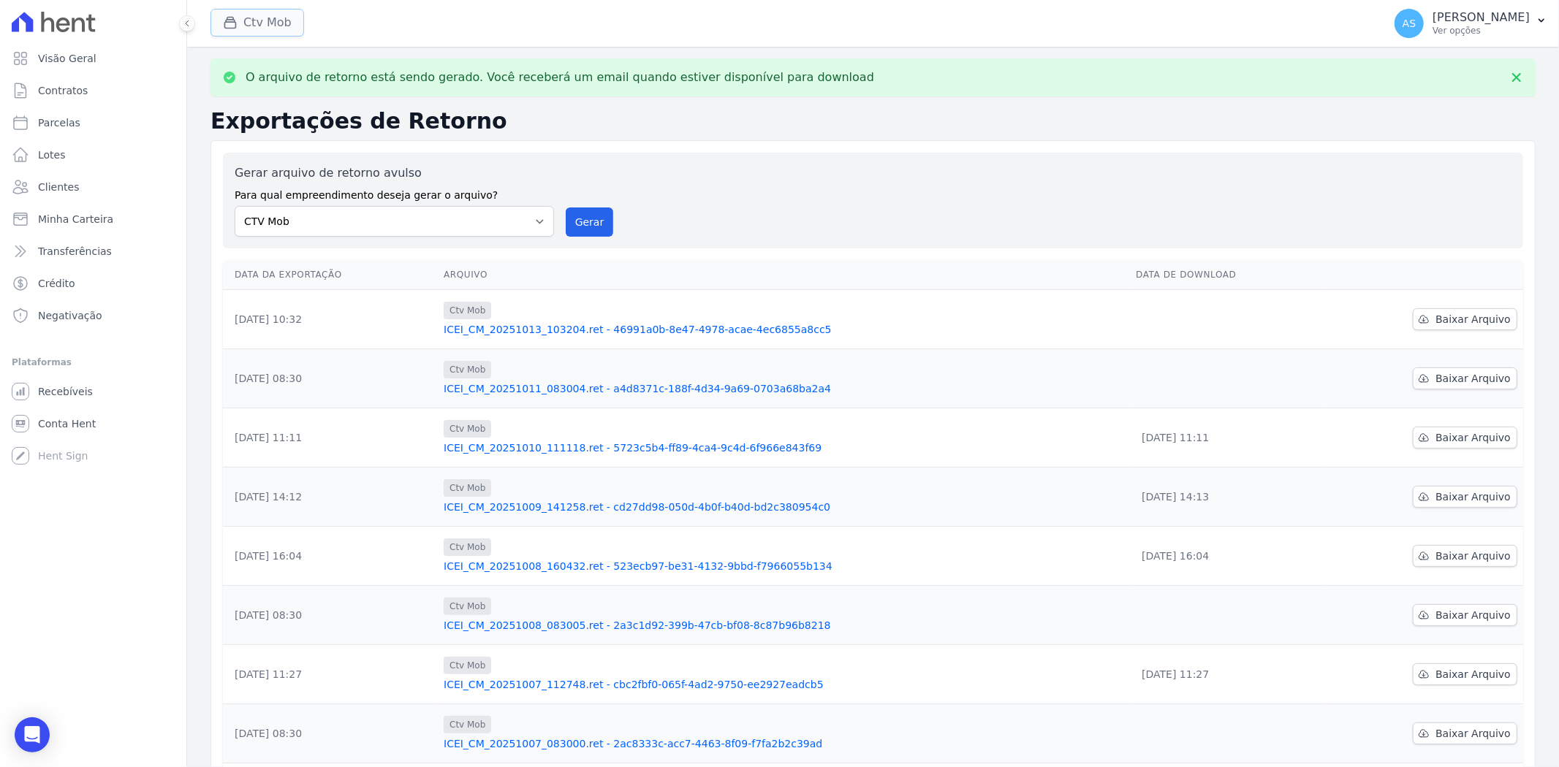
click at [254, 27] on button "Ctv Mob" at bounding box center [257, 23] width 94 height 28
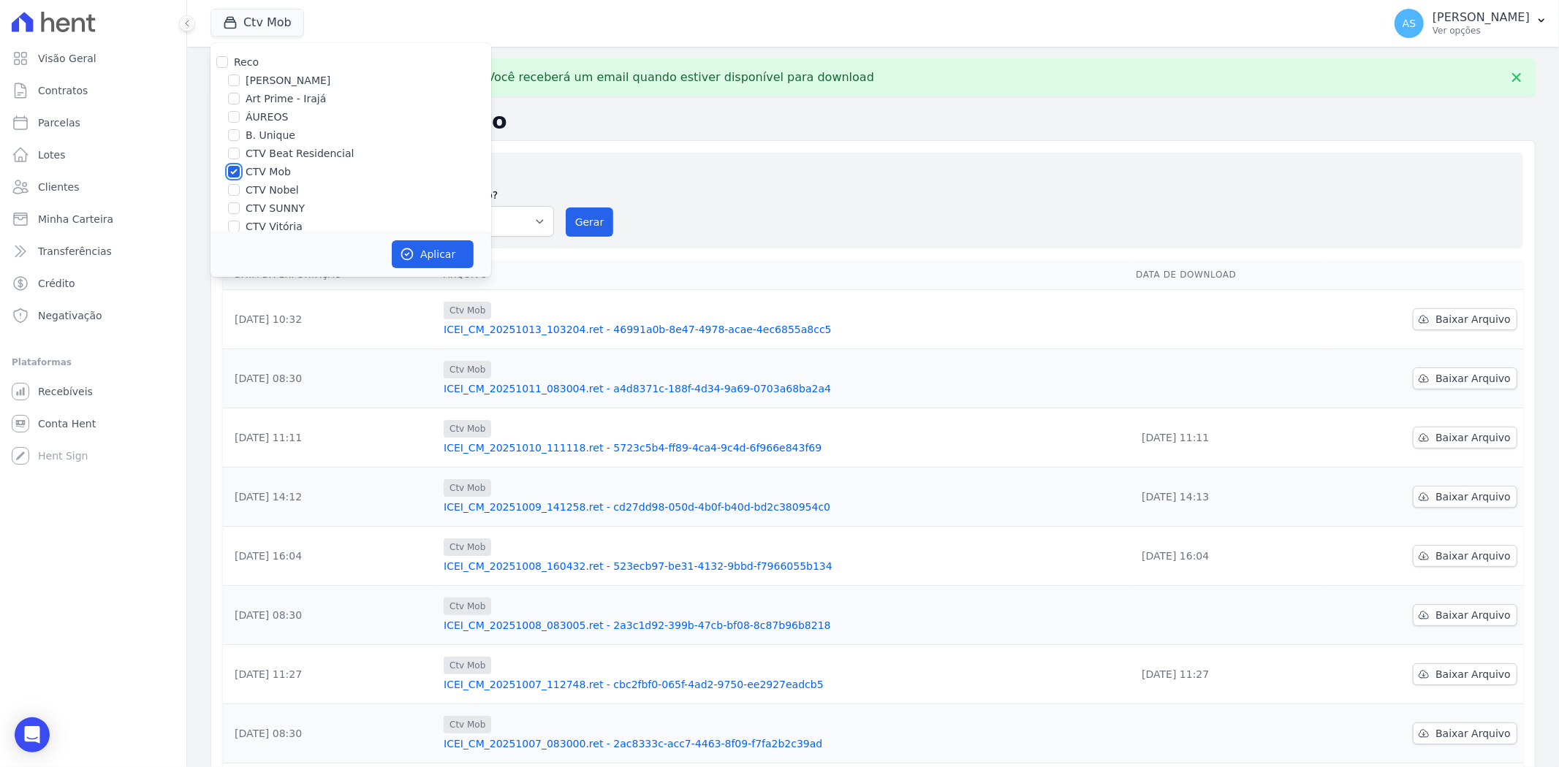
click at [231, 171] on input "CTV Mob" at bounding box center [234, 172] width 12 height 12
checkbox input "false"
click at [229, 188] on input "CTV Nobel" at bounding box center [234, 190] width 12 height 12
checkbox input "true"
click at [433, 251] on button "Aplicar" at bounding box center [433, 254] width 82 height 28
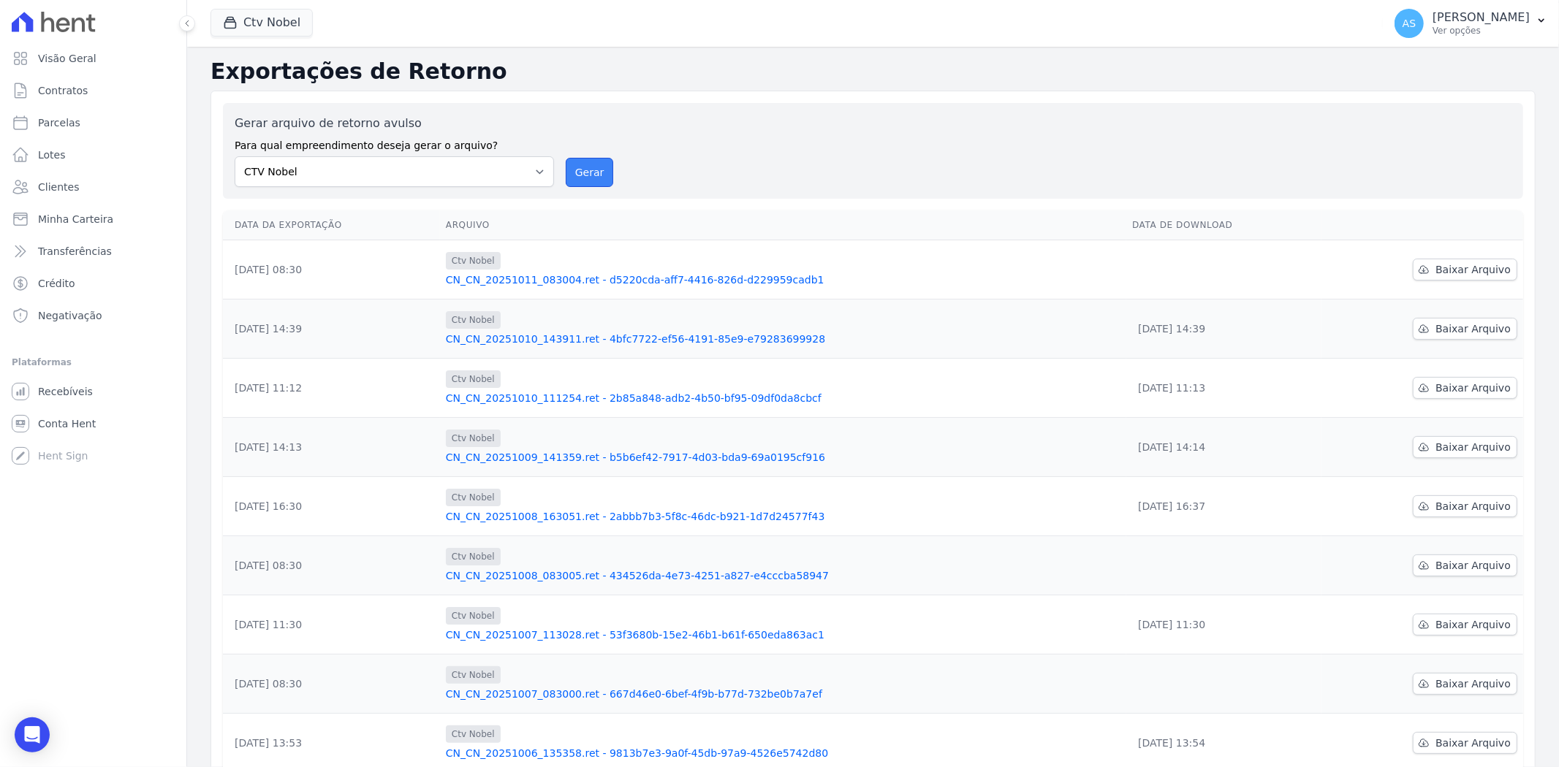
click at [585, 172] on button "Gerar" at bounding box center [590, 172] width 48 height 29
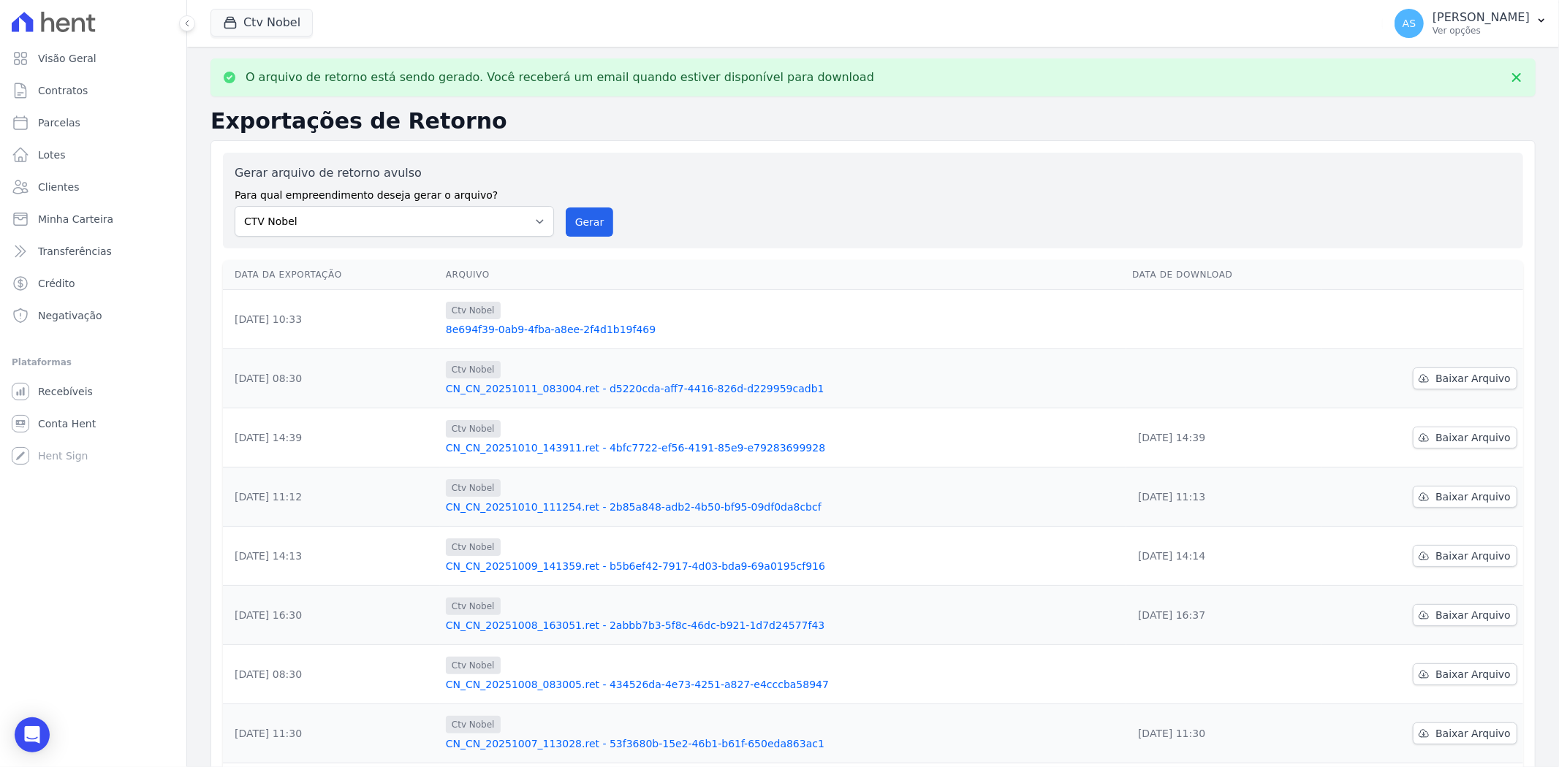
click at [547, 327] on link "8e694f39-0ab9-4fba-a8ee-2f4d1b19f469" at bounding box center [783, 329] width 674 height 15
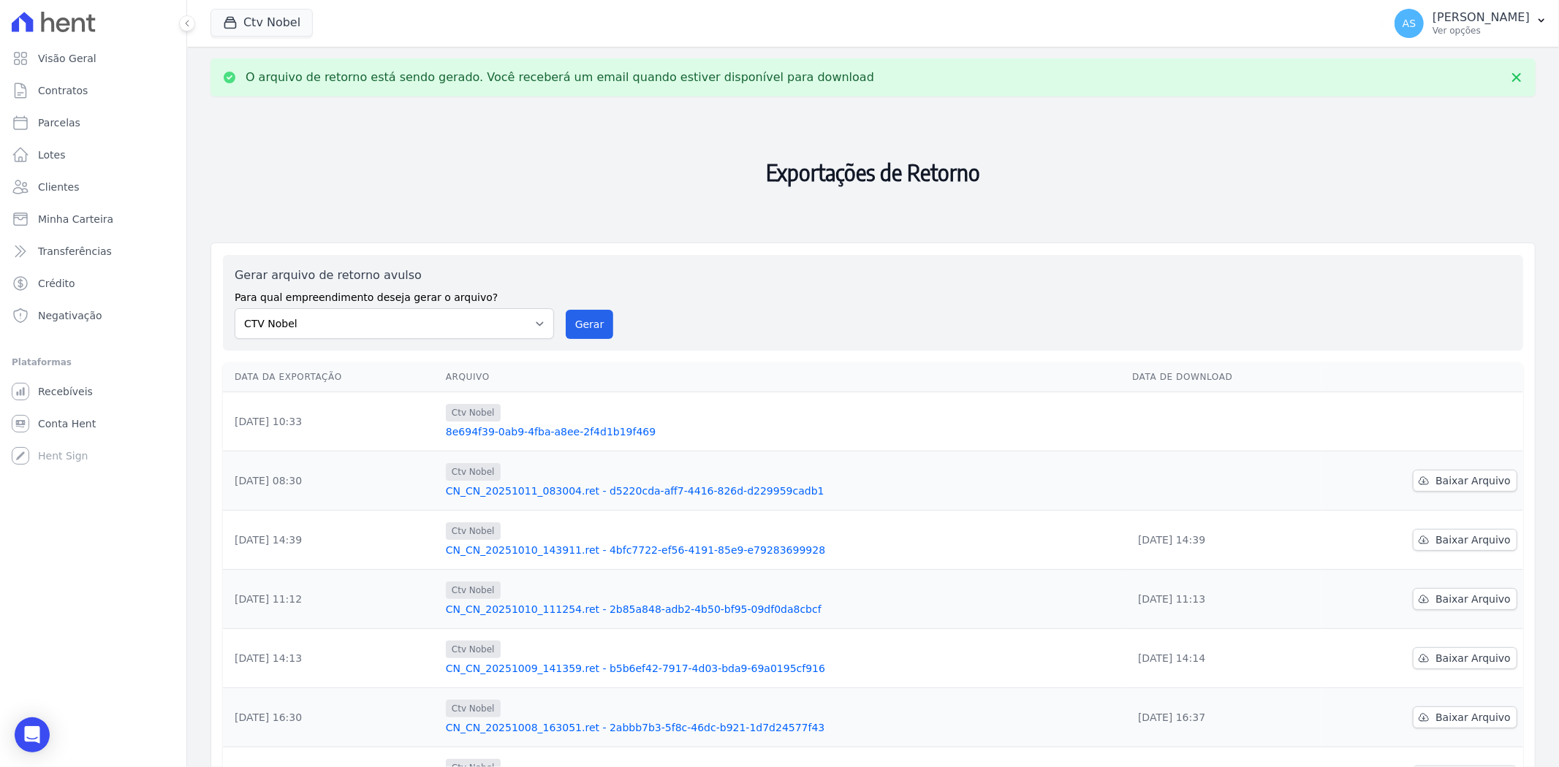
click at [514, 425] on link "8e694f39-0ab9-4fba-a8ee-2f4d1b19f469" at bounding box center [783, 432] width 674 height 15
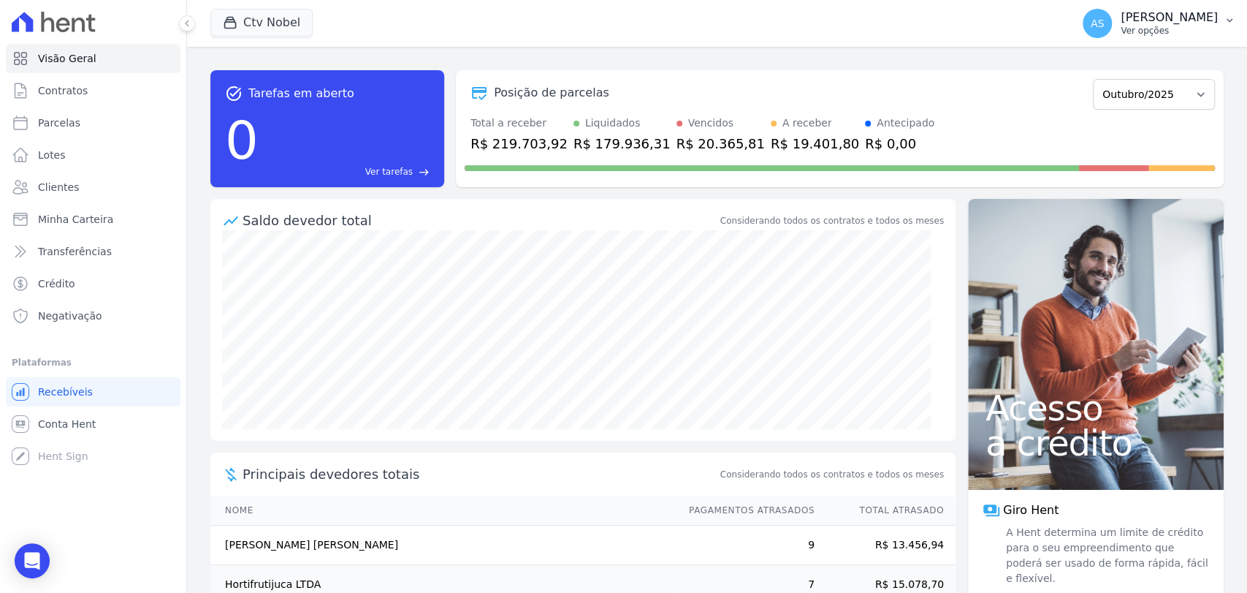
click at [1199, 21] on p "[PERSON_NAME]" at bounding box center [1169, 17] width 97 height 15
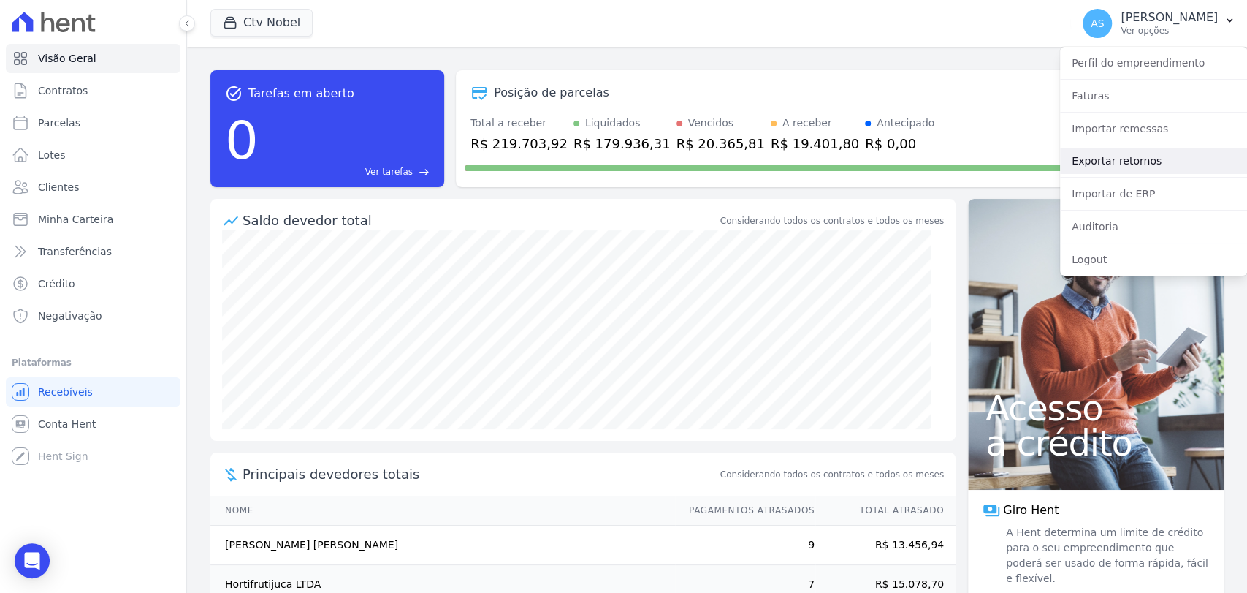
click at [1105, 159] on link "Exportar retornos" at bounding box center [1153, 161] width 187 height 26
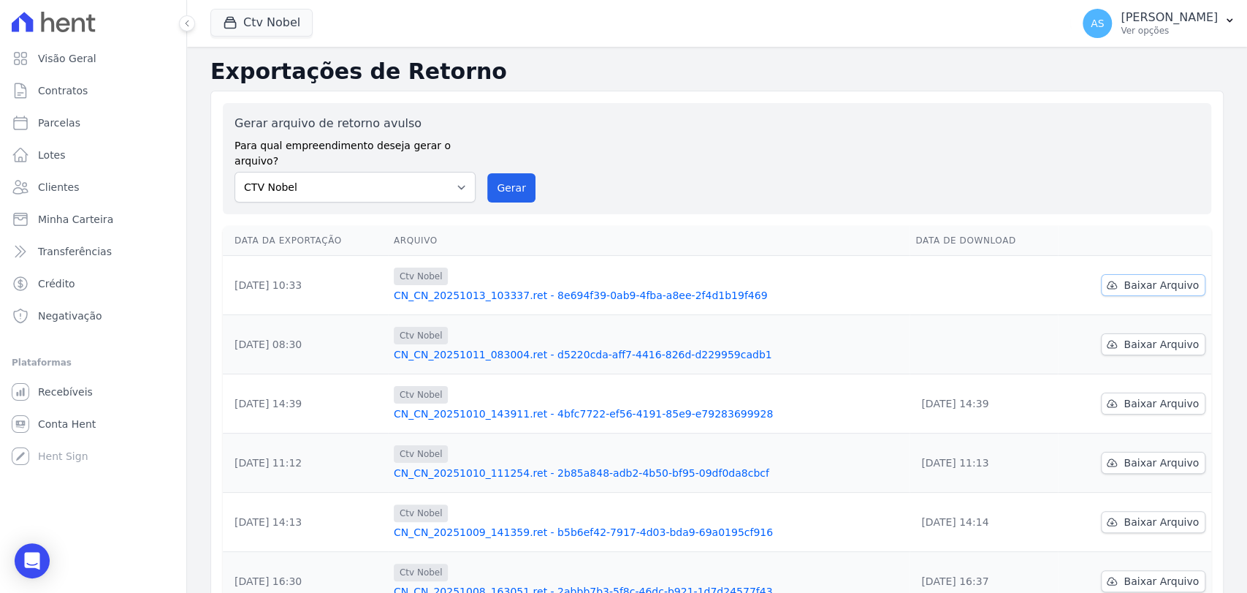
click at [1145, 278] on span "Baixar Arquivo" at bounding box center [1161, 285] width 75 height 15
click at [253, 31] on button "Ctv Nobel" at bounding box center [261, 23] width 102 height 28
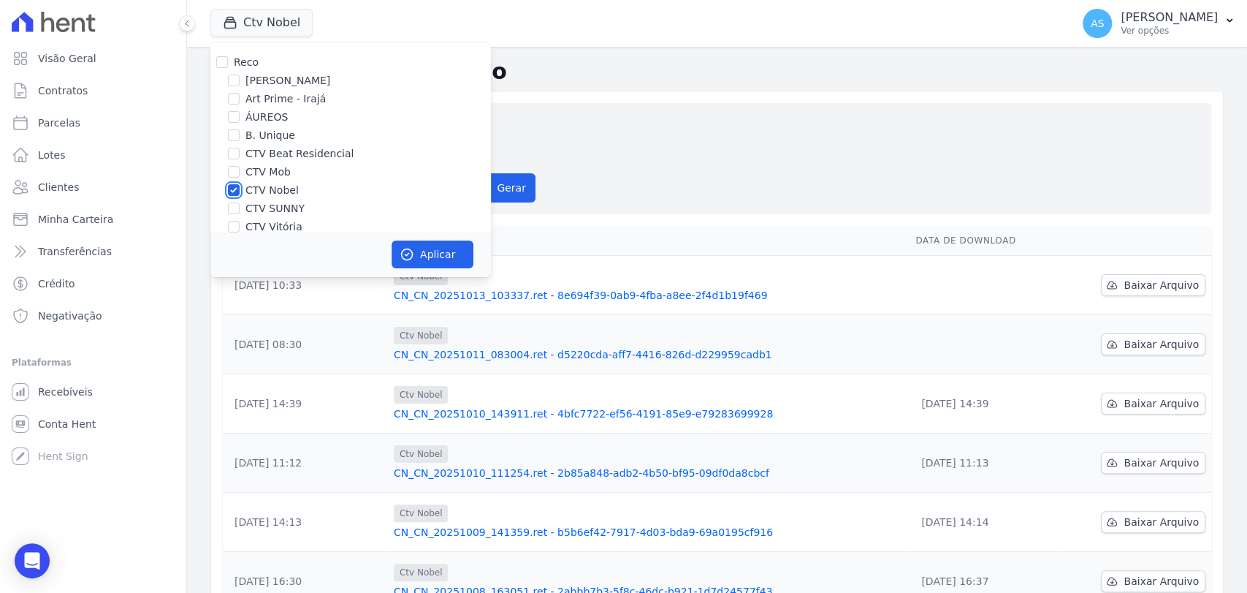
click at [229, 189] on input "CTV Nobel" at bounding box center [234, 190] width 12 height 12
checkbox input "false"
click at [235, 210] on input "CTV SUNNY" at bounding box center [234, 208] width 12 height 12
checkbox input "true"
click at [438, 249] on button "Aplicar" at bounding box center [433, 254] width 82 height 28
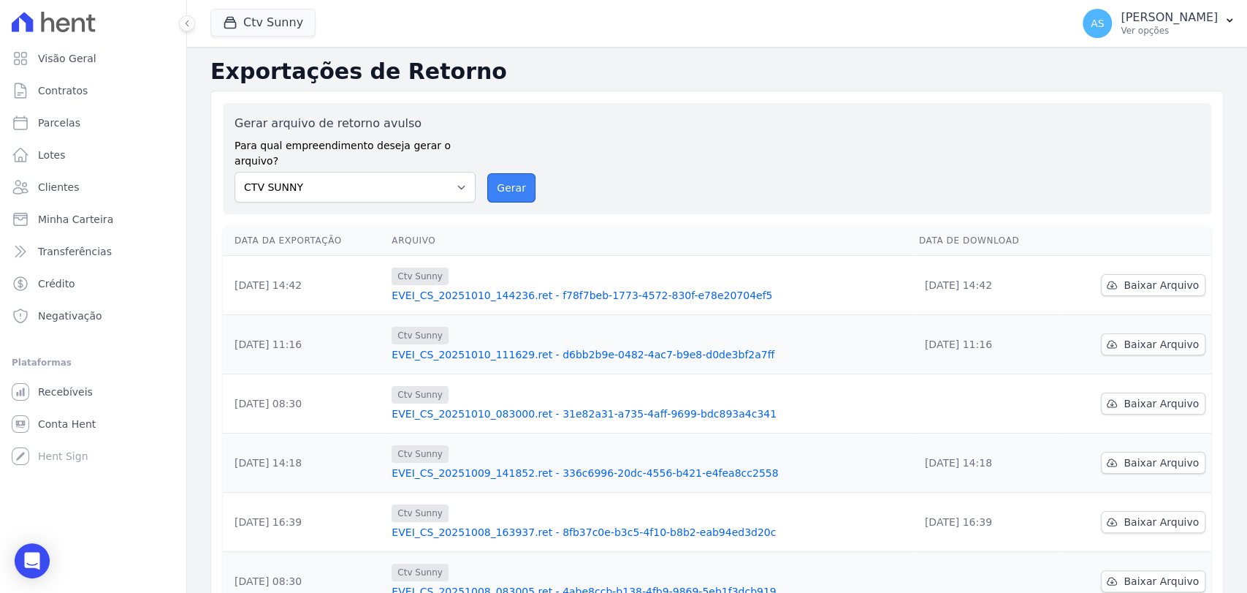
click at [507, 173] on button "Gerar" at bounding box center [511, 187] width 48 height 29
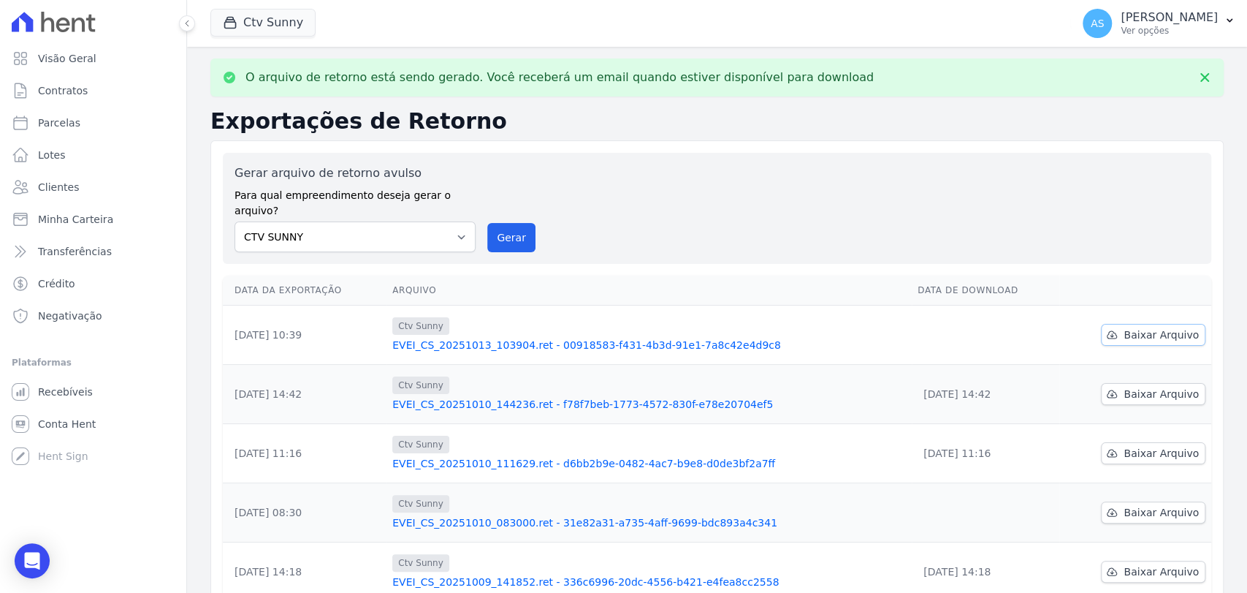
click at [1165, 327] on span "Baixar Arquivo" at bounding box center [1161, 334] width 75 height 15
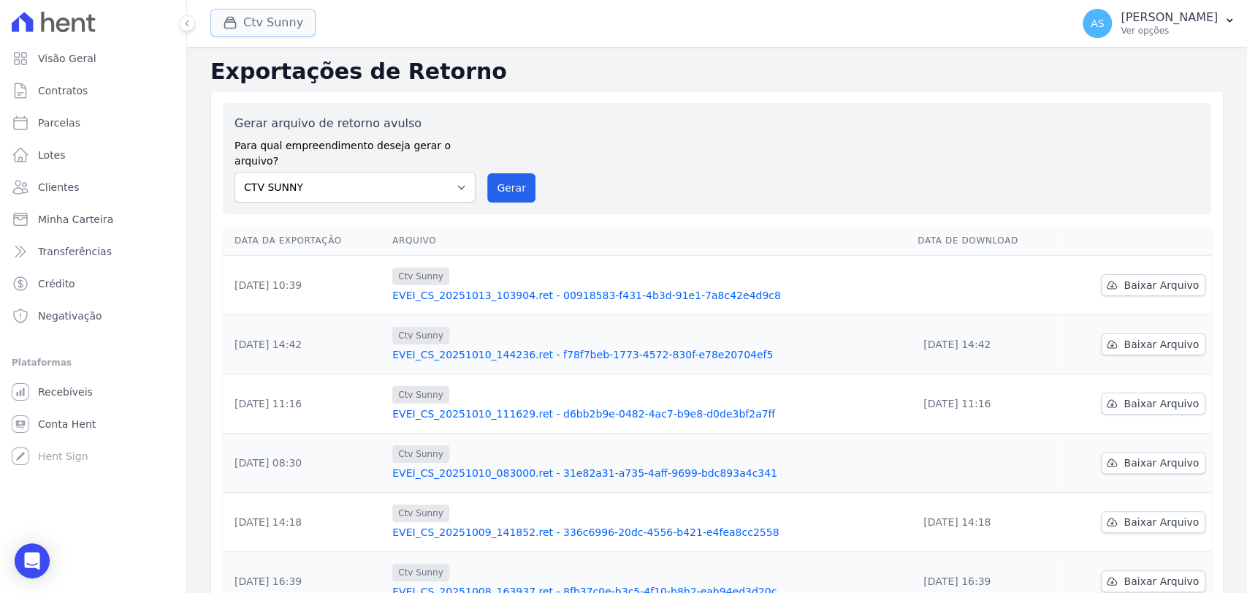
click at [253, 23] on button "Ctv Sunny" at bounding box center [262, 23] width 105 height 28
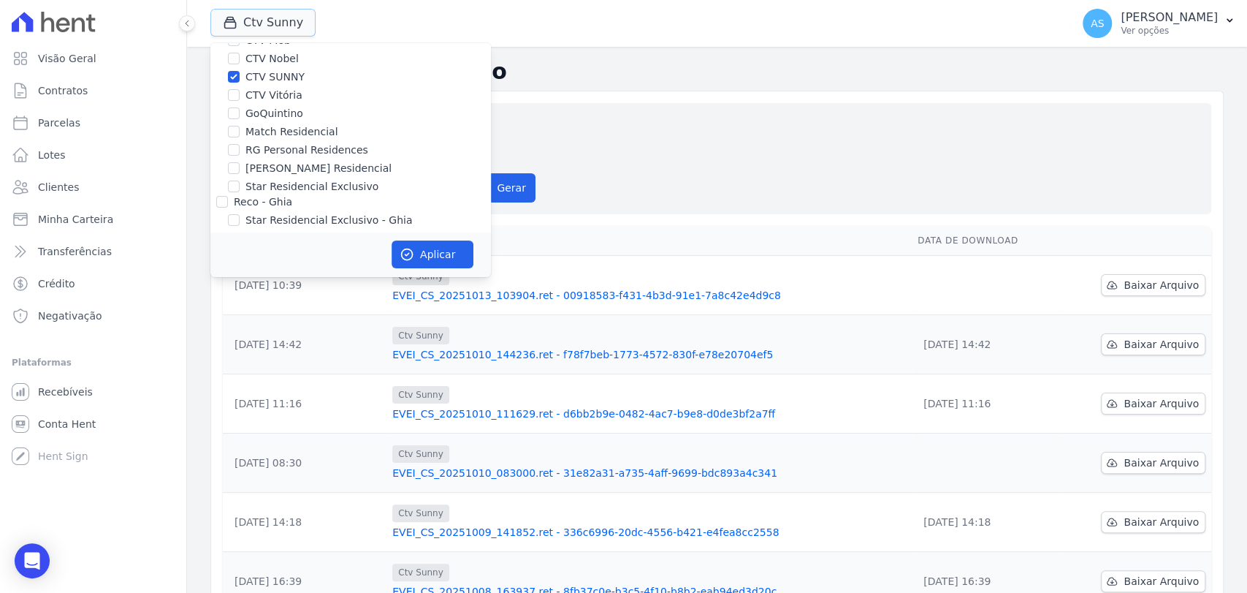
scroll to position [139, 0]
click at [232, 71] on input "CTV SUNNY" at bounding box center [234, 70] width 12 height 12
checkbox input "false"
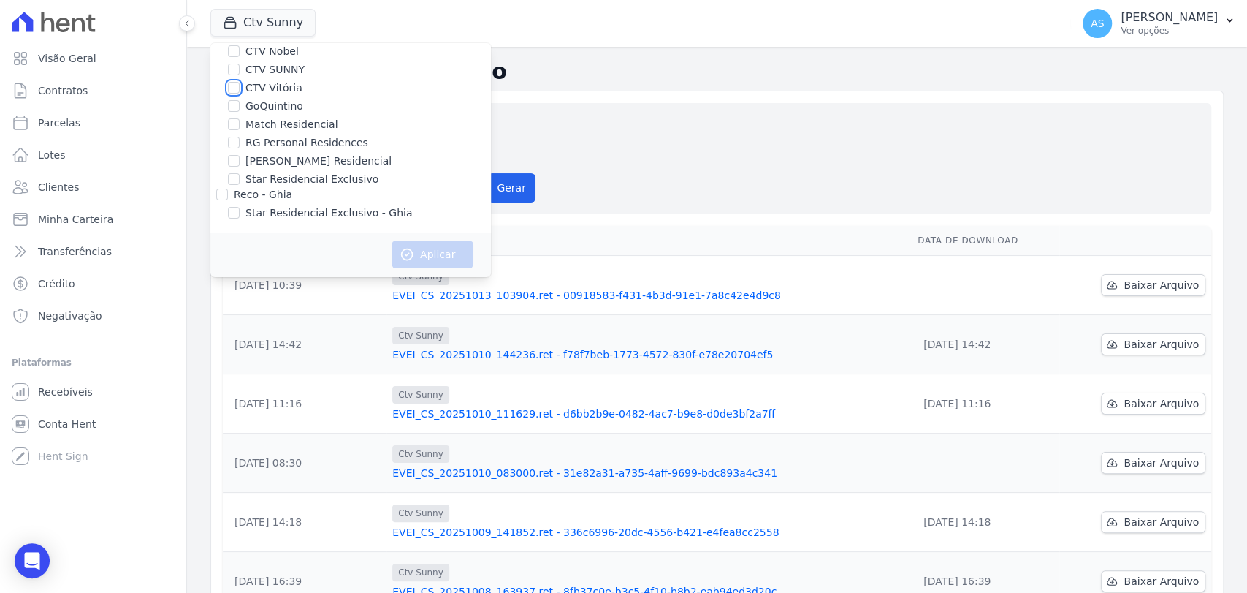
click at [232, 90] on input "CTV Vitória" at bounding box center [234, 88] width 12 height 12
checkbox input "true"
click at [442, 257] on button "Aplicar" at bounding box center [433, 254] width 82 height 28
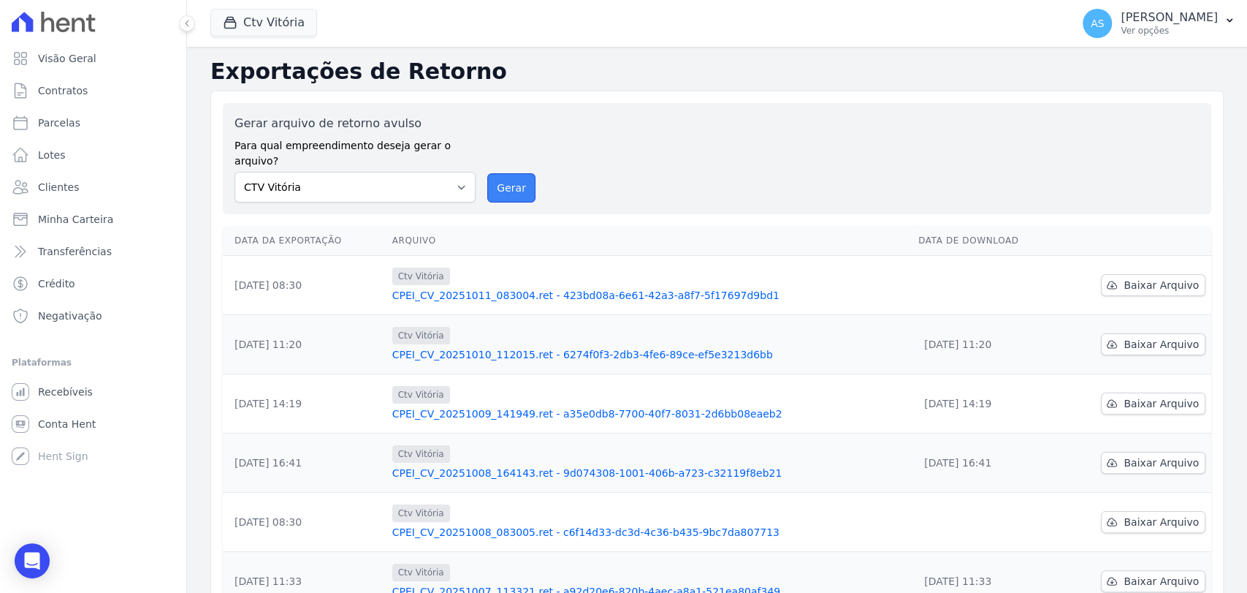
click at [509, 173] on button "Gerar" at bounding box center [511, 187] width 48 height 29
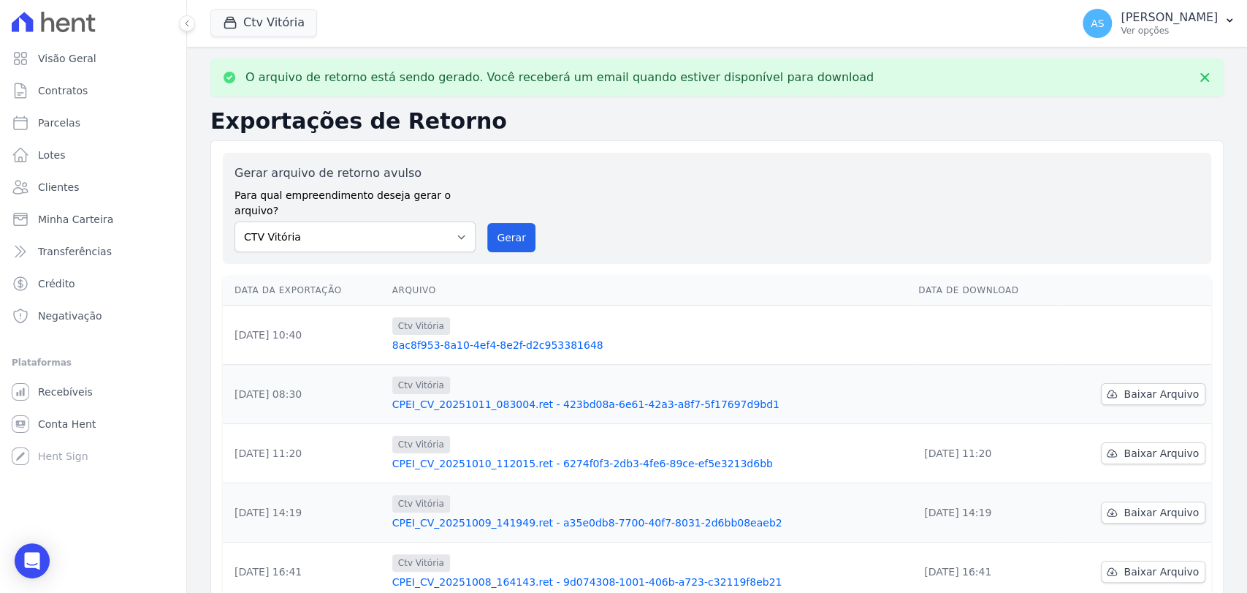
click at [517, 338] on link "8ac8f953-8a10-4ef4-8e2f-d2c953381648" at bounding box center [649, 345] width 514 height 15
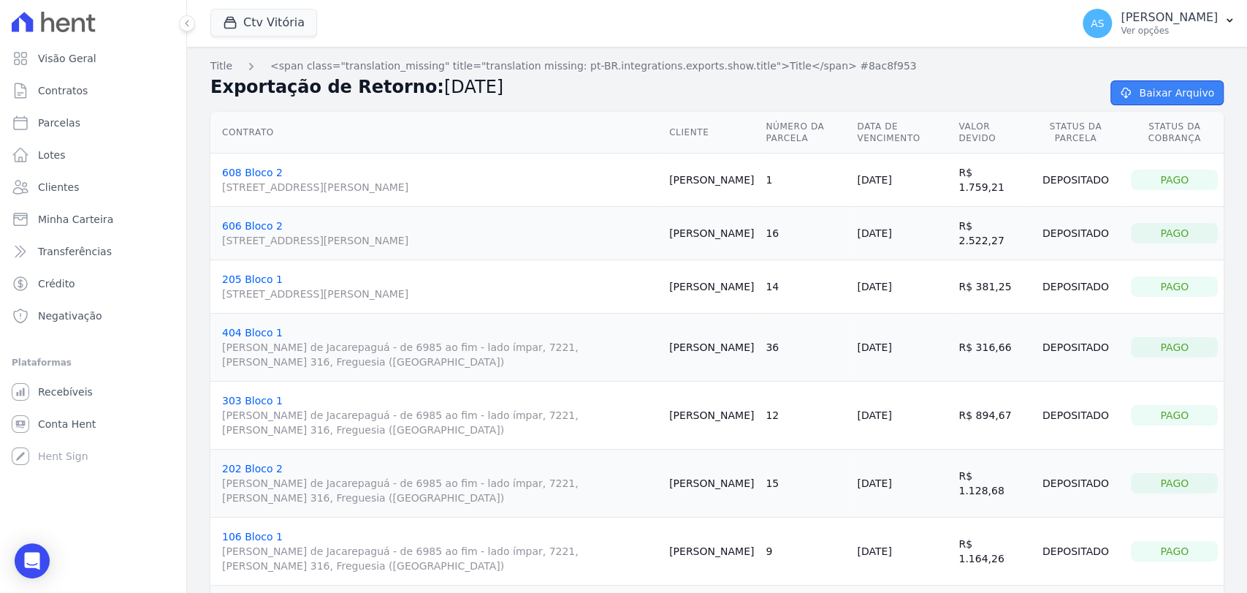
click at [1176, 84] on link "Baixar Arquivo" at bounding box center [1167, 92] width 113 height 25
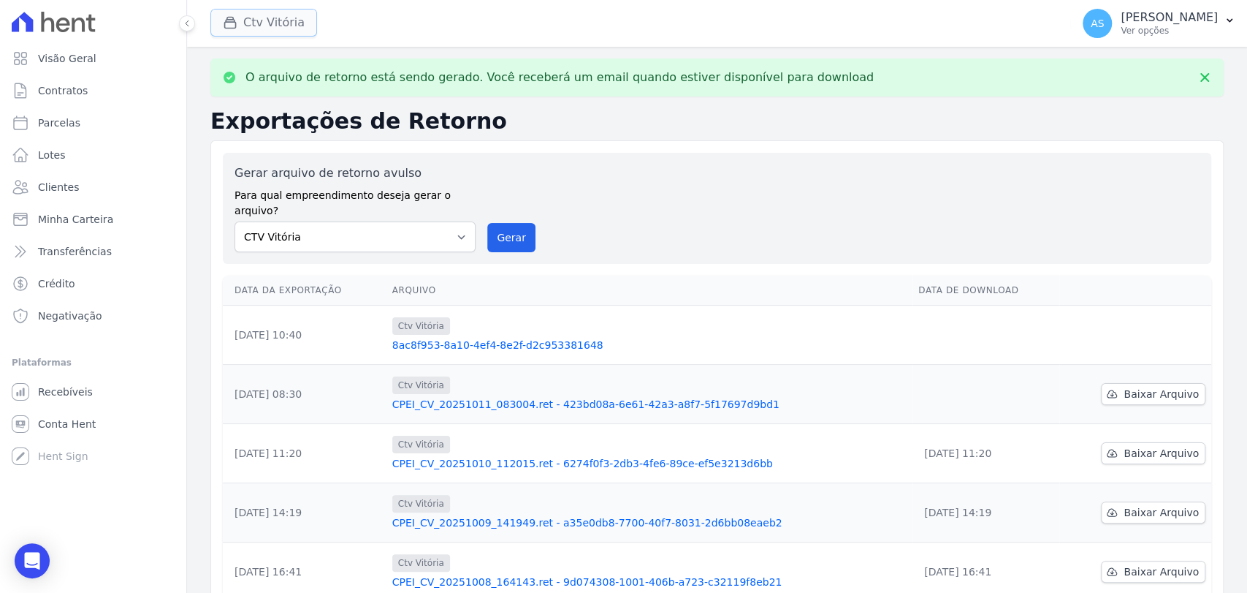
click at [260, 24] on button "Ctv Vitória" at bounding box center [263, 23] width 107 height 28
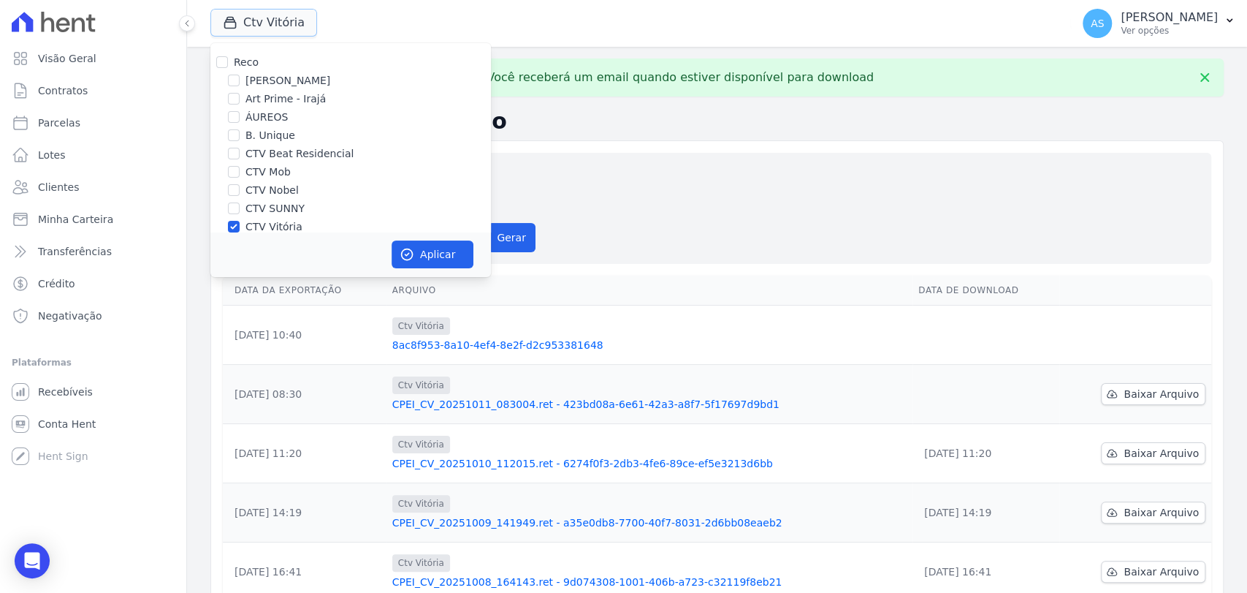
scroll to position [81, 0]
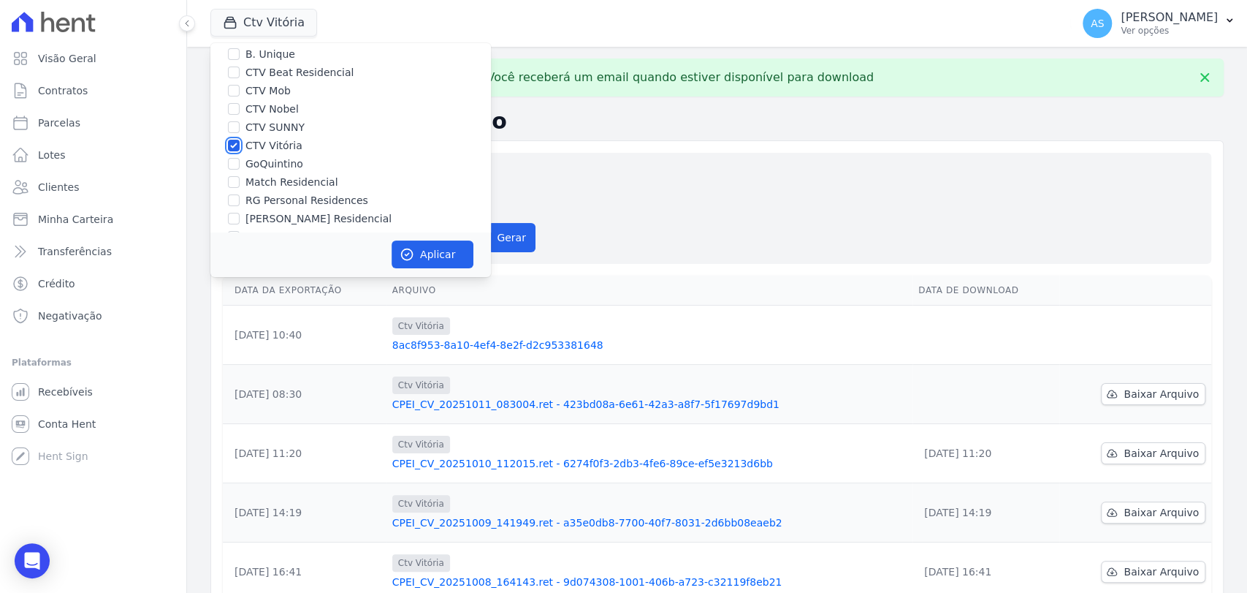
click at [233, 142] on input "CTV Vitória" at bounding box center [234, 146] width 12 height 12
checkbox input "false"
click at [233, 163] on input "GoQuintino" at bounding box center [234, 164] width 12 height 12
checkbox input "true"
click at [414, 252] on icon "button" at bounding box center [407, 254] width 15 height 15
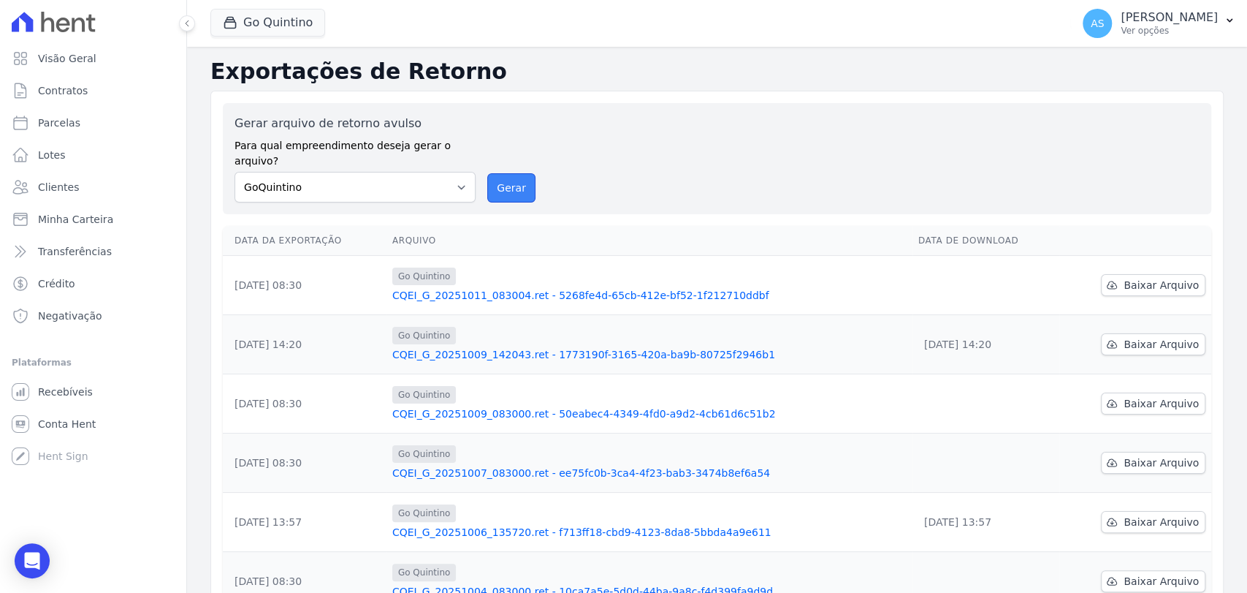
click at [504, 173] on button "Gerar" at bounding box center [511, 187] width 48 height 29
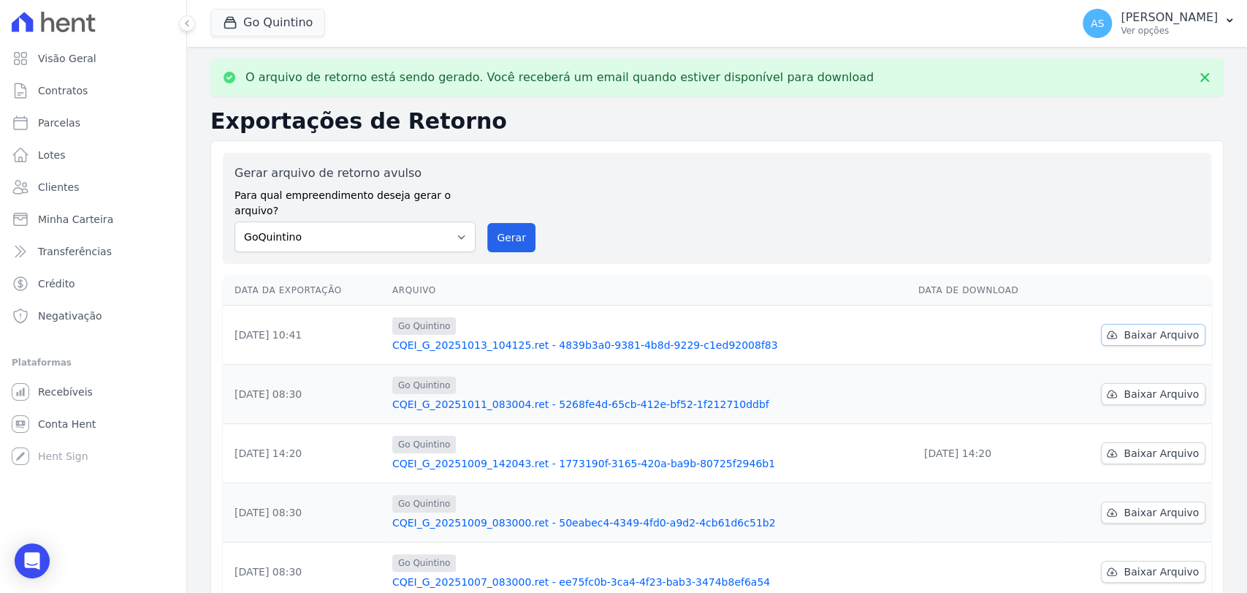
click at [1133, 327] on span "Baixar Arquivo" at bounding box center [1161, 334] width 75 height 15
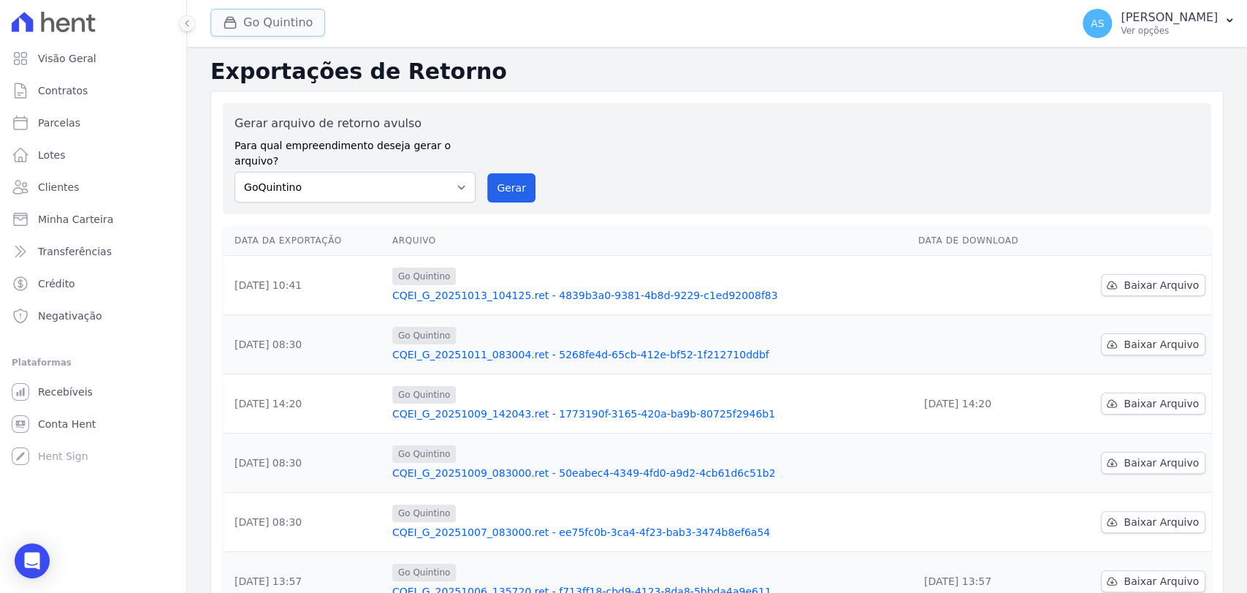
click at [236, 20] on icon "button" at bounding box center [230, 22] width 15 height 15
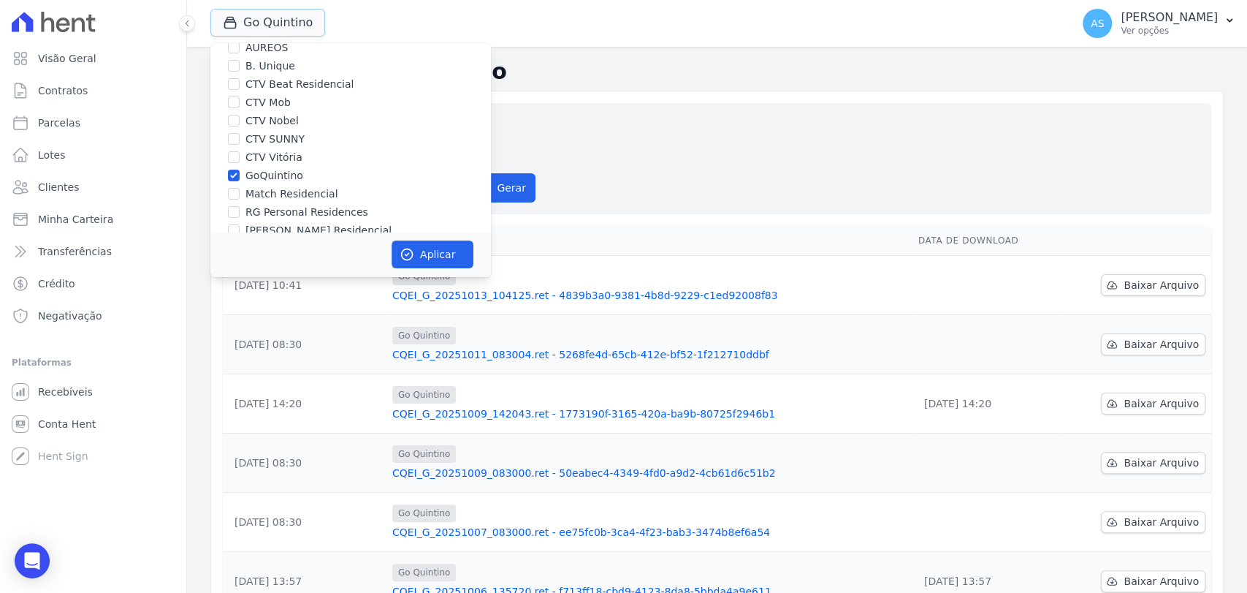
scroll to position [139, 0]
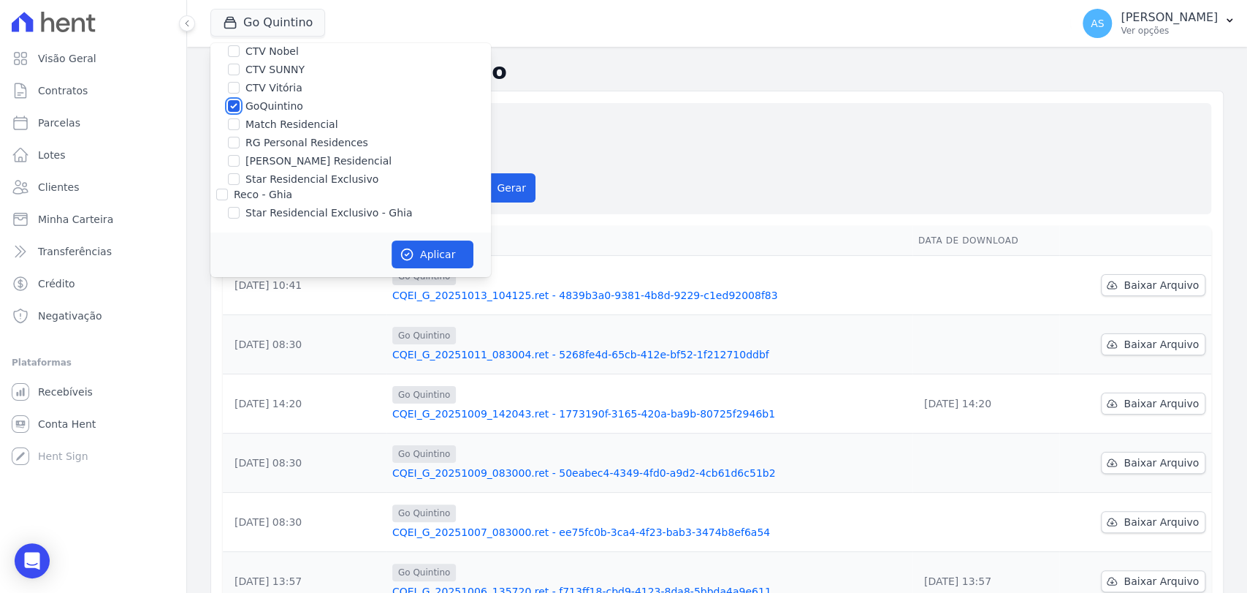
click at [237, 105] on input "GoQuintino" at bounding box center [234, 106] width 12 height 12
checkbox input "false"
click at [232, 147] on input "RG Personal Residences" at bounding box center [234, 143] width 12 height 12
checkbox input "true"
click at [440, 255] on button "Aplicar" at bounding box center [433, 254] width 82 height 28
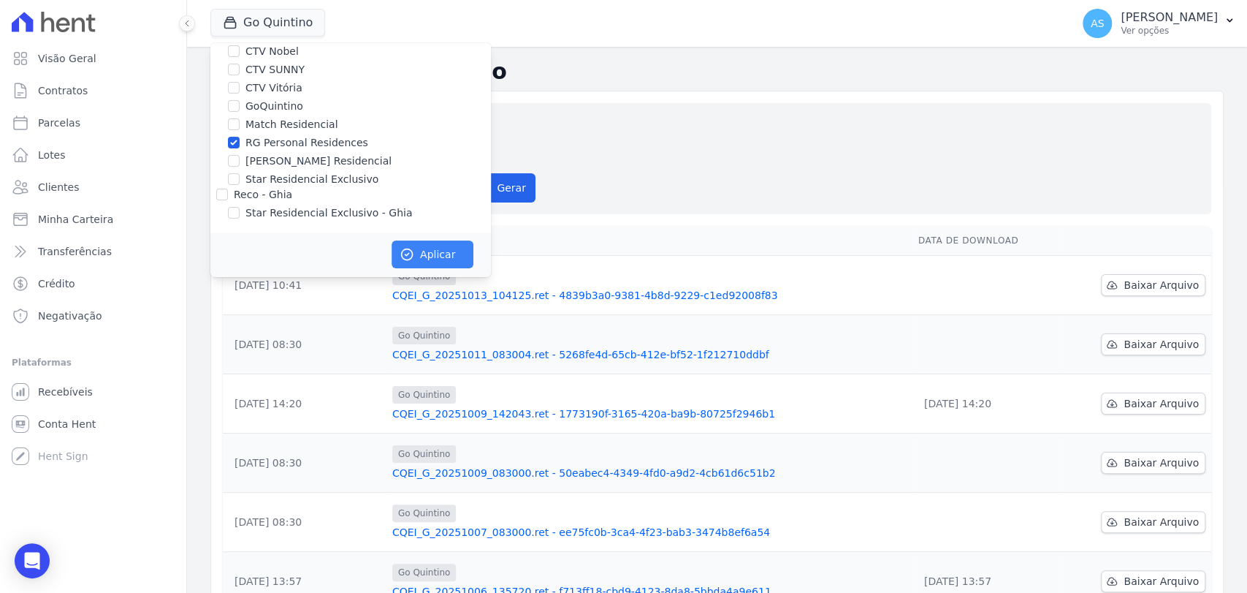
scroll to position [136, 0]
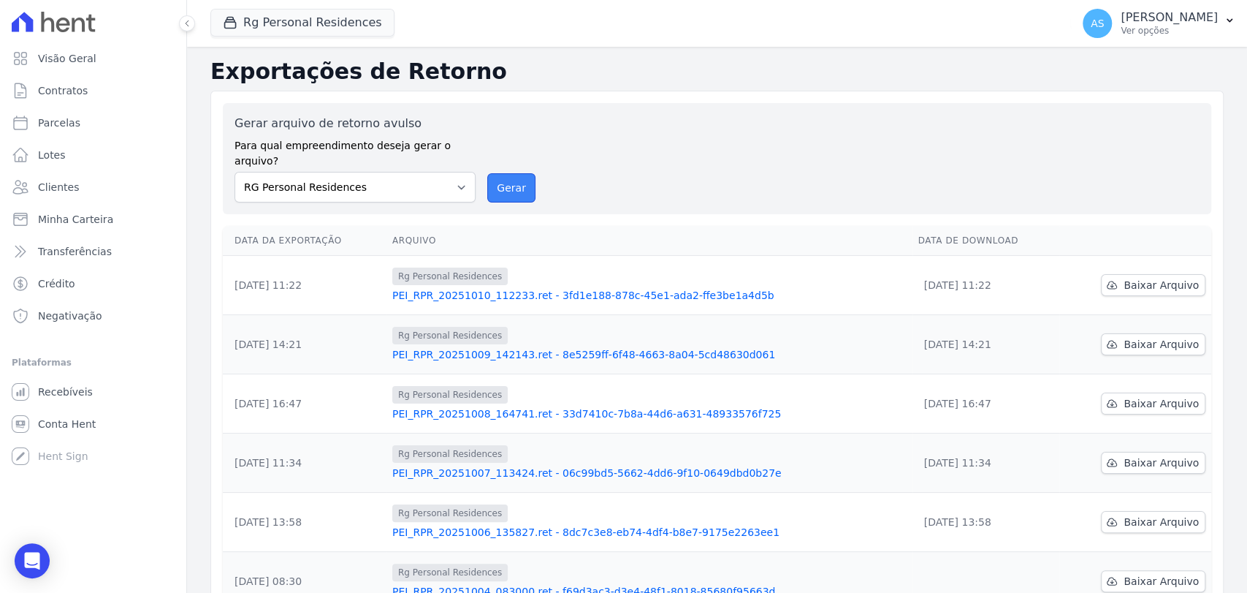
click at [495, 173] on button "Gerar" at bounding box center [511, 187] width 48 height 29
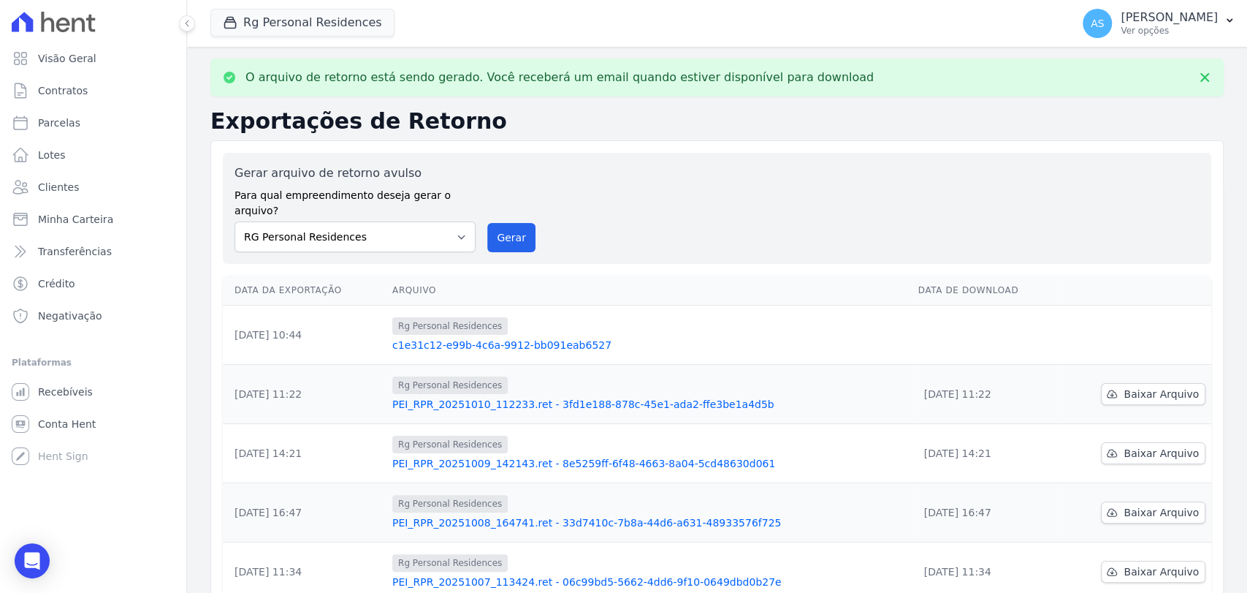
click at [506, 338] on link "c1e31c12-e99b-4c6a-9912-bb091eab6527" at bounding box center [649, 345] width 514 height 15
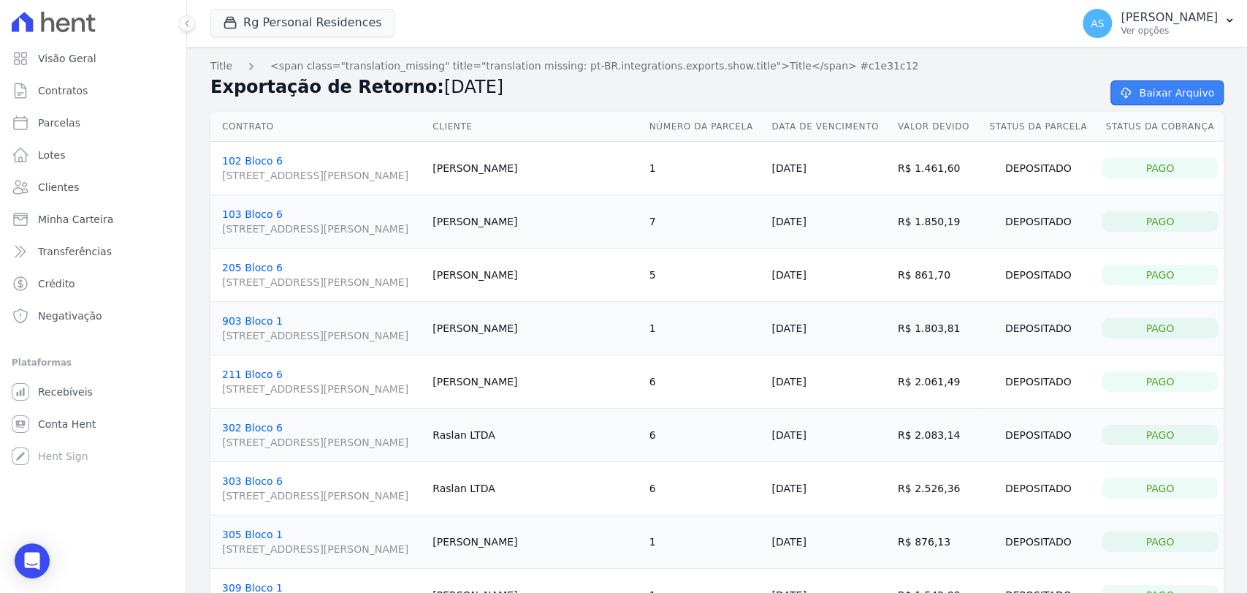
click at [1141, 90] on link "Baixar Arquivo" at bounding box center [1167, 92] width 113 height 25
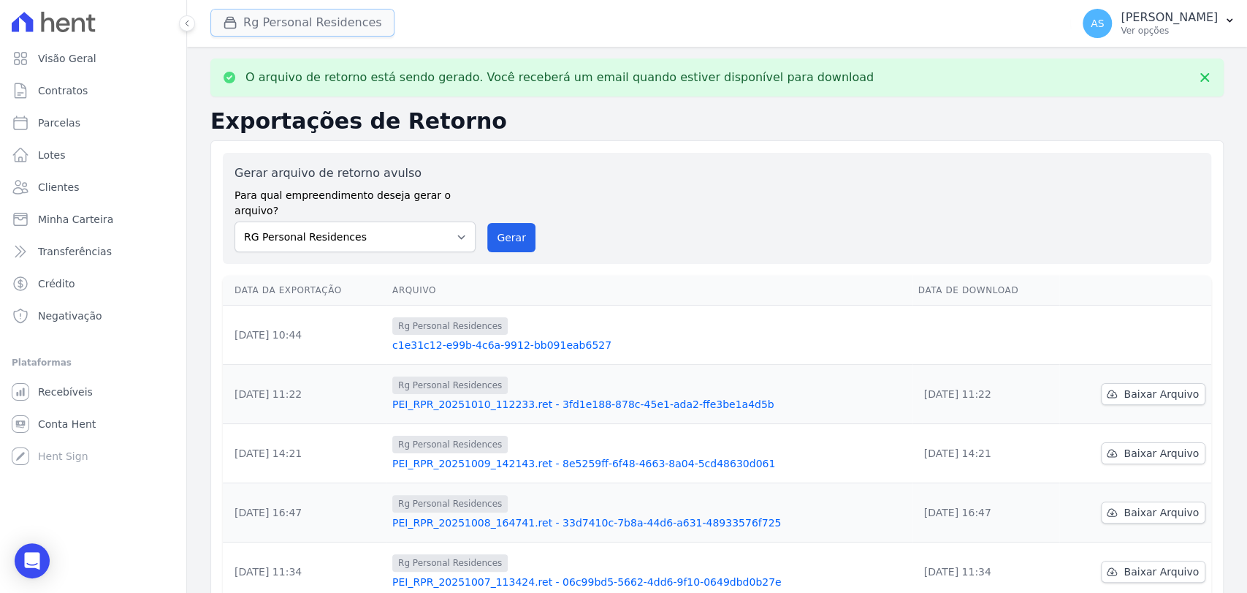
click at [306, 22] on button "Rg Personal Residences" at bounding box center [302, 23] width 184 height 28
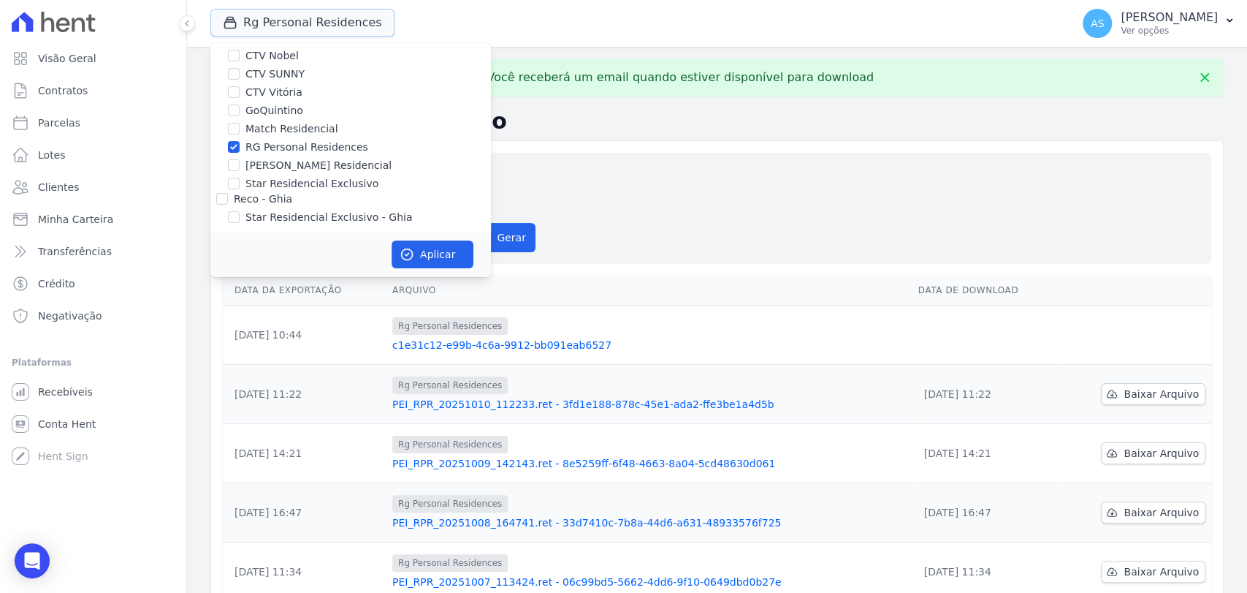
scroll to position [139, 0]
click at [234, 140] on input "RG Personal Residences" at bounding box center [234, 143] width 12 height 12
checkbox input "false"
click at [234, 161] on input "[PERSON_NAME] Residencial" at bounding box center [234, 161] width 12 height 12
checkbox input "true"
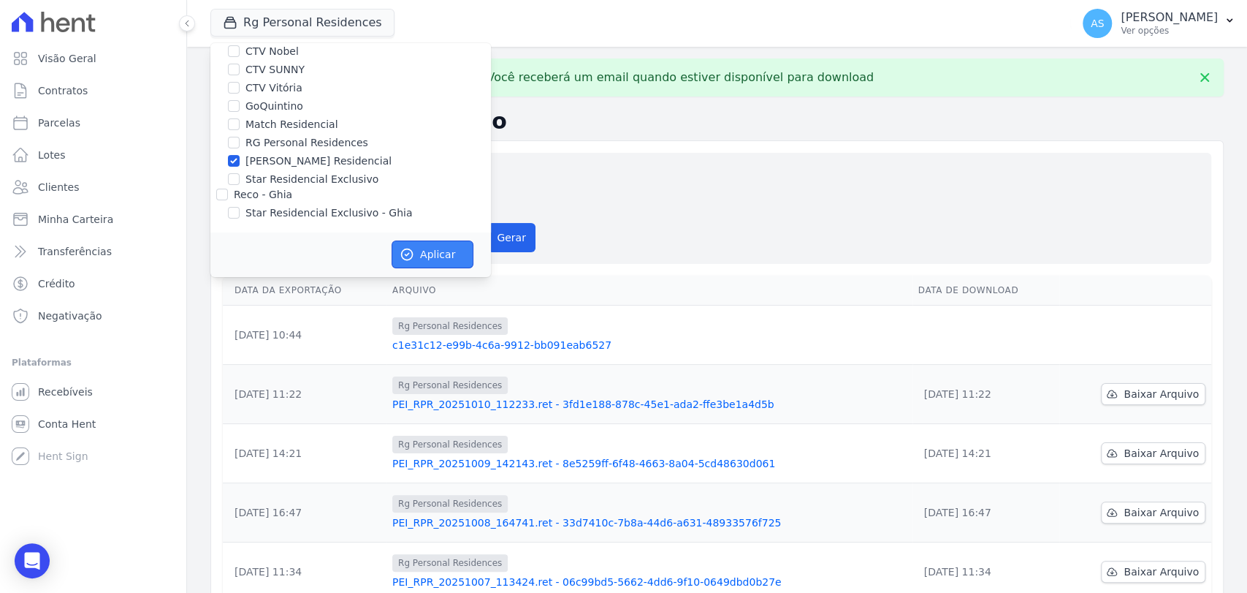
click at [425, 258] on button "Aplicar" at bounding box center [433, 254] width 82 height 28
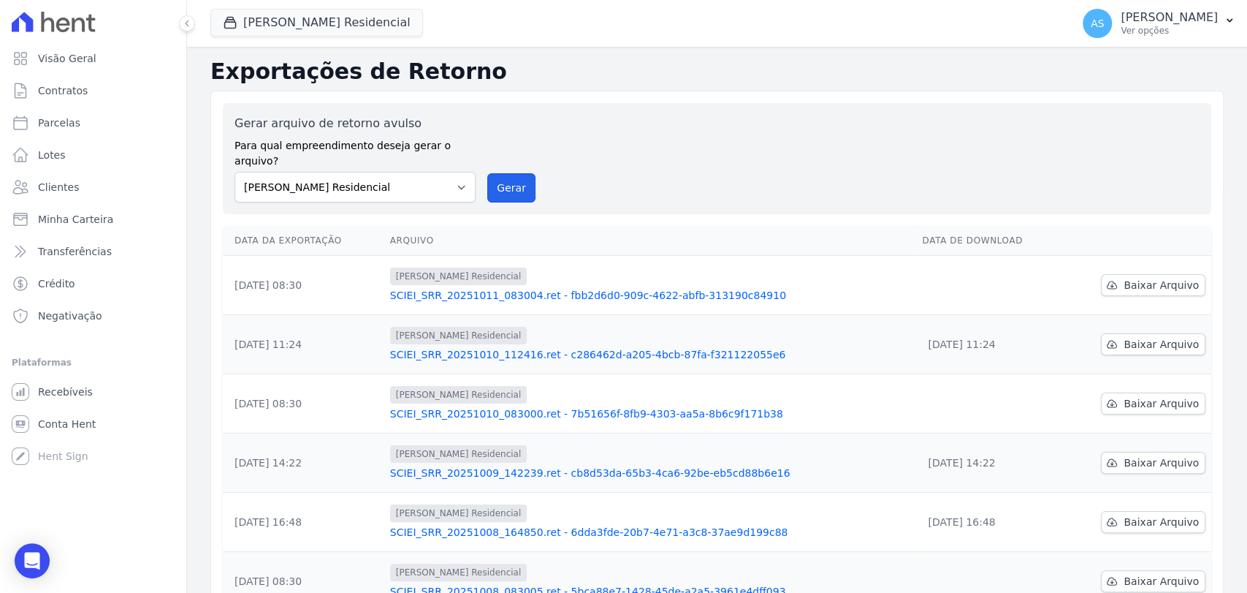
click at [506, 173] on button "Gerar" at bounding box center [511, 187] width 48 height 29
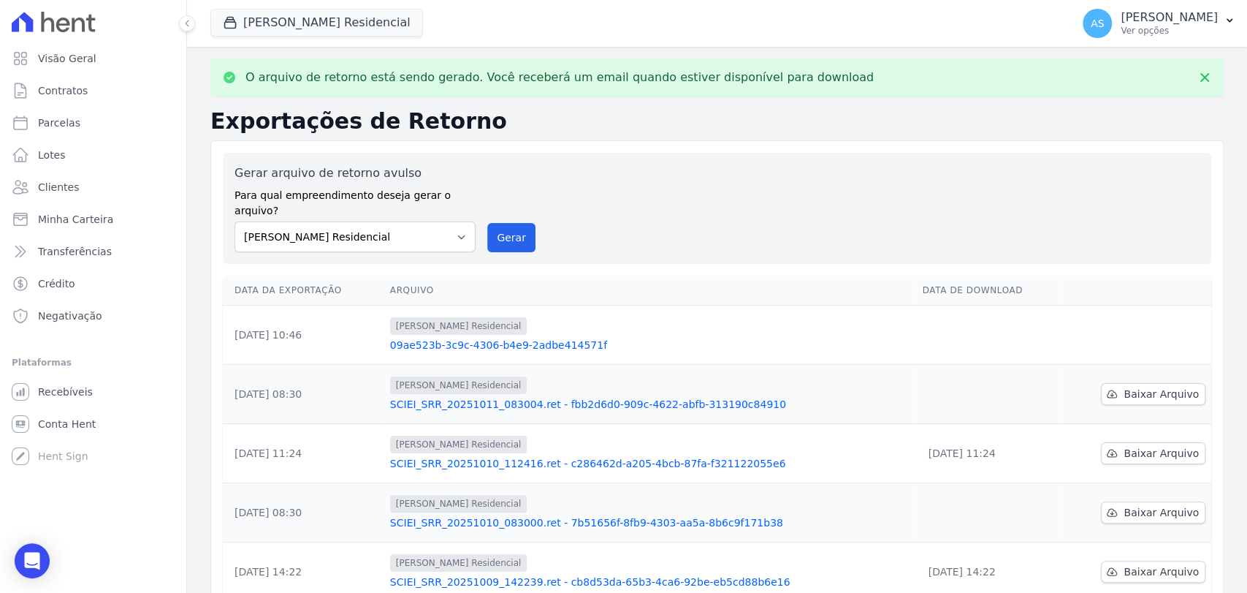
click at [526, 338] on link "09ae523b-3c9c-4306-b4e9-2adbe414571f" at bounding box center [650, 345] width 521 height 15
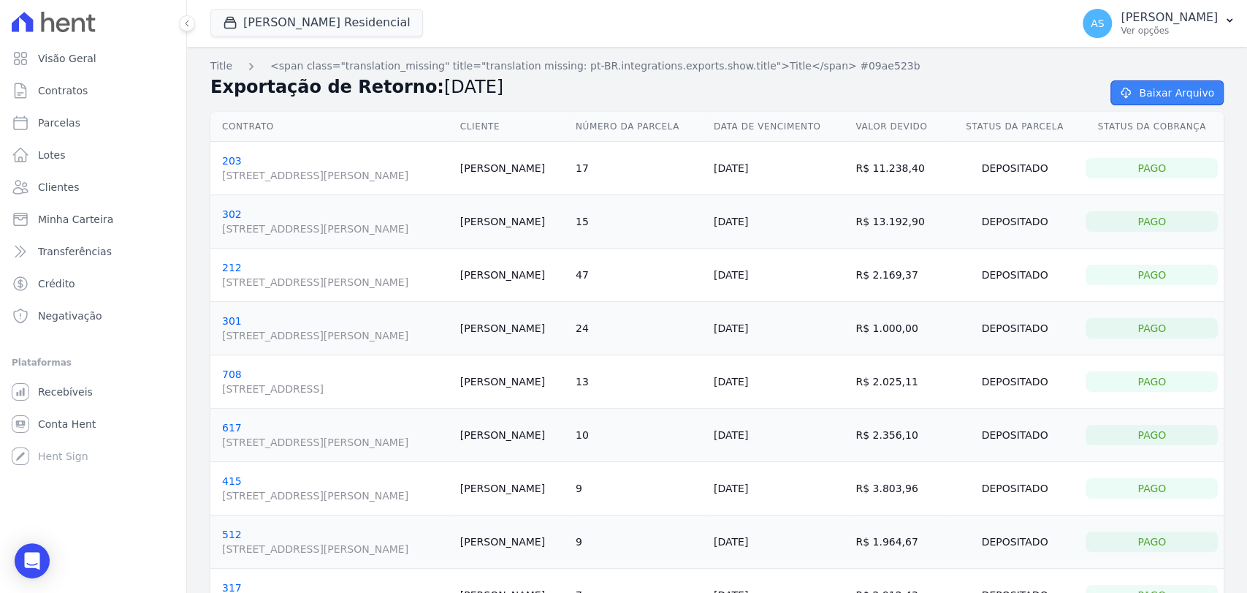
click at [1155, 94] on link "Baixar Arquivo" at bounding box center [1167, 92] width 113 height 25
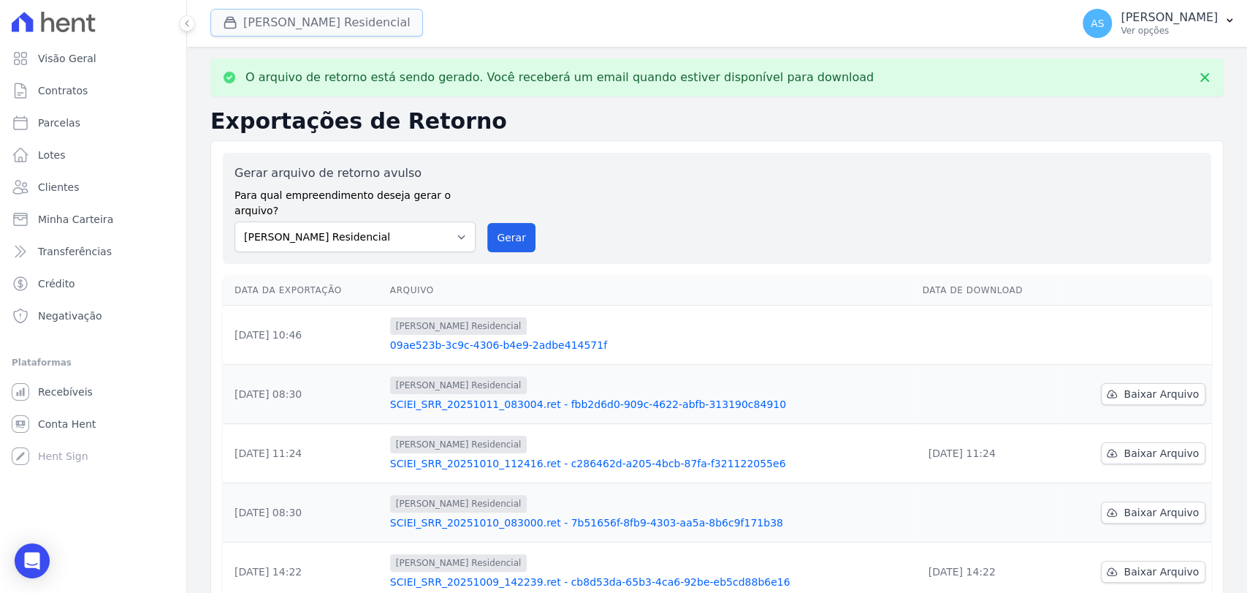
click at [261, 18] on button "[PERSON_NAME] Residencial" at bounding box center [316, 23] width 213 height 28
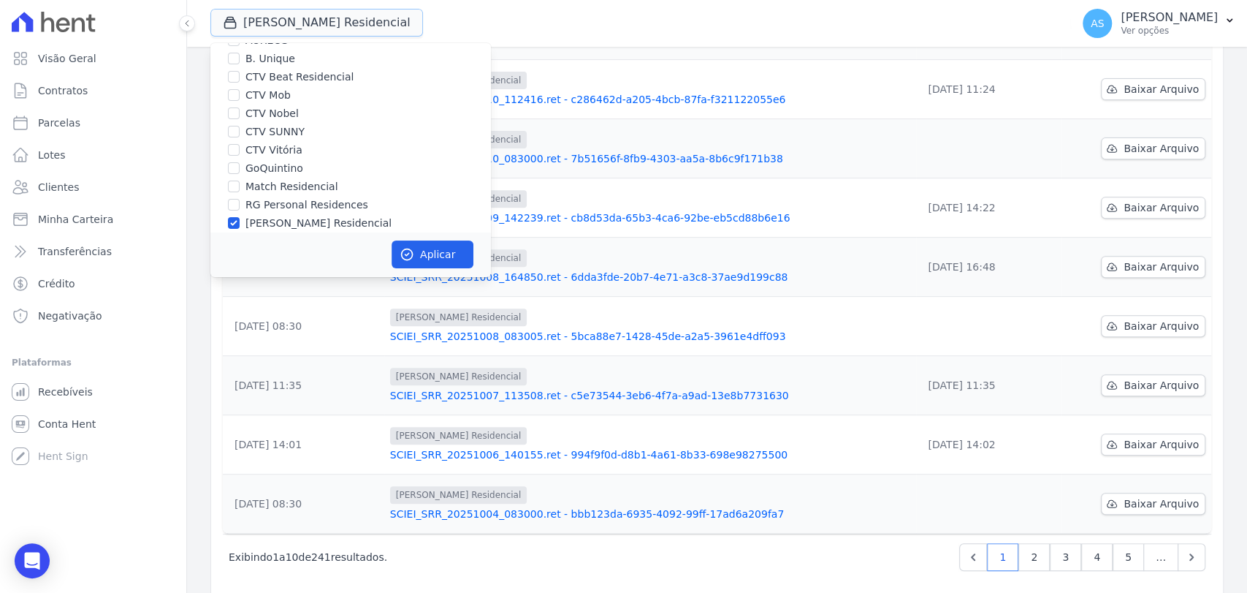
scroll to position [139, 0]
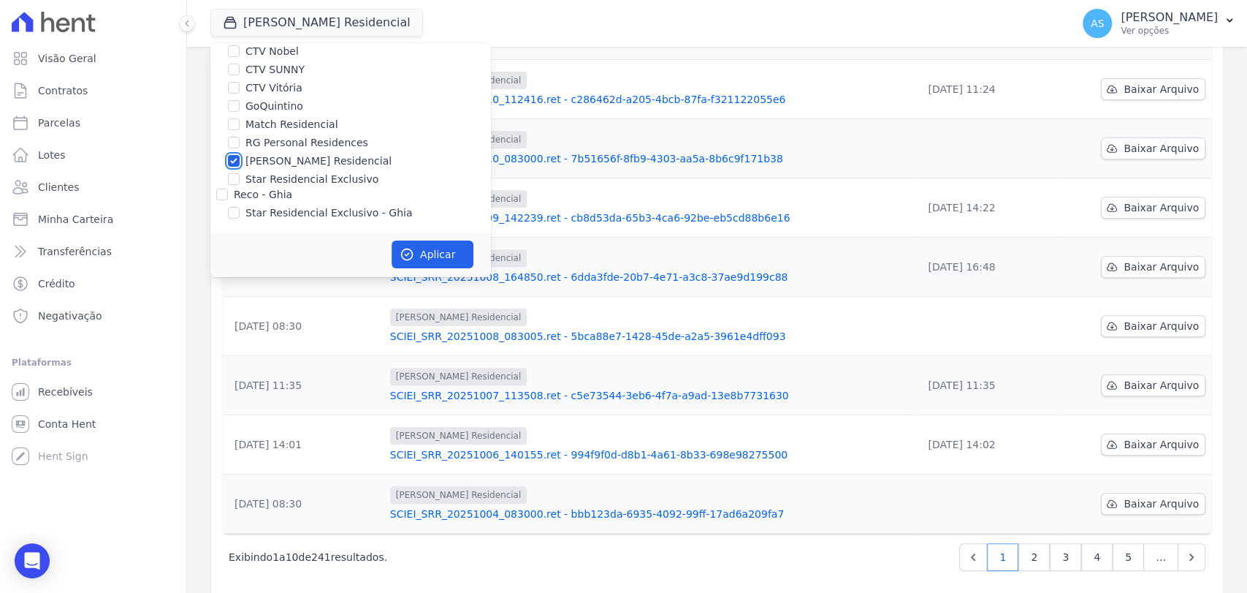
click at [229, 161] on input "[PERSON_NAME] Residencial" at bounding box center [234, 161] width 12 height 12
checkbox input "false"
click at [234, 181] on input "Star Residencial Exclusivo" at bounding box center [234, 179] width 12 height 12
checkbox input "true"
click at [448, 257] on button "Aplicar" at bounding box center [433, 254] width 82 height 28
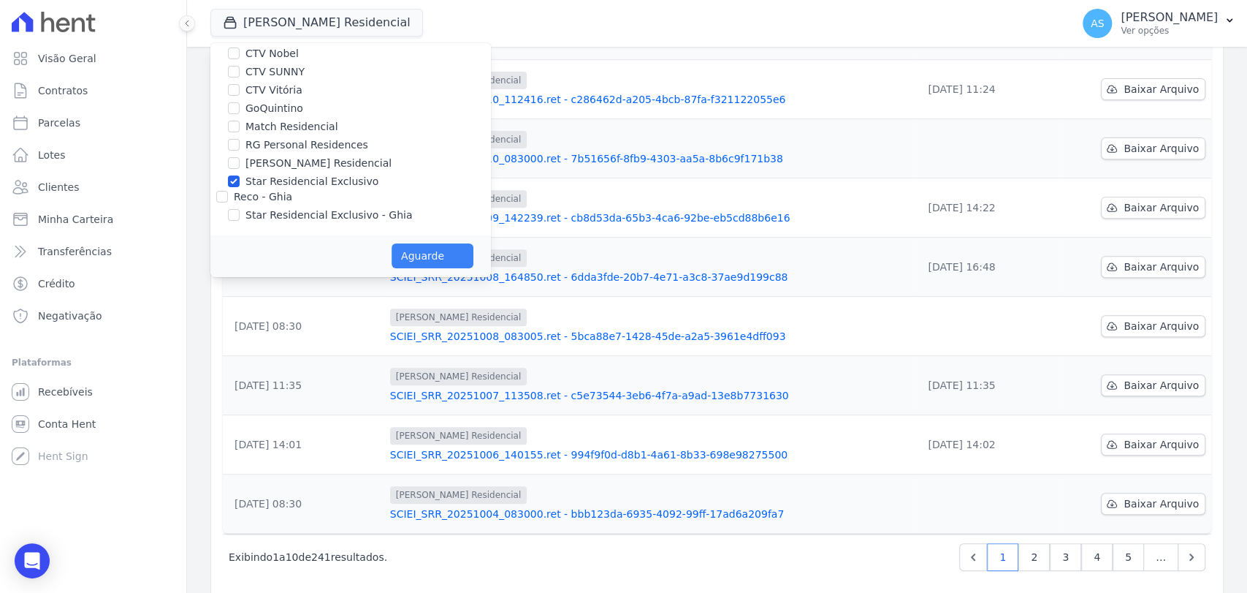
scroll to position [136, 0]
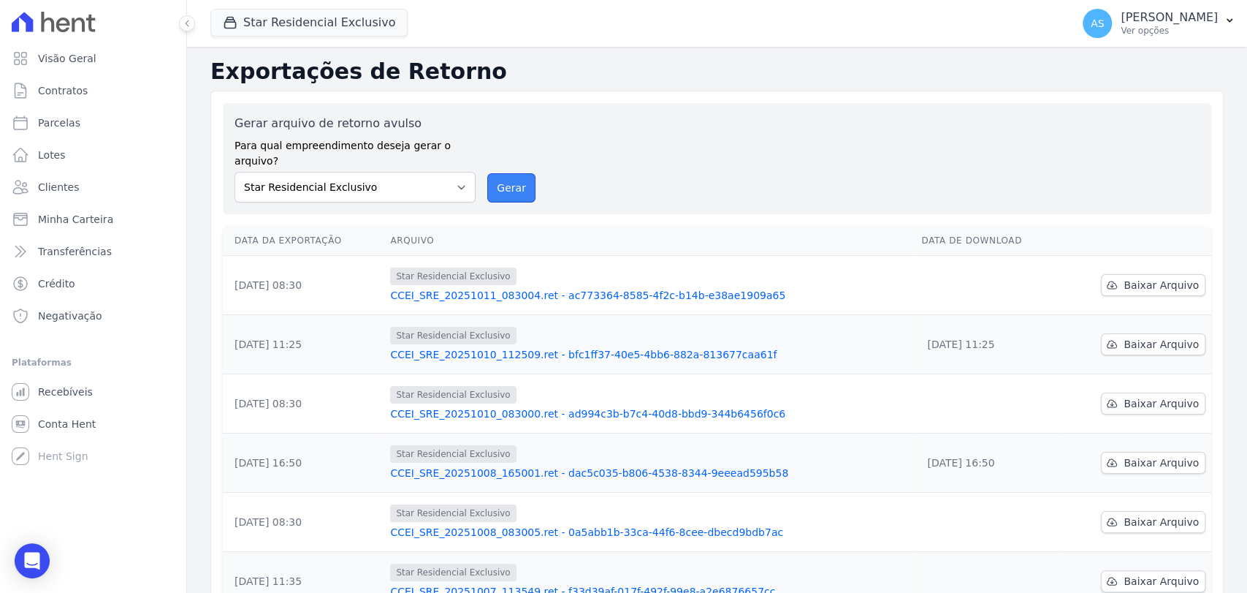
click at [504, 173] on button "Gerar" at bounding box center [511, 187] width 48 height 29
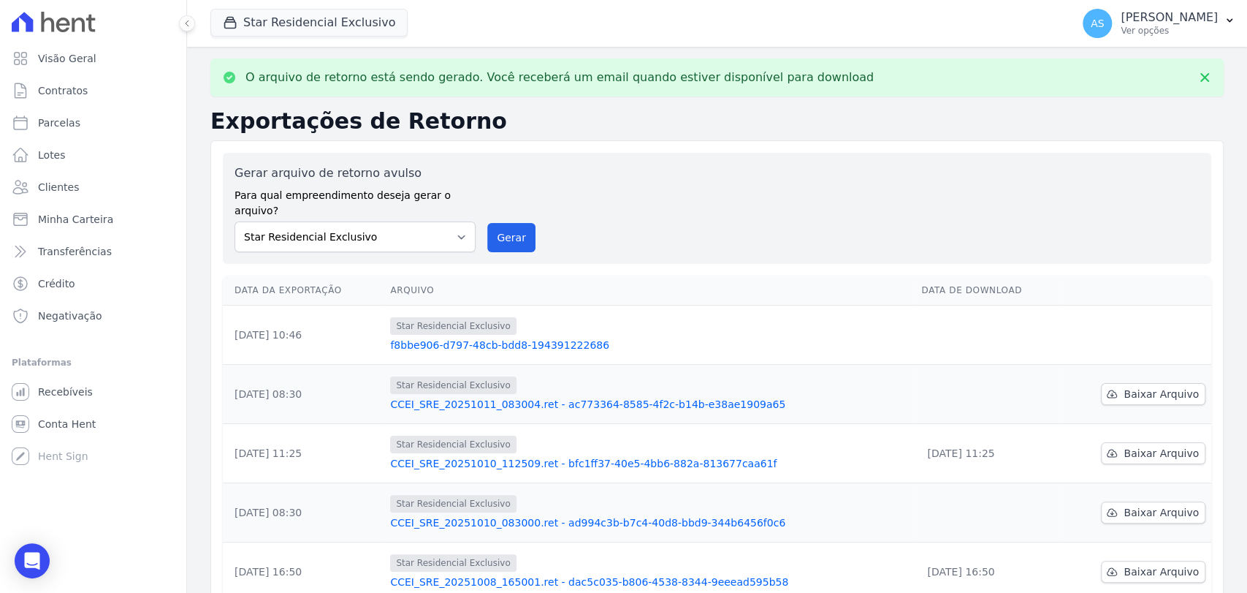
click at [544, 338] on link "f8bbe906-d797-48cb-bdd8-194391222686" at bounding box center [650, 345] width 520 height 15
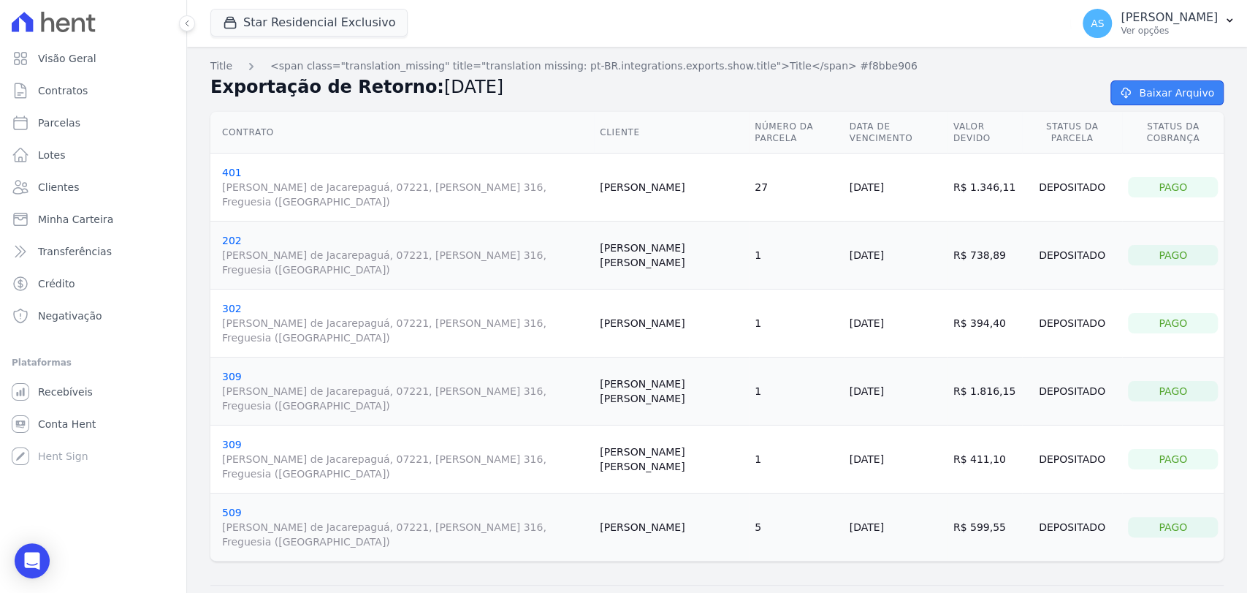
click at [1141, 89] on link "Baixar Arquivo" at bounding box center [1167, 92] width 113 height 25
click at [51, 221] on span "Minha Carteira" at bounding box center [75, 219] width 75 height 15
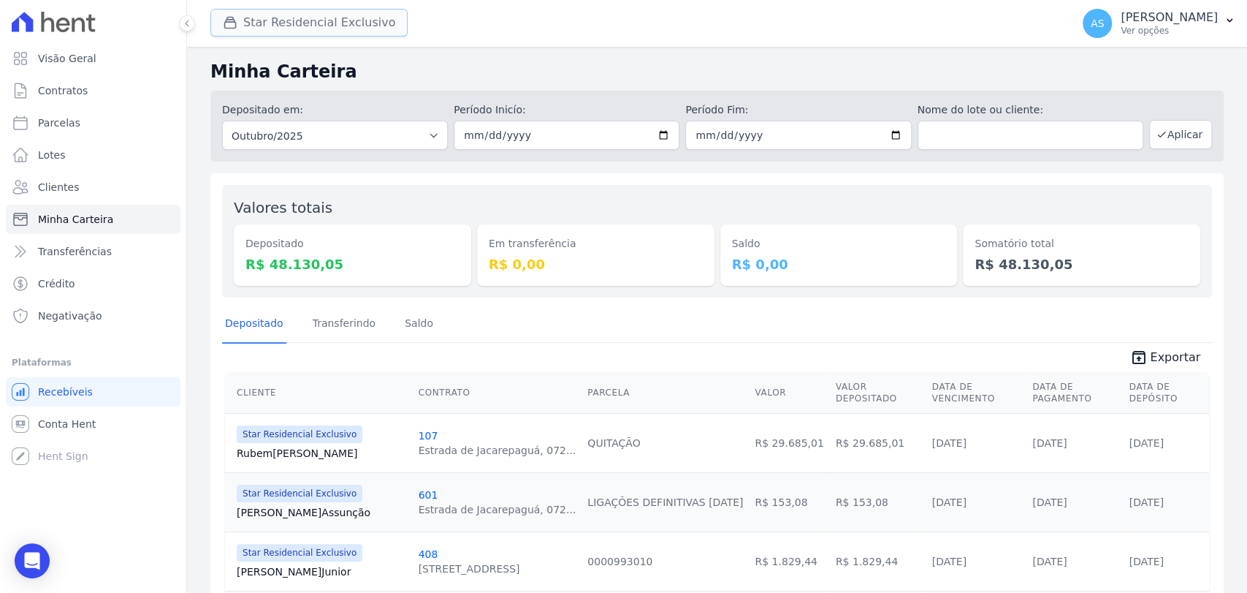
click at [269, 26] on button "Star Residencial Exclusivo" at bounding box center [308, 23] width 197 height 28
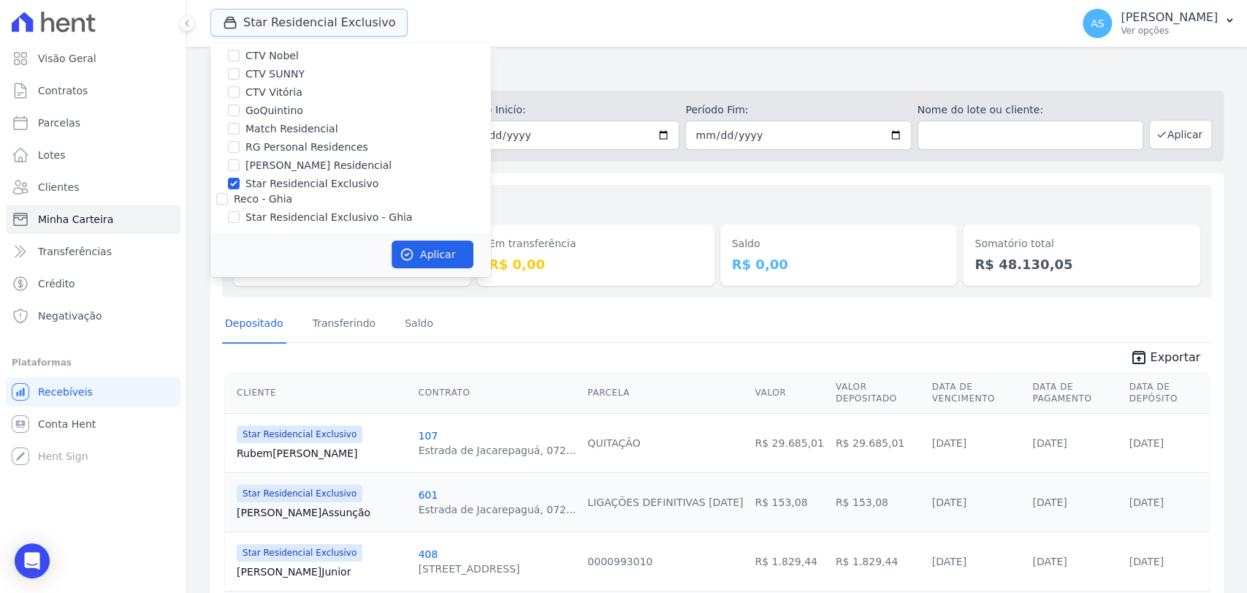
scroll to position [139, 0]
click at [244, 180] on div "Star Residencial Exclusivo" at bounding box center [350, 179] width 281 height 15
click at [234, 52] on input "CTV Nobel" at bounding box center [234, 51] width 12 height 12
checkbox input "true"
click at [225, 177] on div "Star Residencial Exclusivo" at bounding box center [350, 179] width 281 height 15
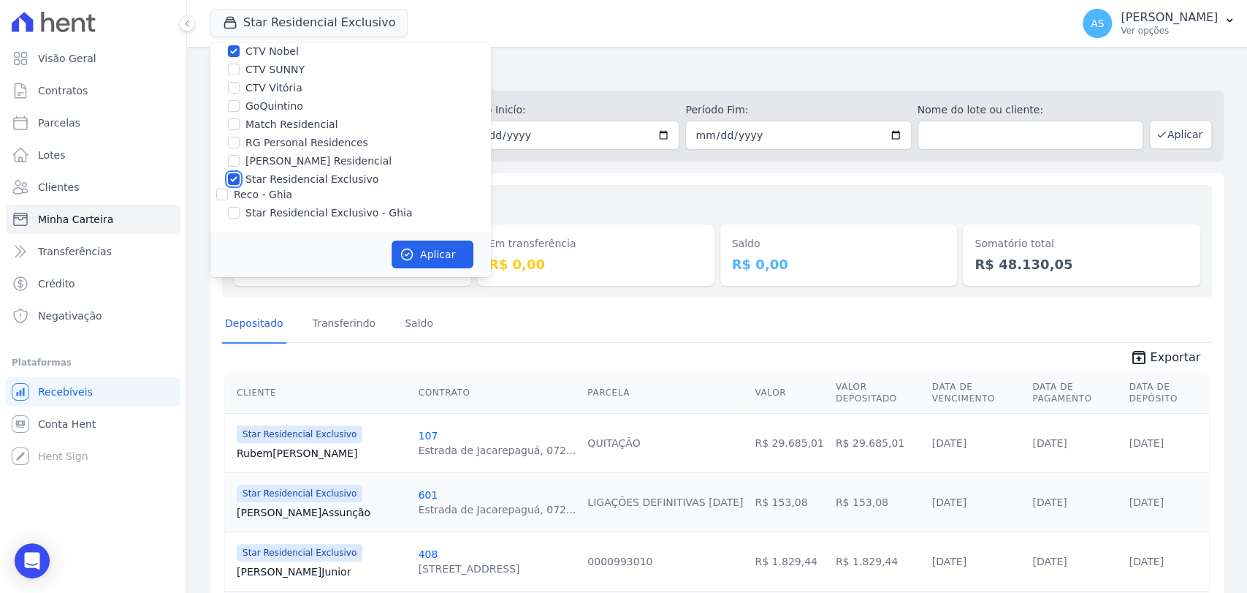
click at [230, 180] on input "Star Residencial Exclusivo" at bounding box center [234, 179] width 12 height 12
checkbox input "false"
click at [433, 258] on button "Aplicar" at bounding box center [433, 254] width 82 height 28
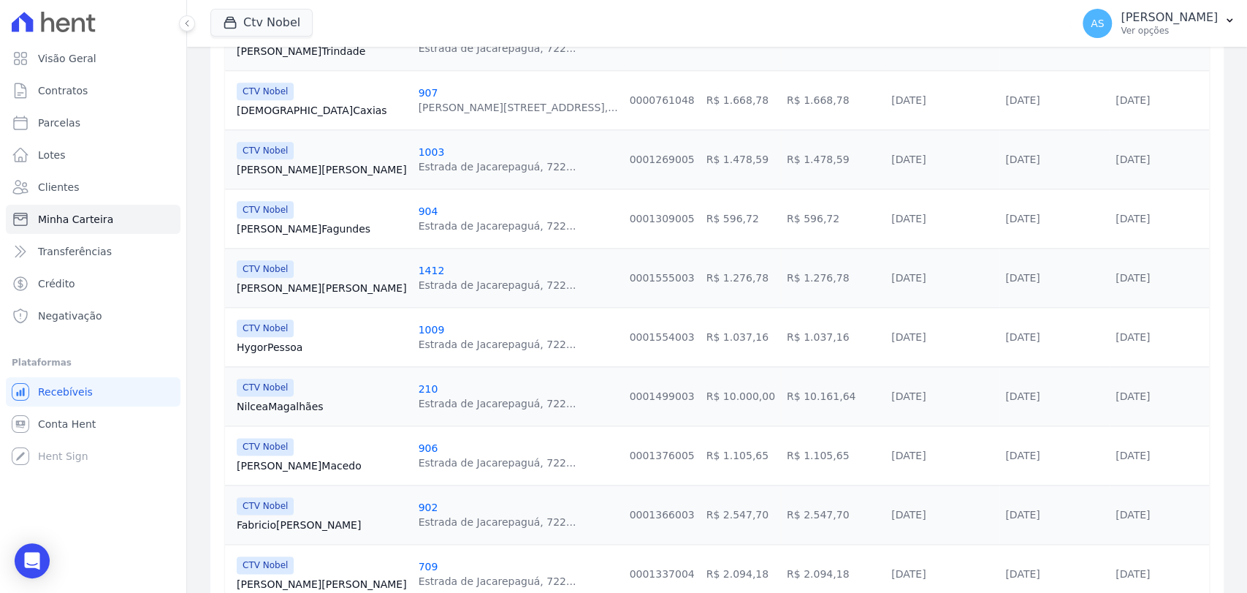
scroll to position [1055, 0]
click at [52, 185] on span "Clientes" at bounding box center [58, 187] width 41 height 15
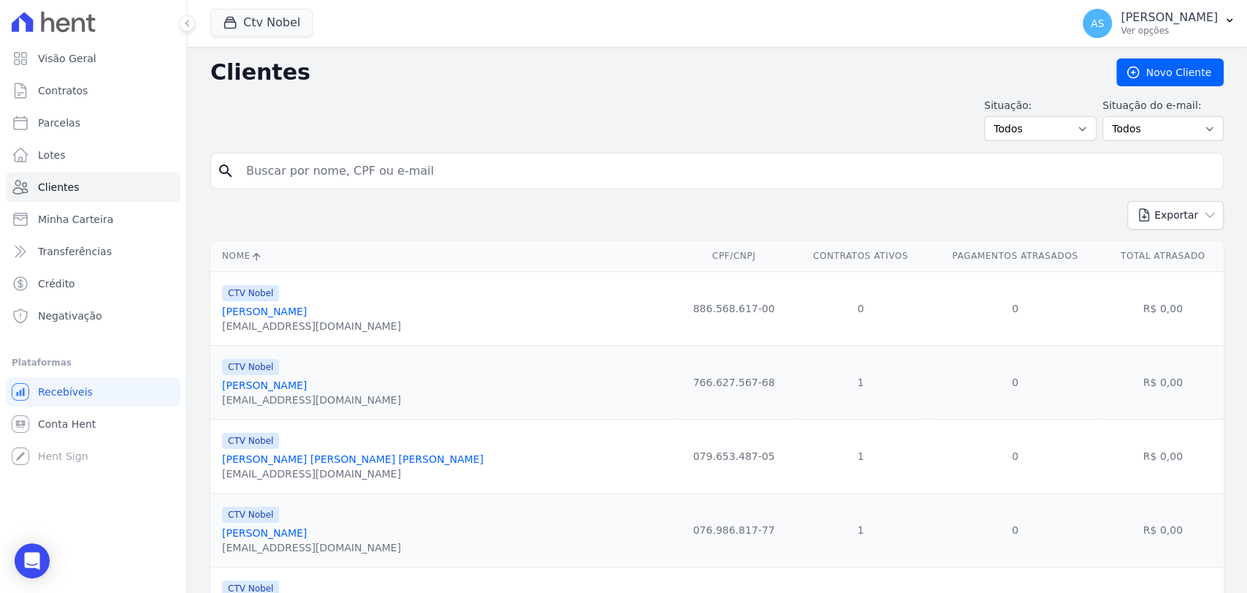
click at [275, 170] on input "search" at bounding box center [727, 170] width 980 height 29
paste input "Hernandes Silva Lima"
type input "Hernandes Silva Lima"
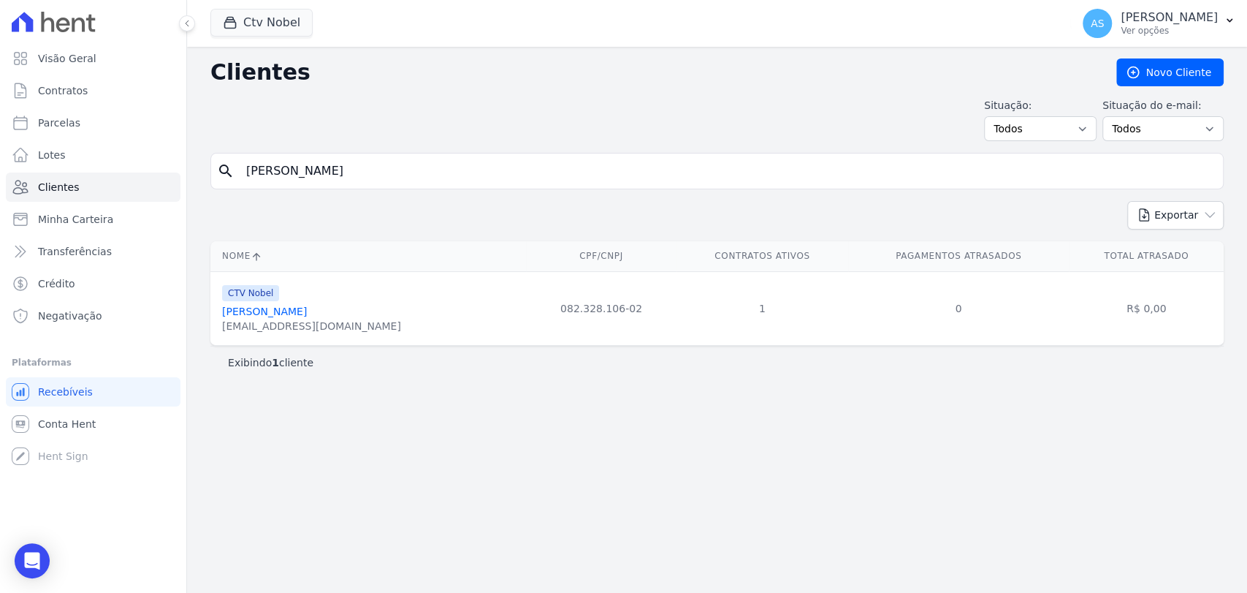
click at [259, 316] on link "Hernandes Silva Lima" at bounding box center [264, 311] width 85 height 12
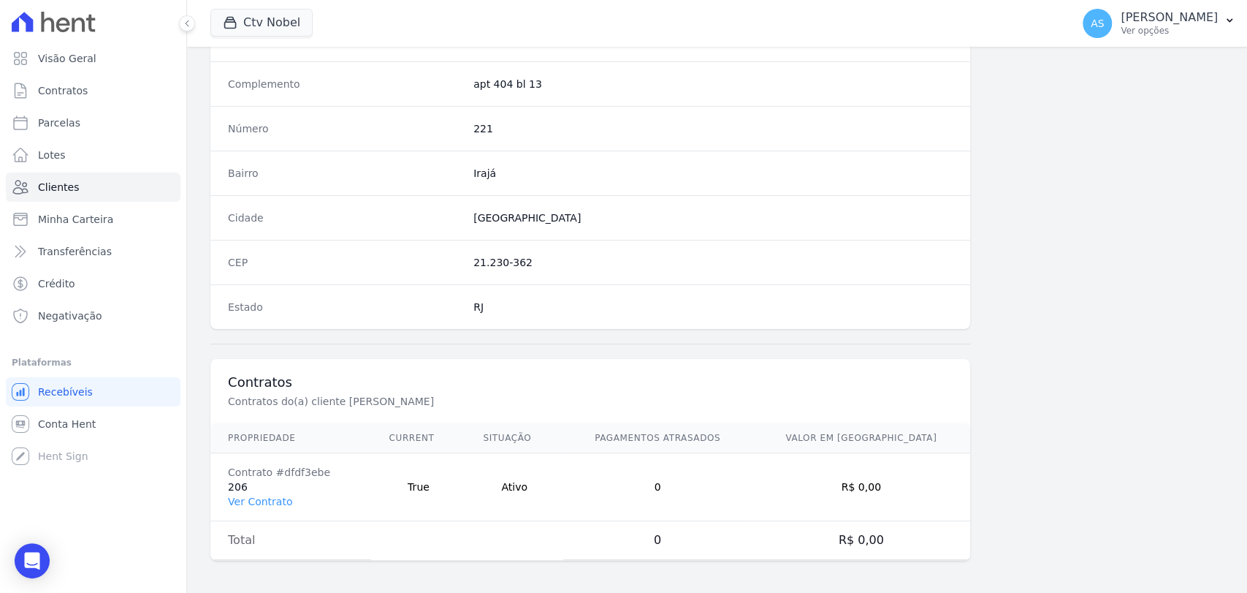
scroll to position [772, 0]
click at [246, 499] on link "Ver Contrato" at bounding box center [260, 501] width 64 height 12
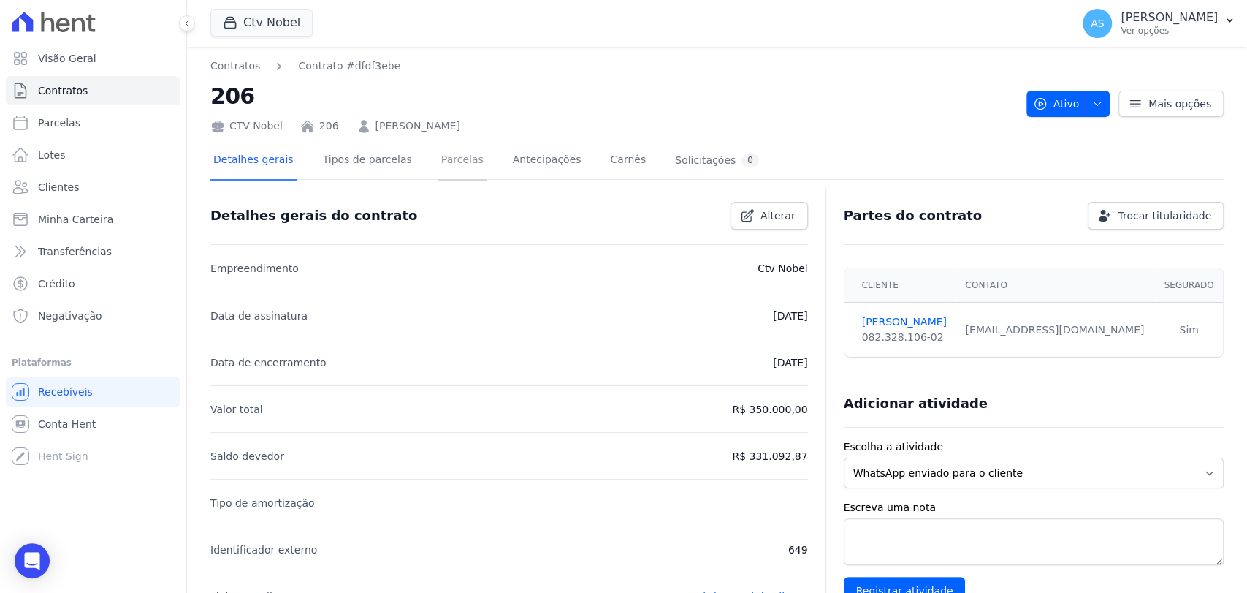
click at [438, 159] on link "Parcelas" at bounding box center [462, 161] width 48 height 39
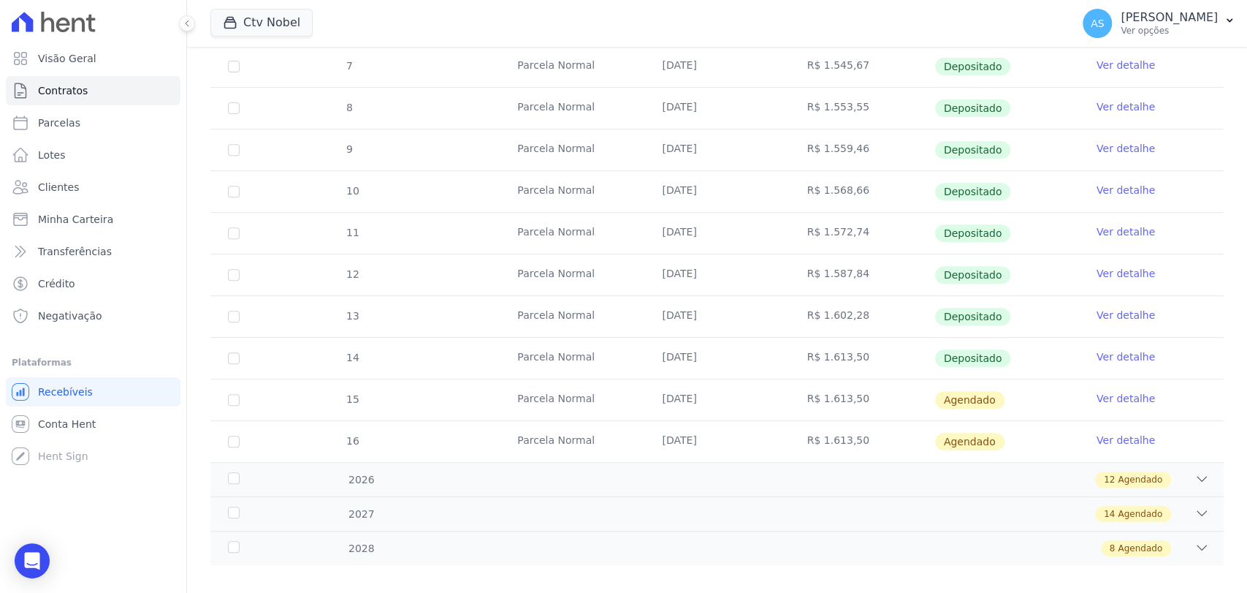
scroll to position [394, 0]
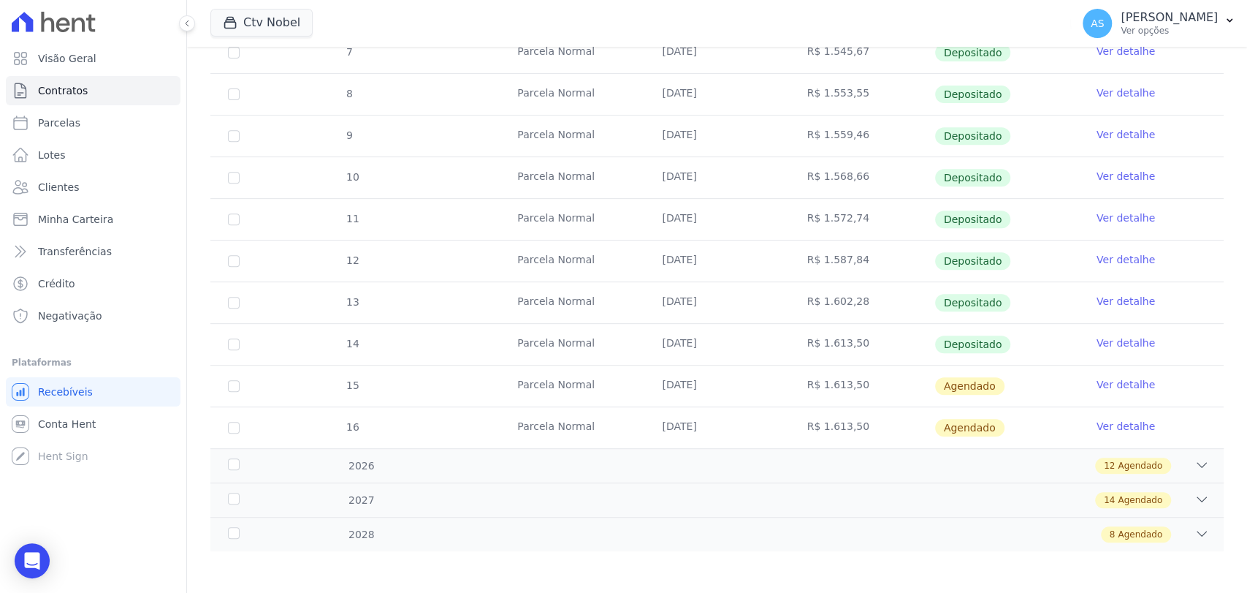
click at [1116, 341] on link "Ver detalhe" at bounding box center [1126, 342] width 58 height 15
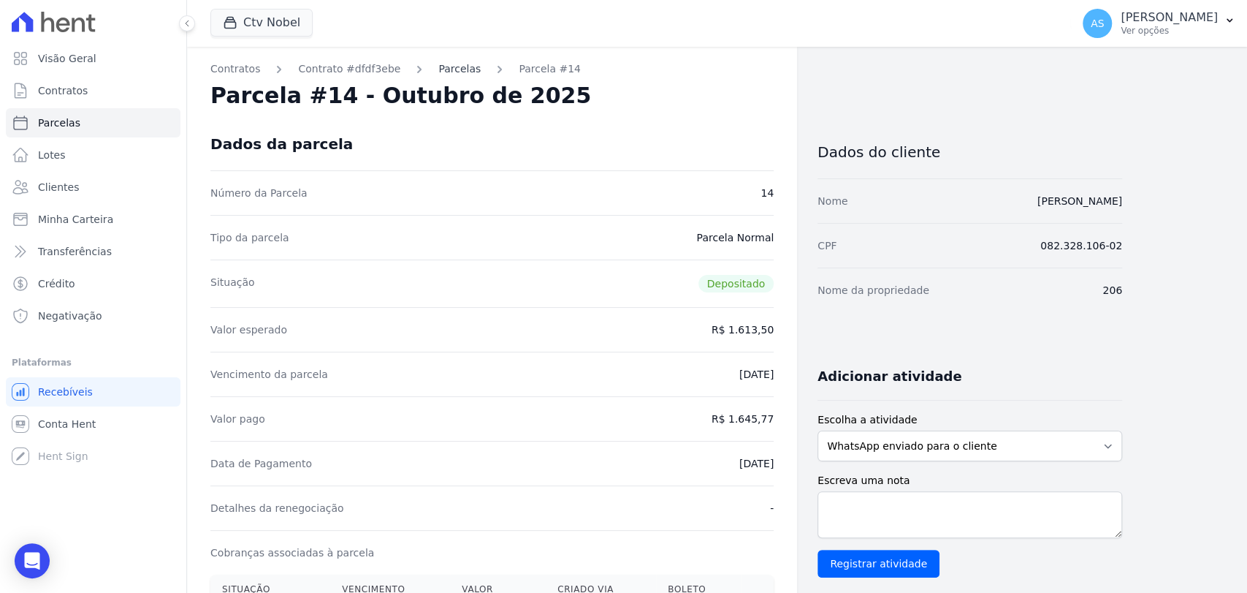
click at [438, 69] on link "Parcelas" at bounding box center [459, 68] width 42 height 15
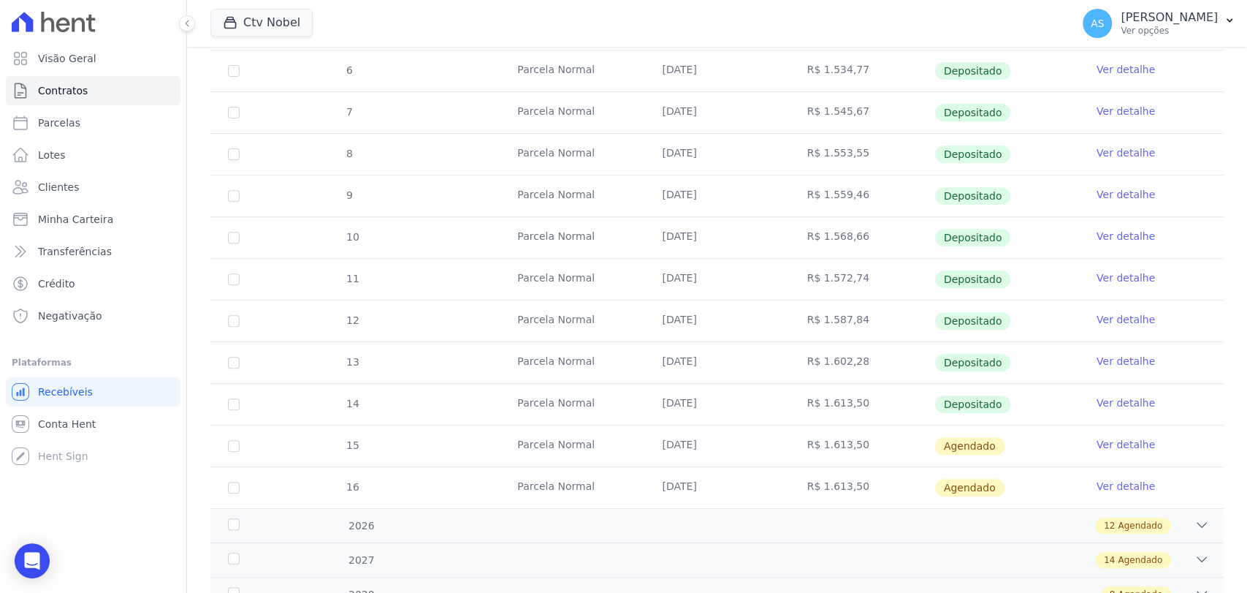
scroll to position [394, 0]
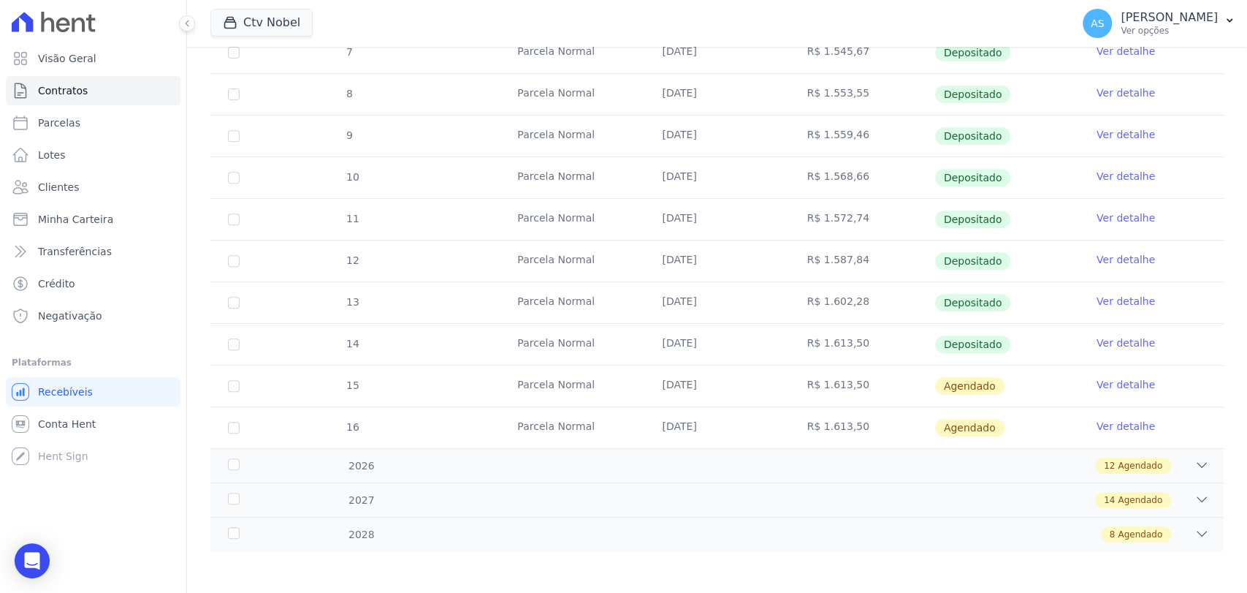
click at [1126, 342] on link "Ver detalhe" at bounding box center [1126, 342] width 58 height 15
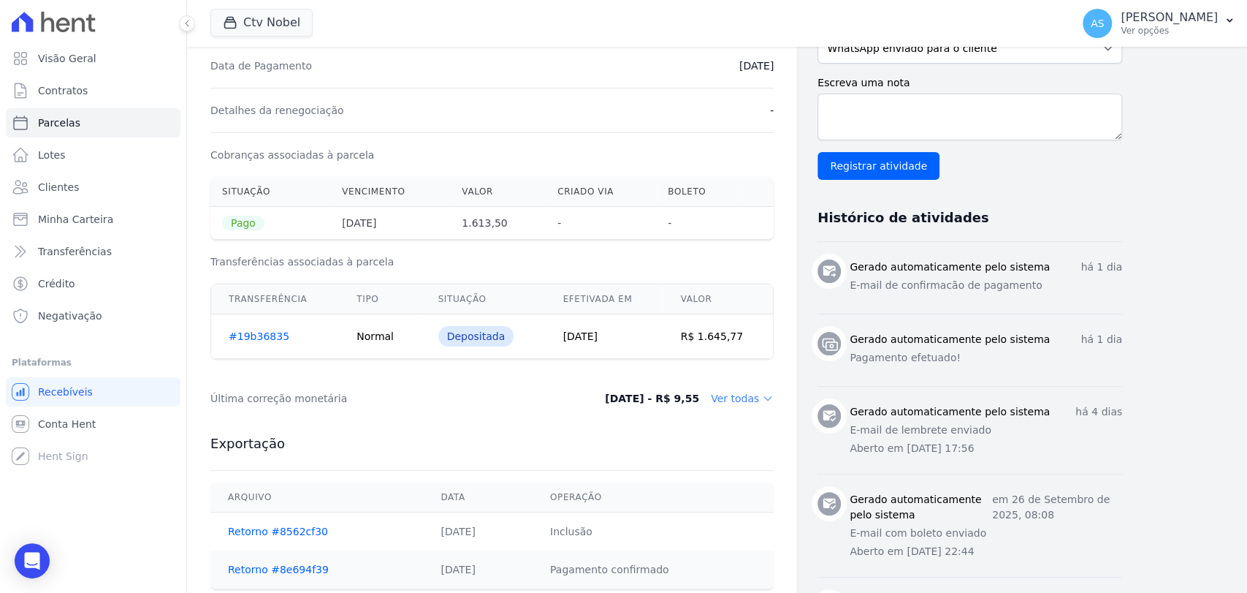
scroll to position [406, 0]
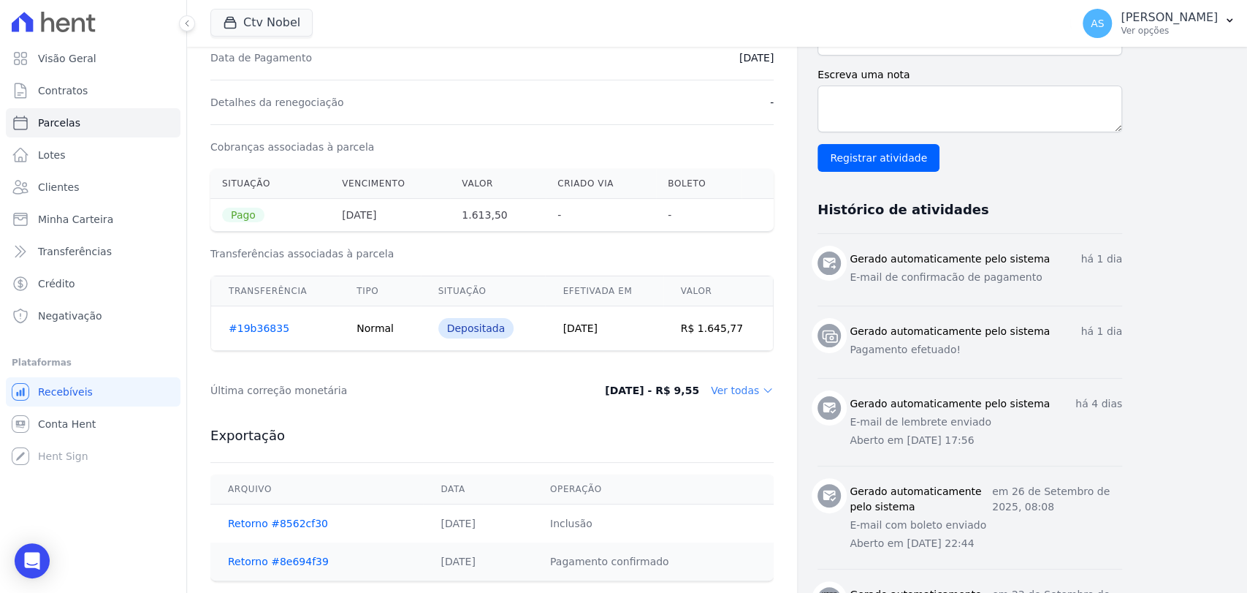
click at [257, 324] on link "#19b36835" at bounding box center [259, 328] width 61 height 12
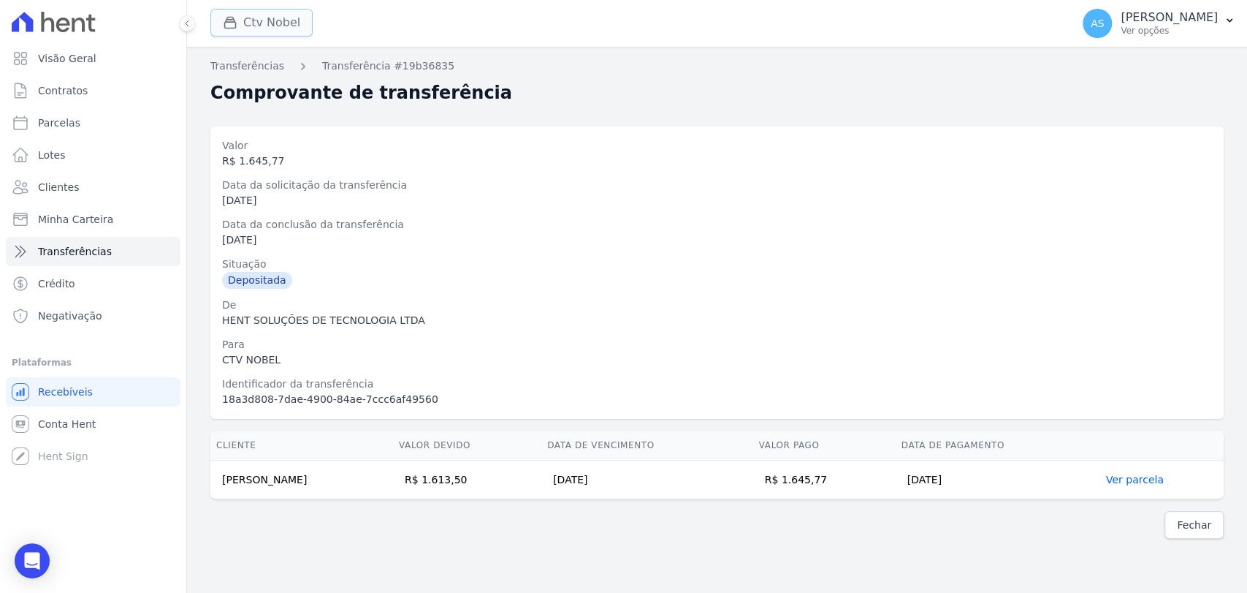
click at [240, 20] on div "button" at bounding box center [233, 22] width 20 height 15
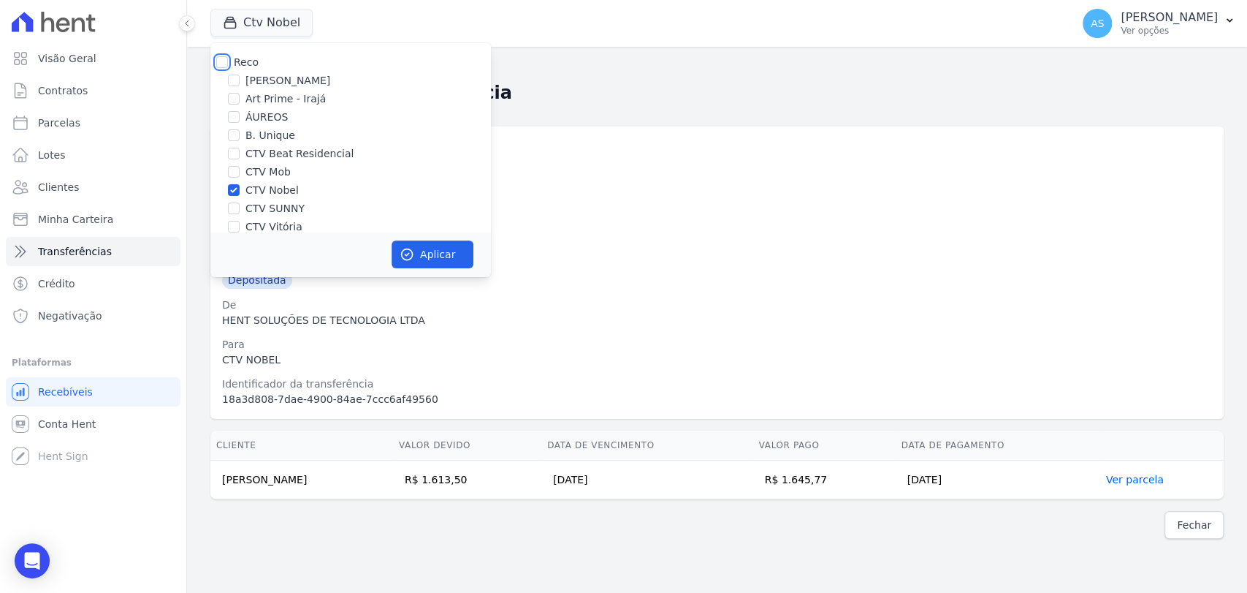
click at [225, 63] on input "Reco" at bounding box center [222, 62] width 12 height 12
checkbox input "true"
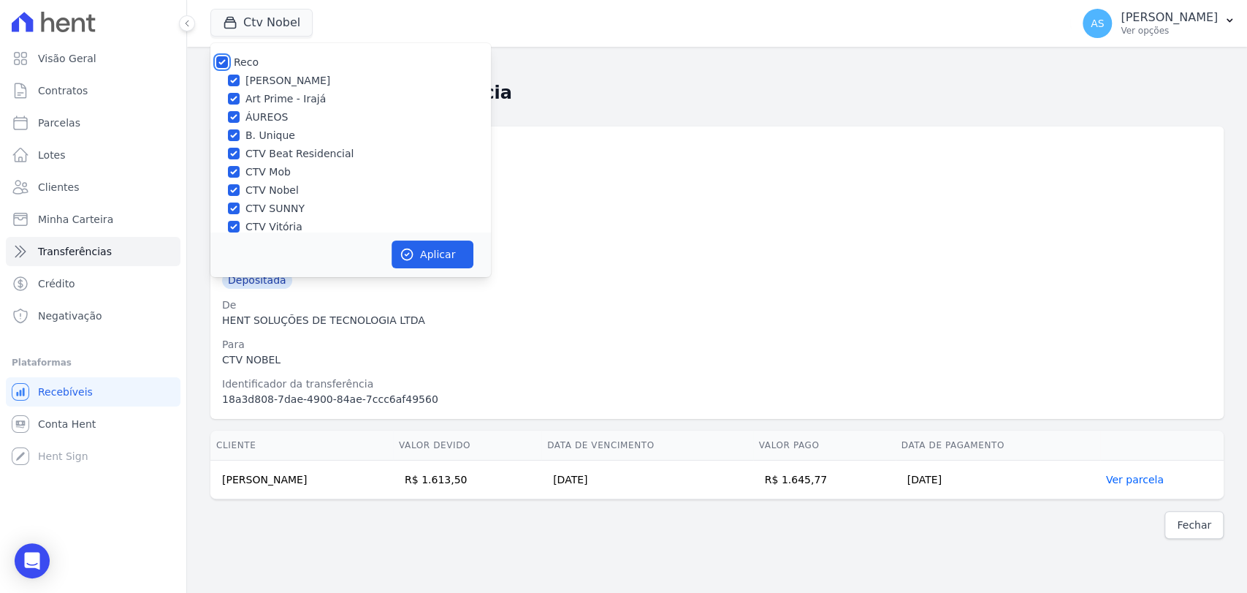
checkbox input "true"
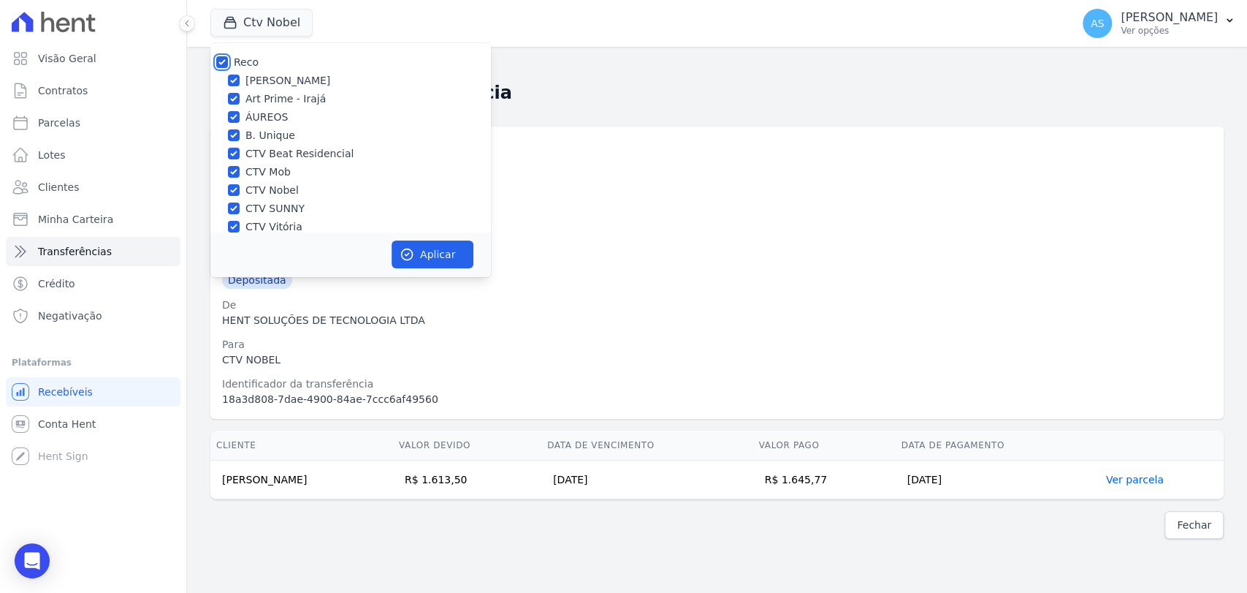
checkbox input "true"
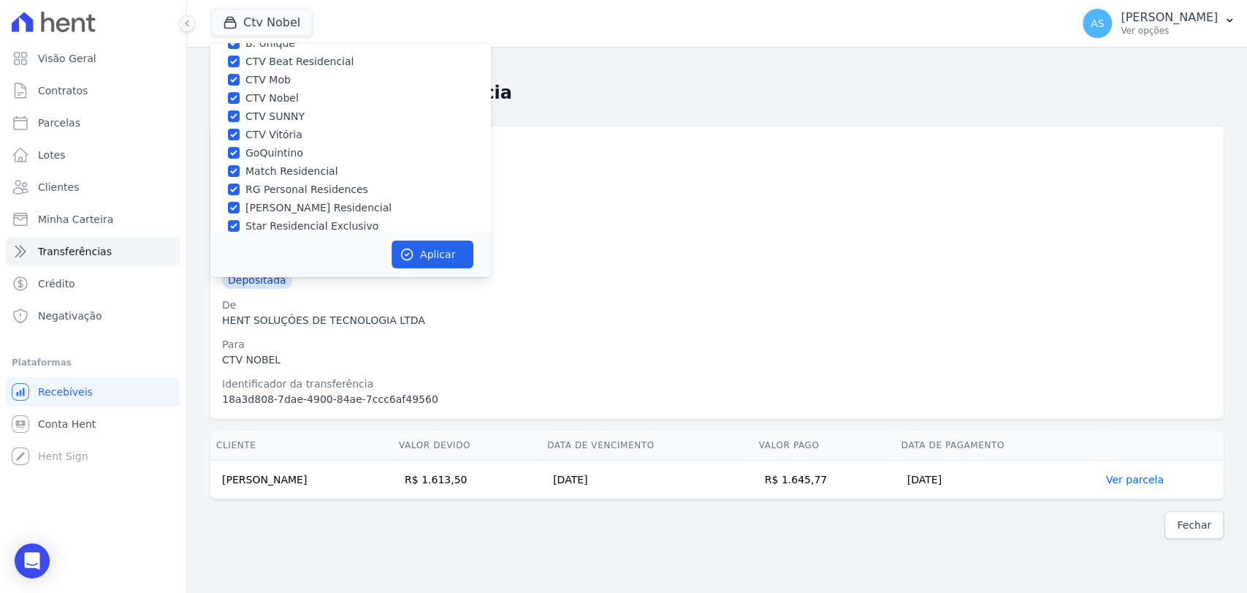
scroll to position [139, 0]
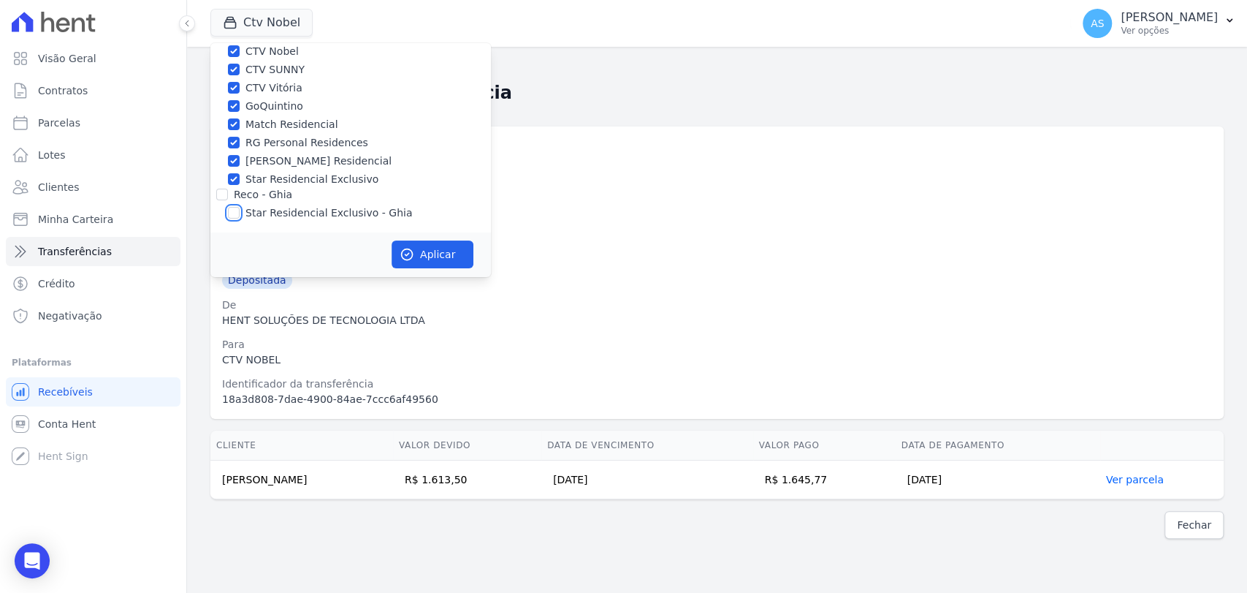
click at [229, 209] on input "Star Residencial Exclusivo - Ghia" at bounding box center [234, 213] width 12 height 12
checkbox input "true"
click at [416, 254] on button "Aplicar" at bounding box center [433, 254] width 82 height 28
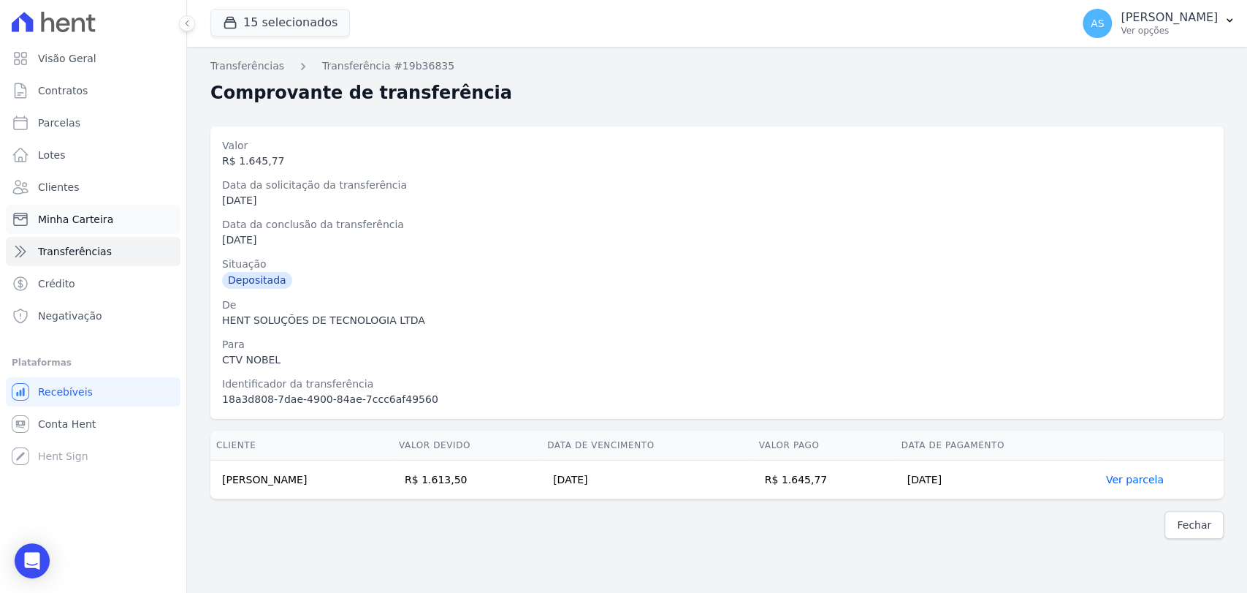
click at [82, 218] on span "Minha Carteira" at bounding box center [75, 219] width 75 height 15
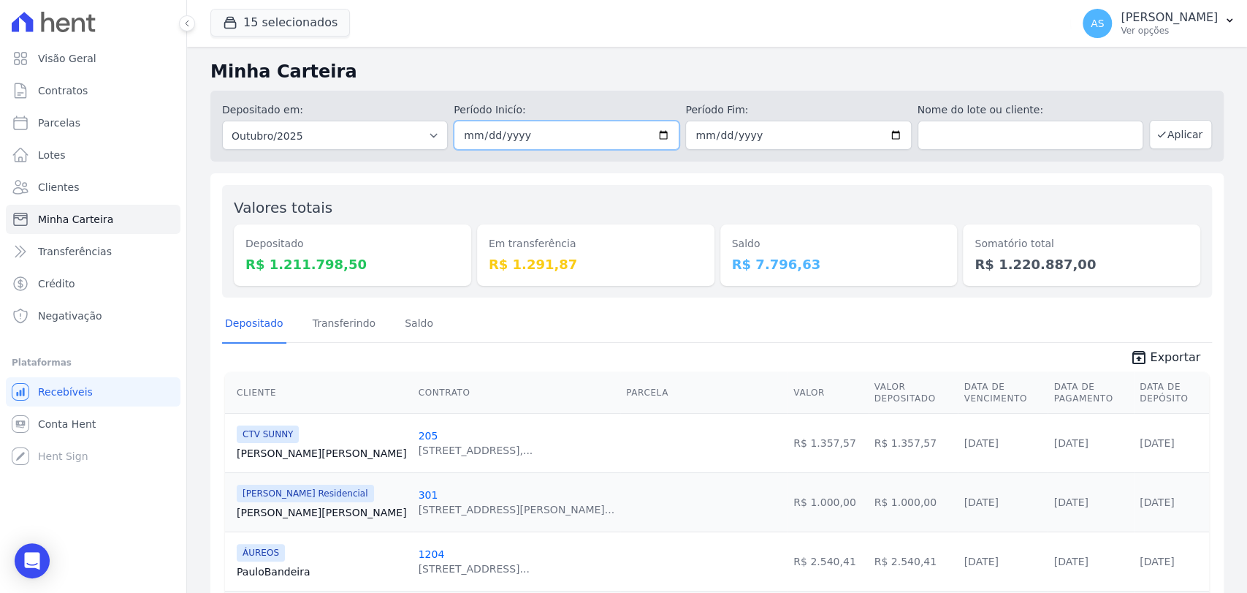
click at [659, 134] on input "2025-10-01" at bounding box center [567, 135] width 226 height 29
type input "[DATE]"
click at [889, 132] on input "2025-10-31" at bounding box center [798, 135] width 226 height 29
type input "[DATE]"
click at [1163, 135] on button "Aplicar" at bounding box center [1180, 134] width 63 height 29
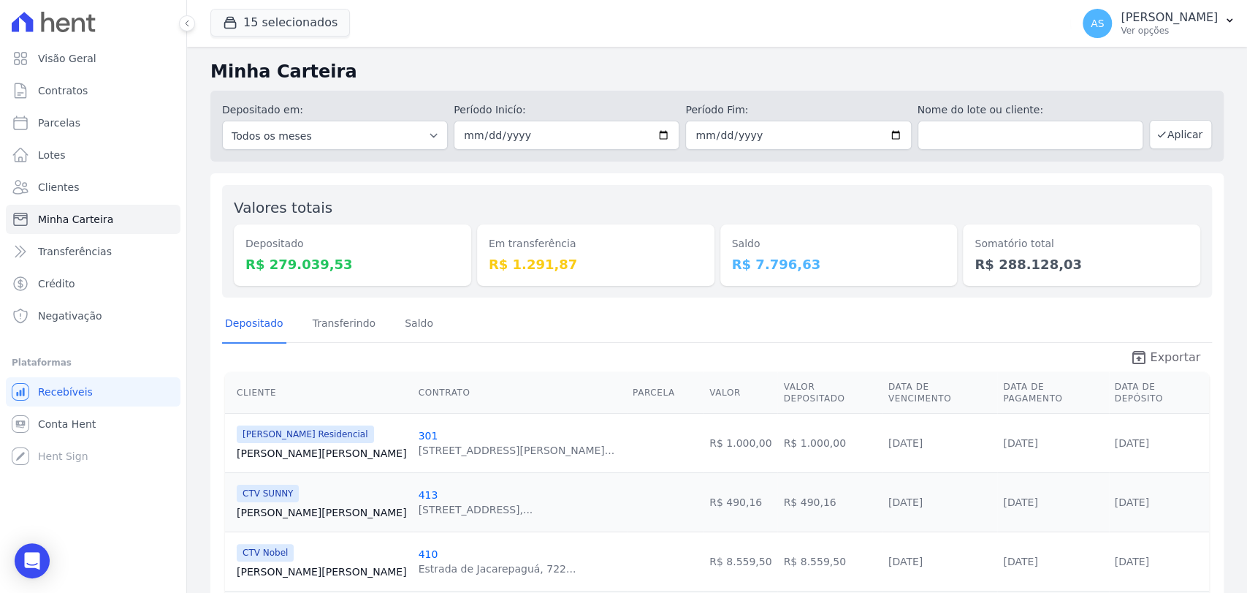
click at [1156, 352] on span "Exportar" at bounding box center [1175, 358] width 50 height 18
click at [334, 324] on link "Transferindo" at bounding box center [344, 324] width 69 height 38
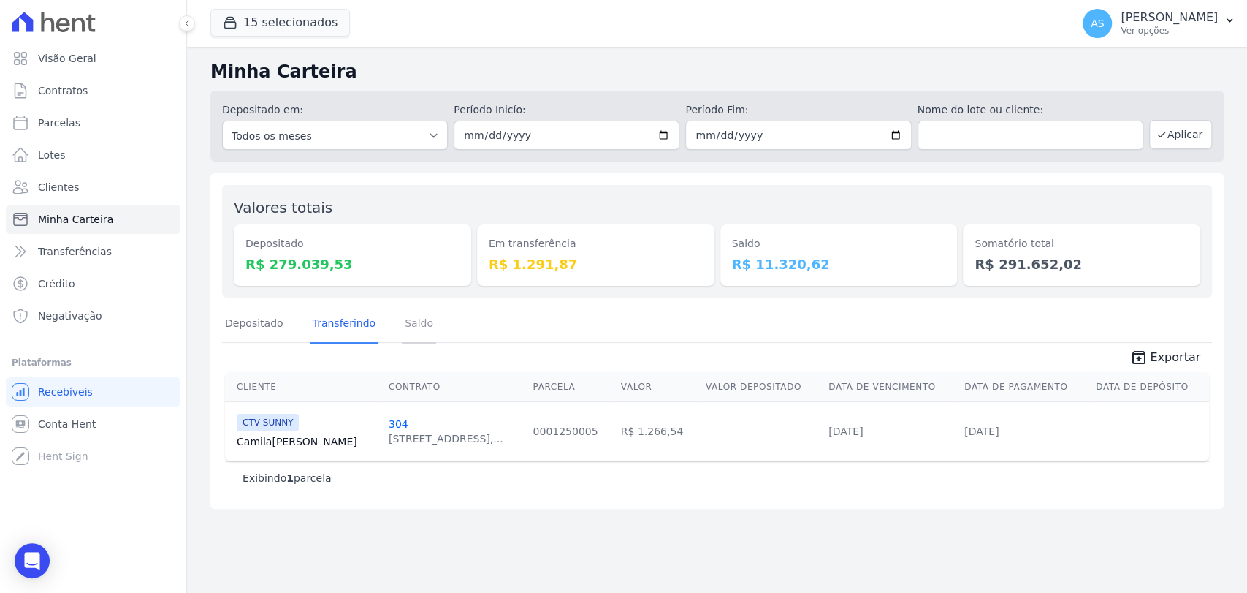
click at [411, 327] on link "Saldo" at bounding box center [419, 324] width 34 height 38
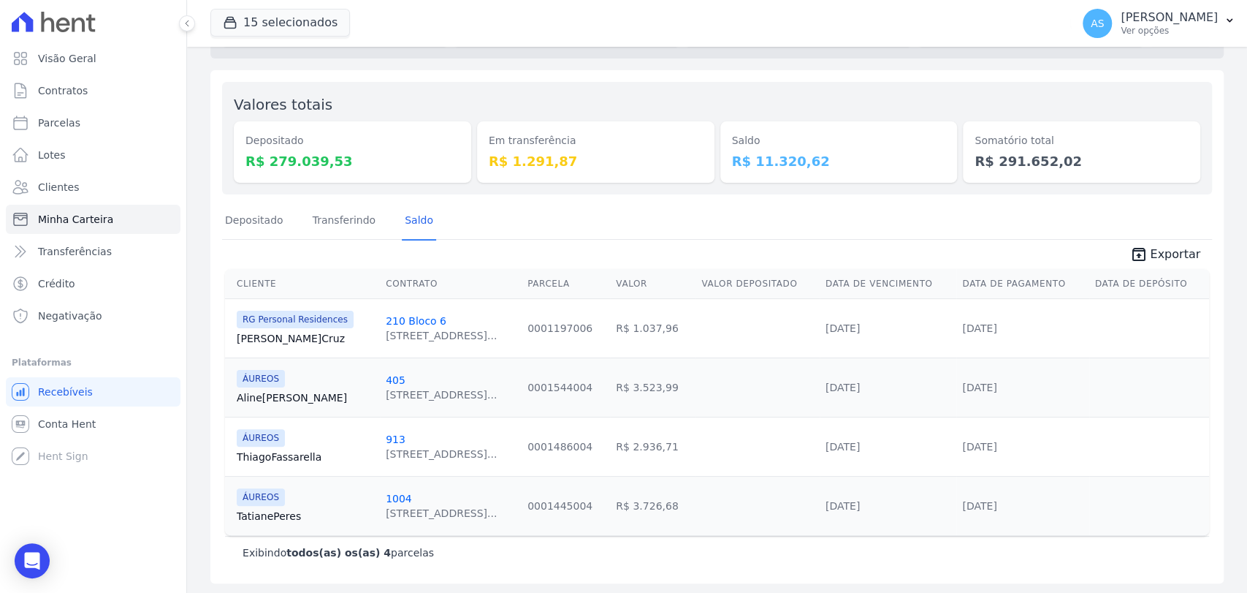
scroll to position [104, 0]
